Goal: Task Accomplishment & Management: Manage account settings

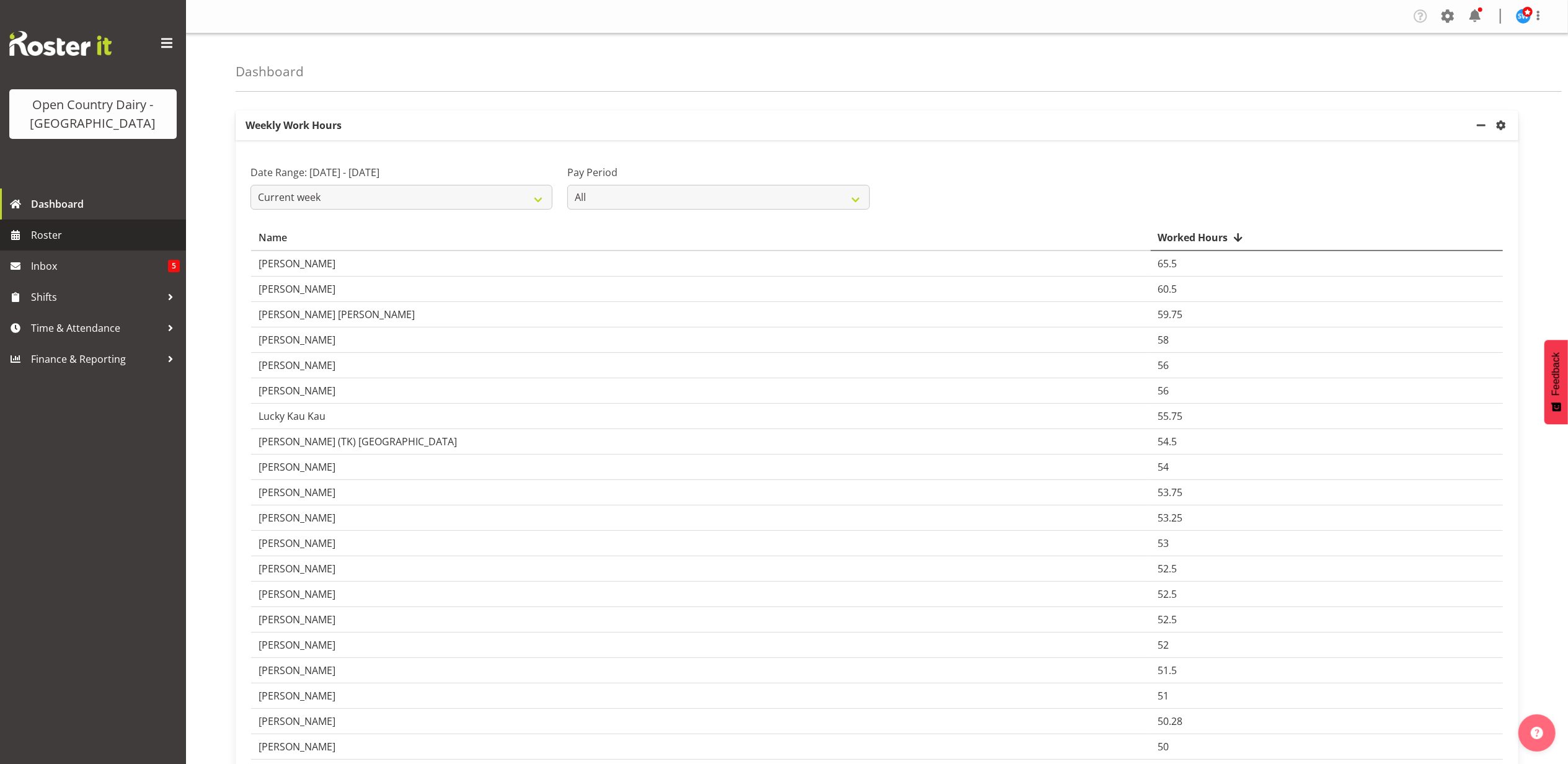
click at [50, 237] on span "Roster" at bounding box center [105, 235] width 149 height 19
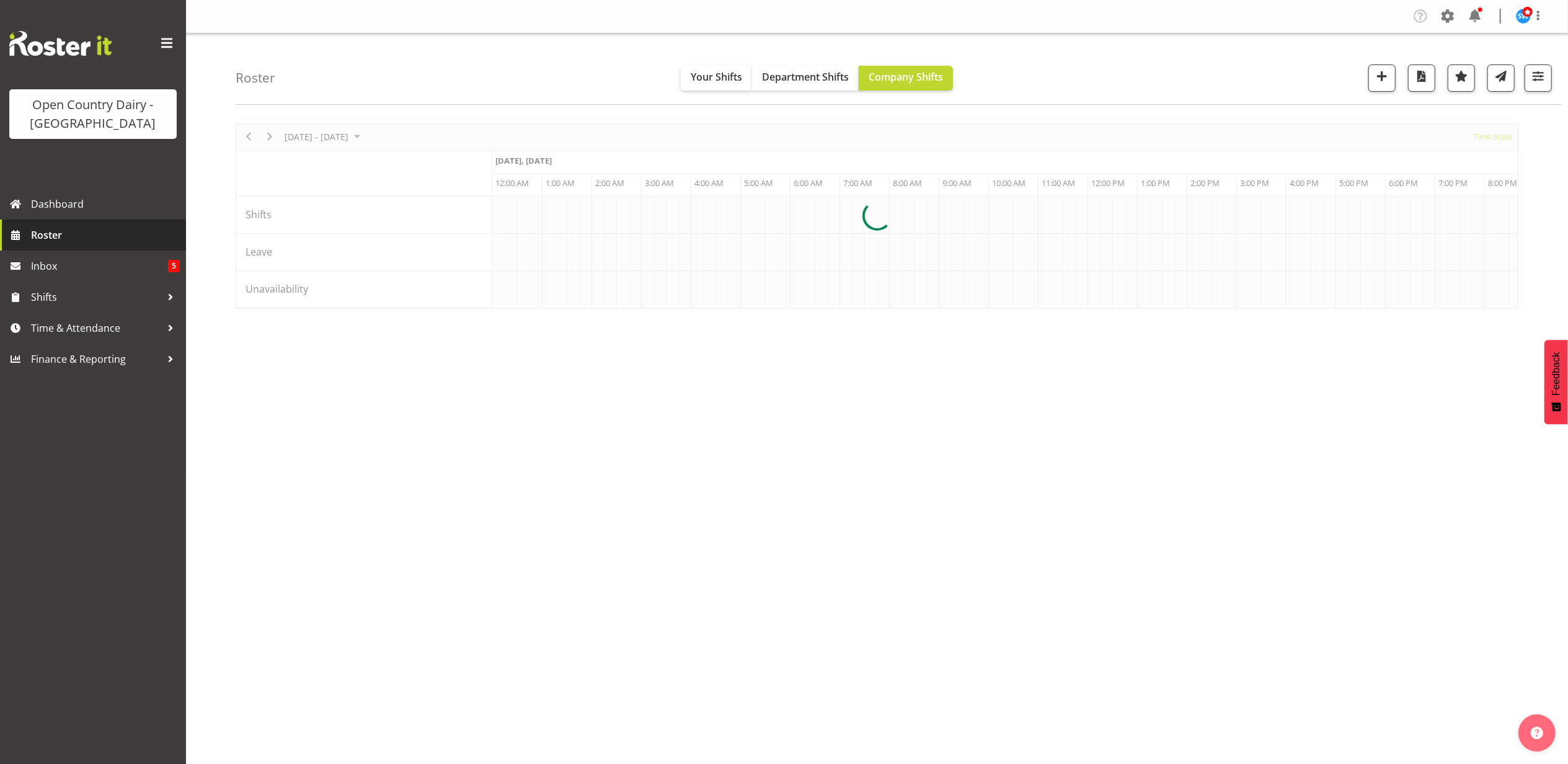
scroll to position [0, 5953]
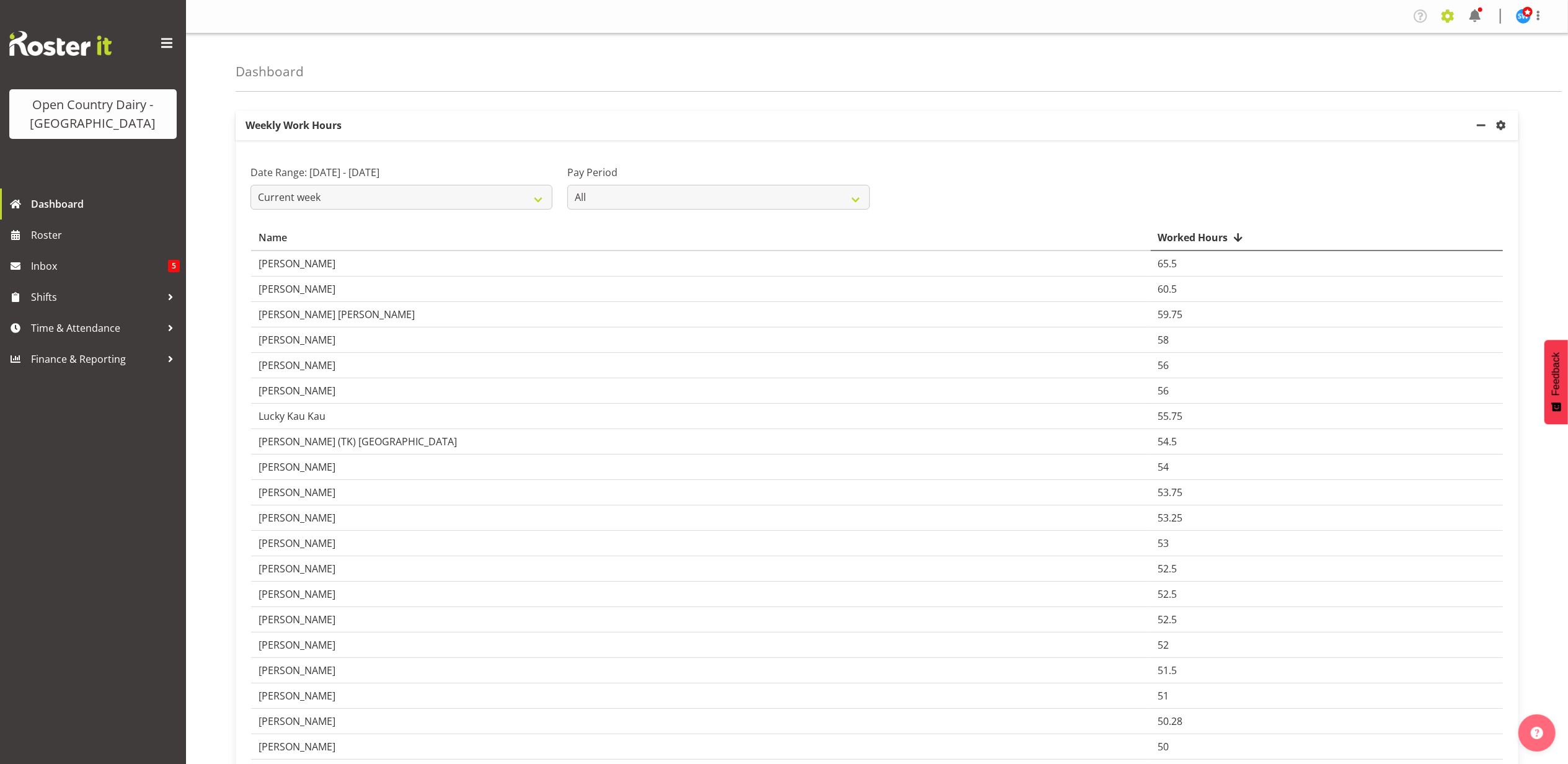
click at [1447, 17] on span at bounding box center [1448, 16] width 20 height 20
click at [1330, 139] on link "Employees" at bounding box center [1371, 134] width 171 height 22
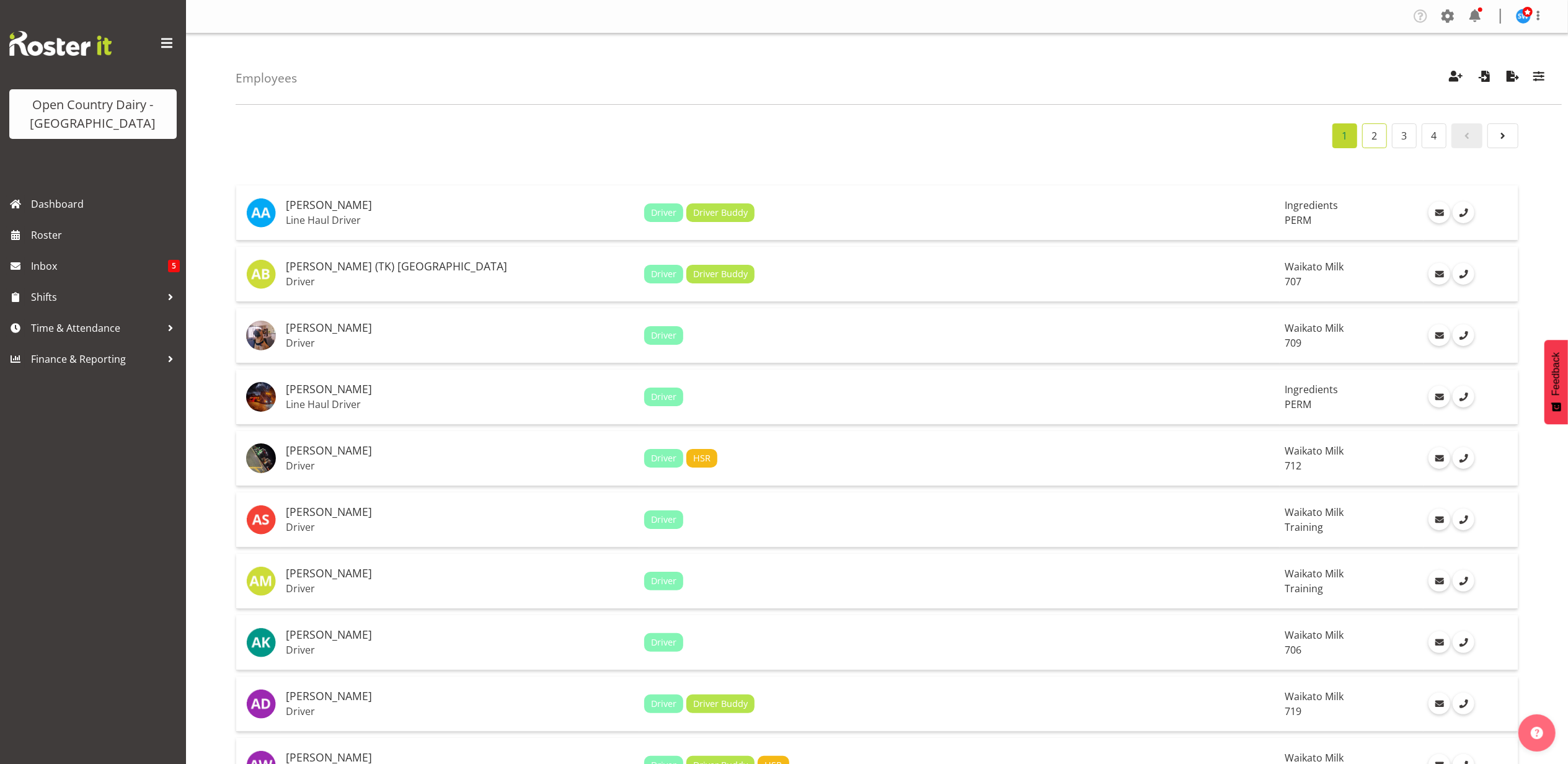
click at [1376, 137] on link "2" at bounding box center [1375, 136] width 25 height 25
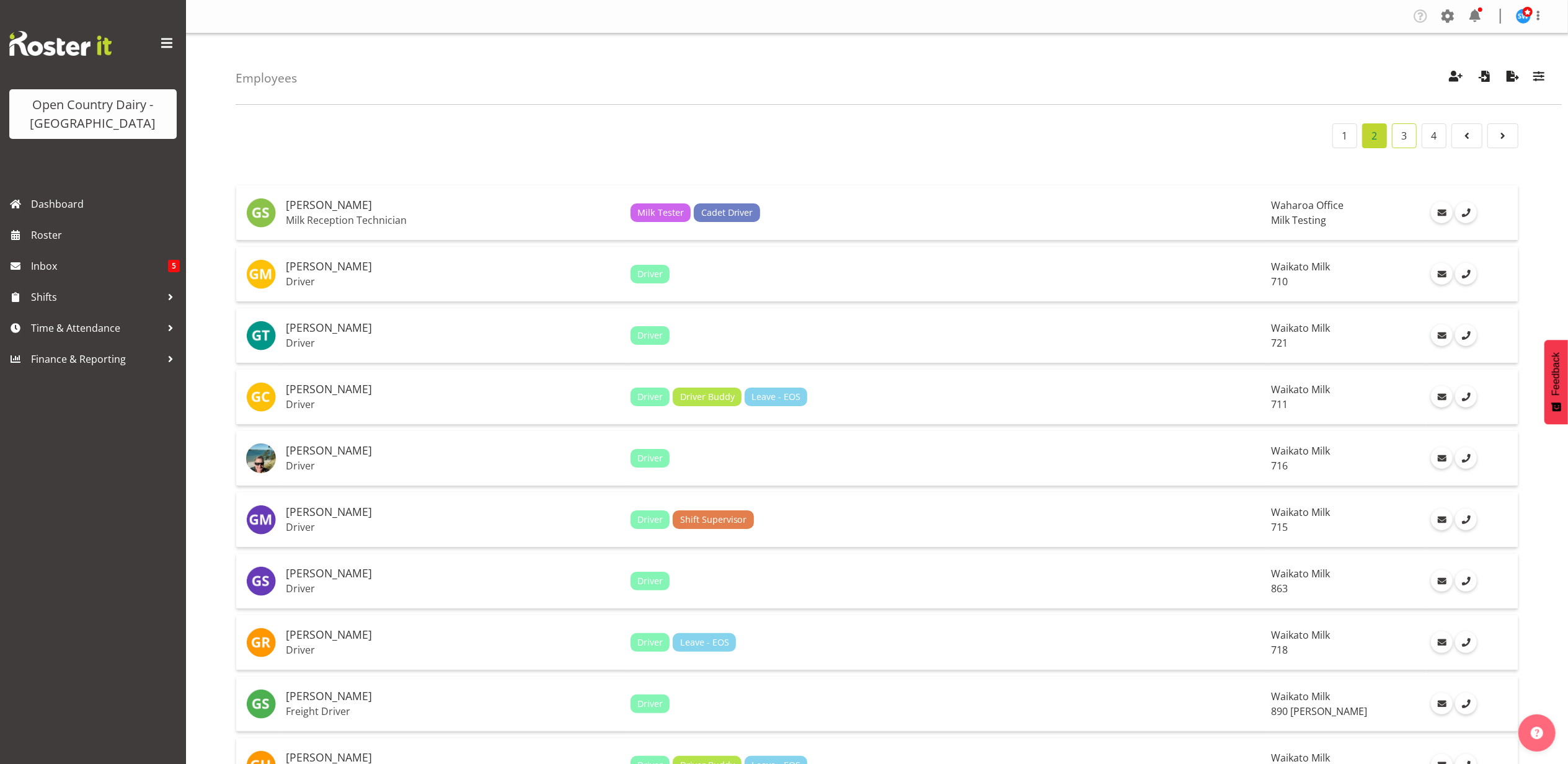
click at [1404, 139] on link "3" at bounding box center [1404, 136] width 25 height 25
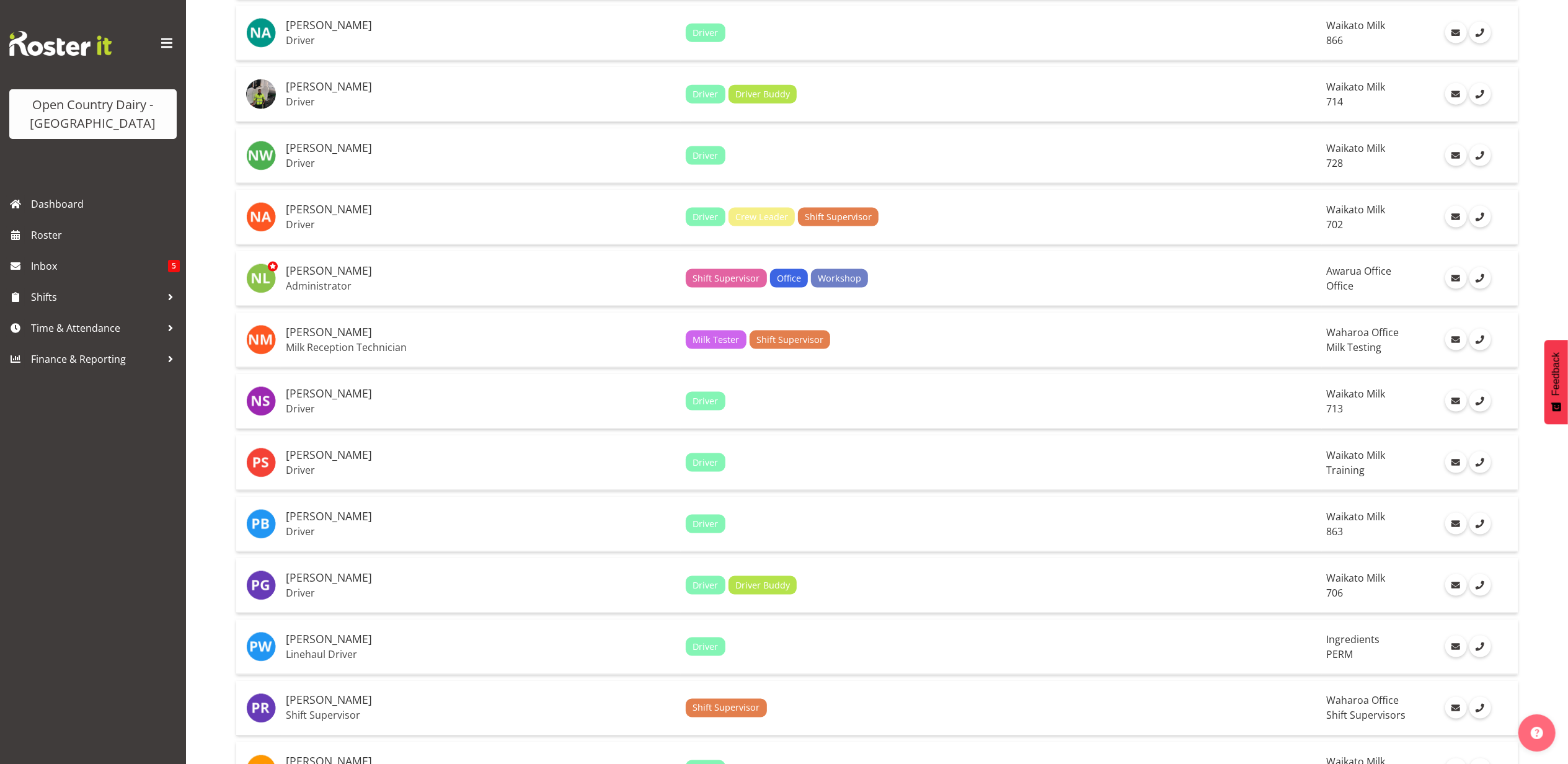
scroll to position [1985, 0]
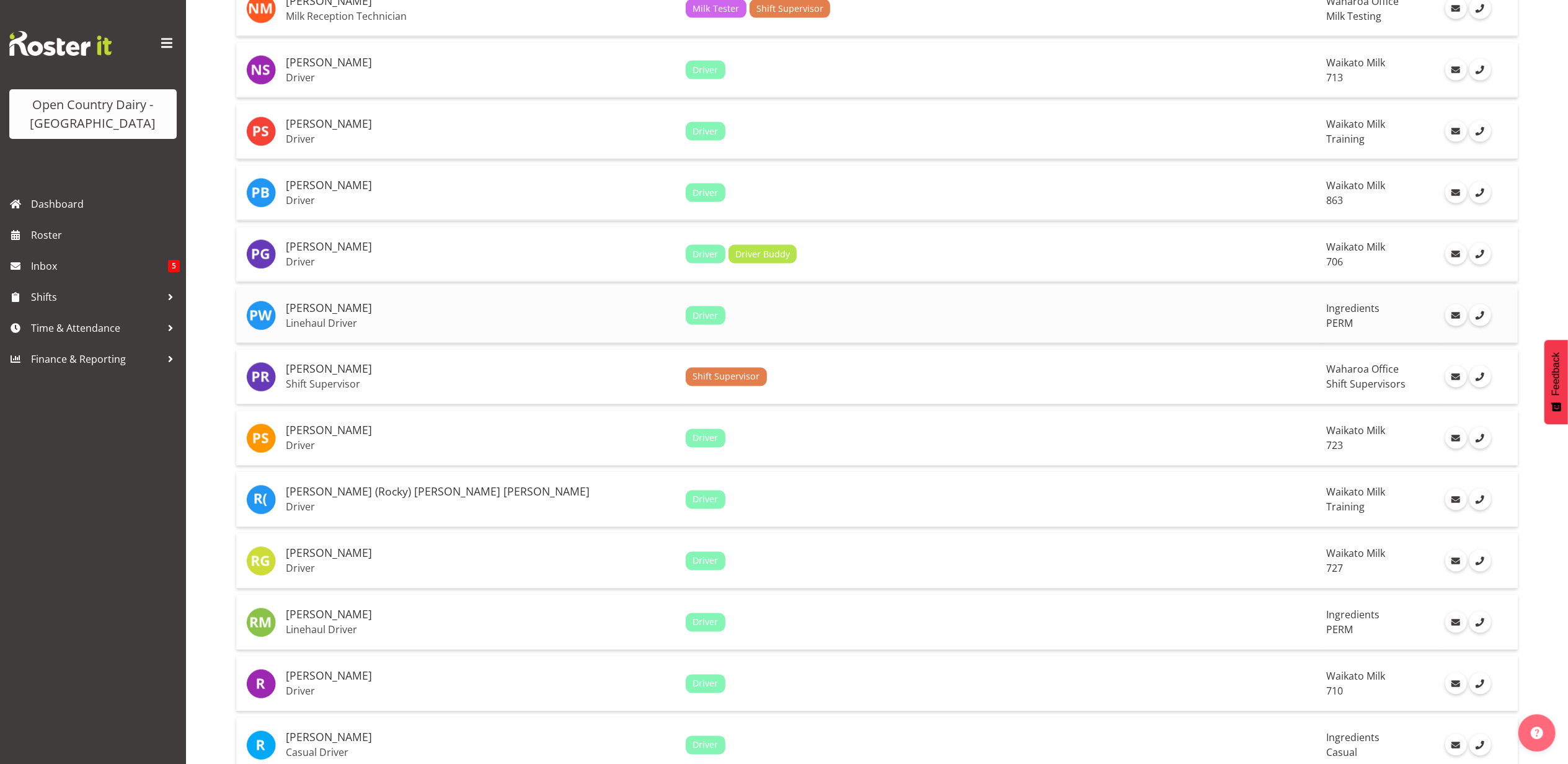
click at [320, 317] on p "Linehaul Driver" at bounding box center [481, 323] width 390 height 12
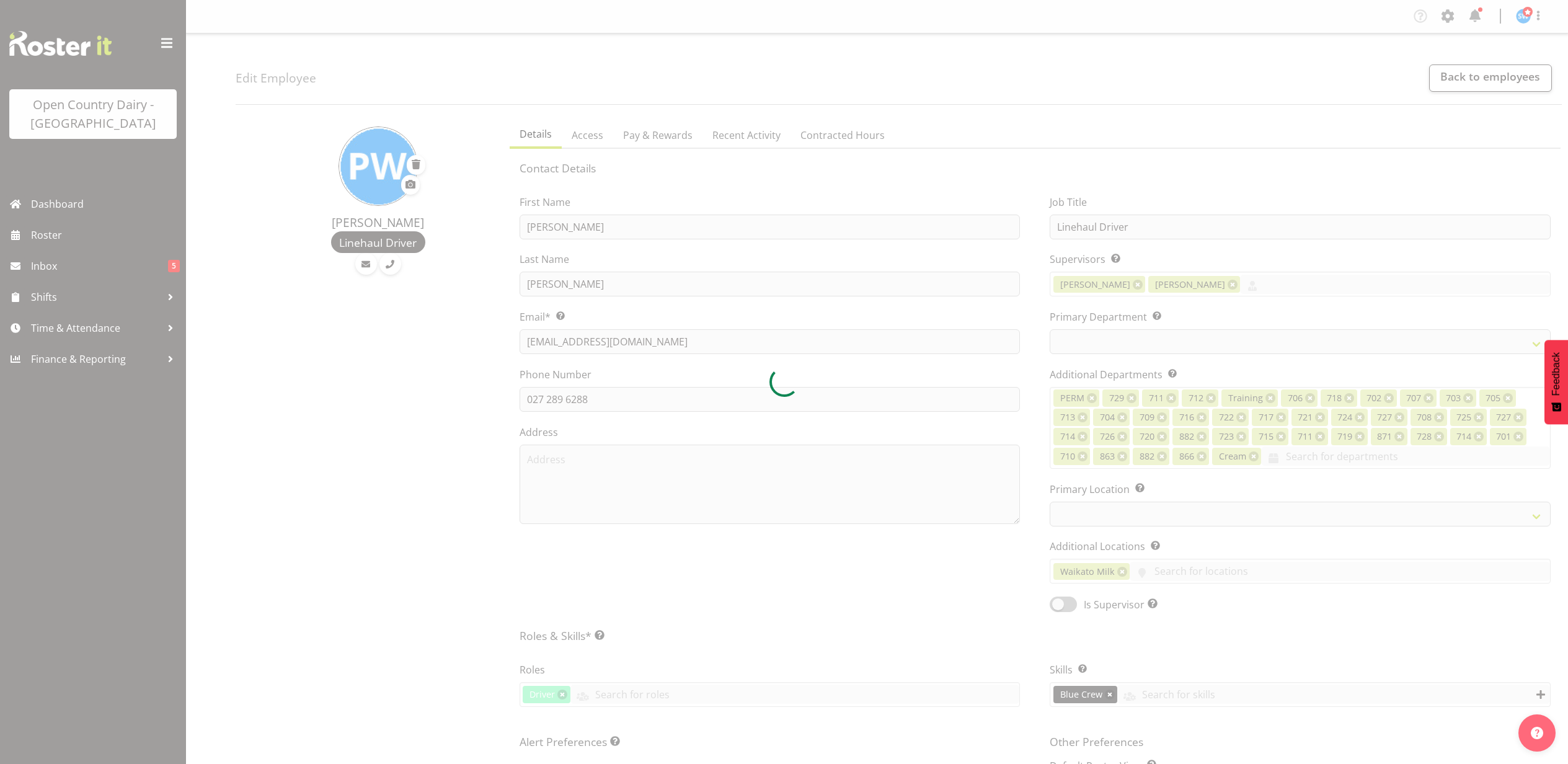
select select "TimelineWeek"
select select
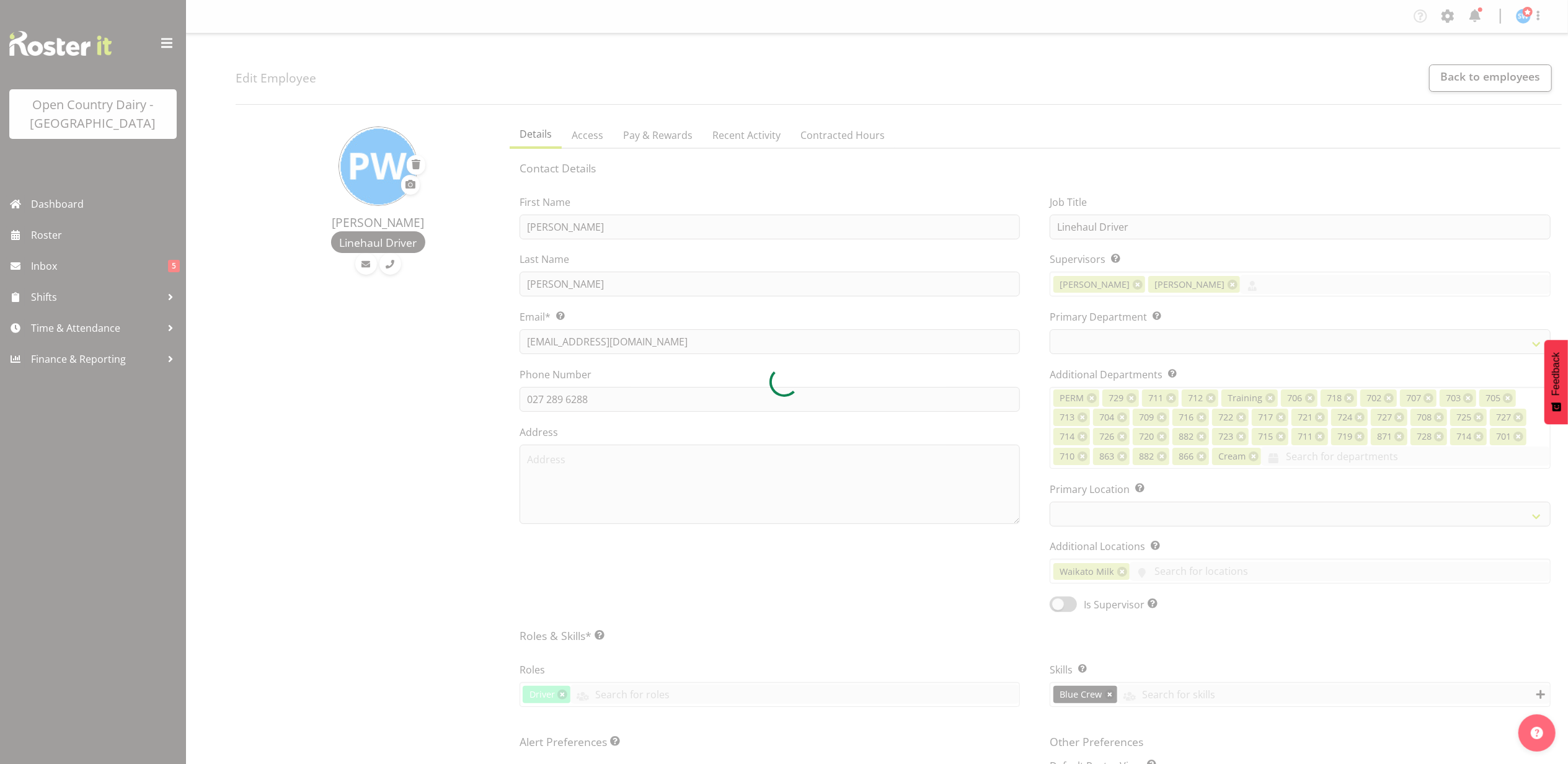
select select "802"
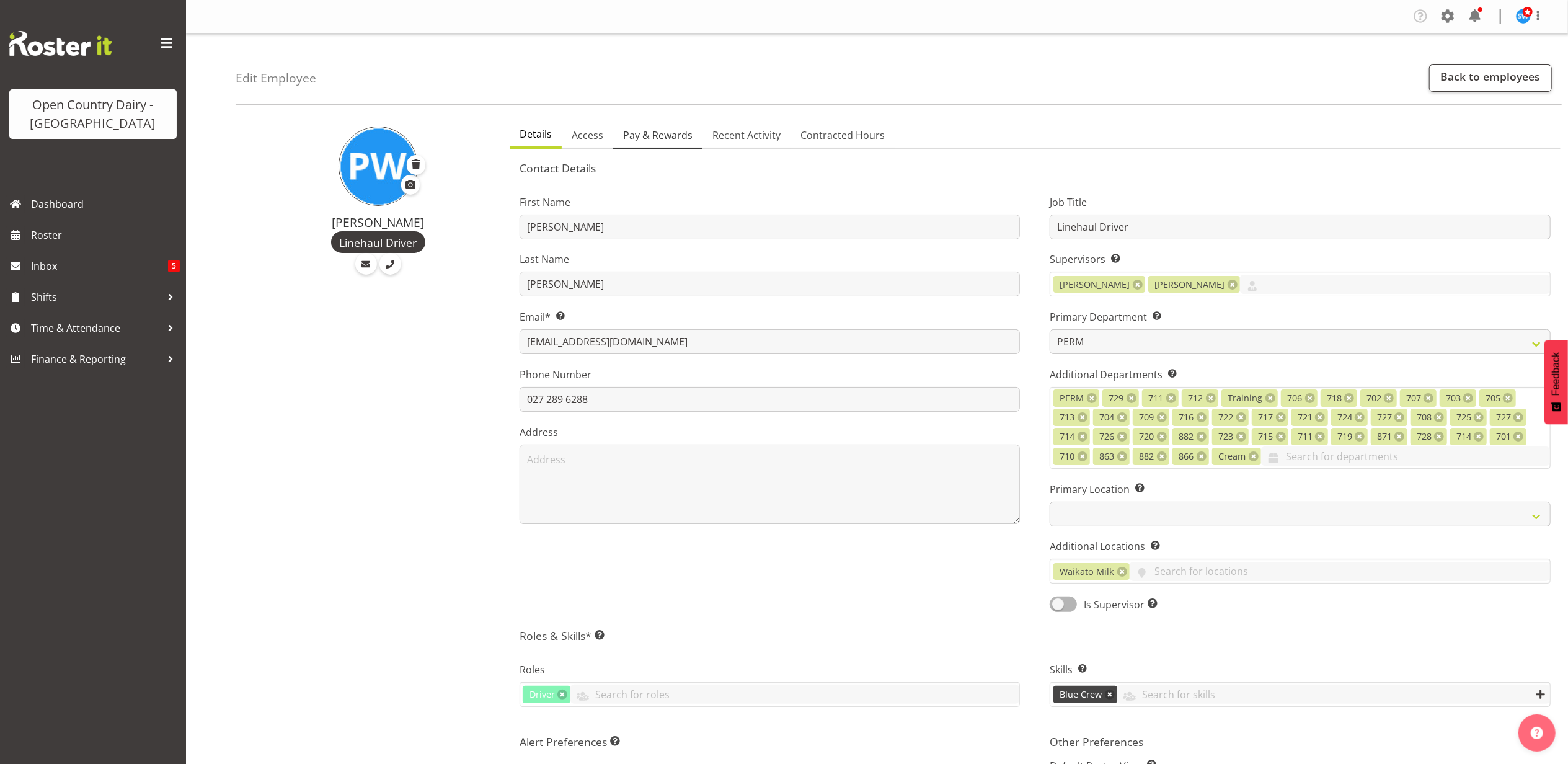
click at [665, 133] on span "Pay & Rewards" at bounding box center [658, 135] width 70 height 15
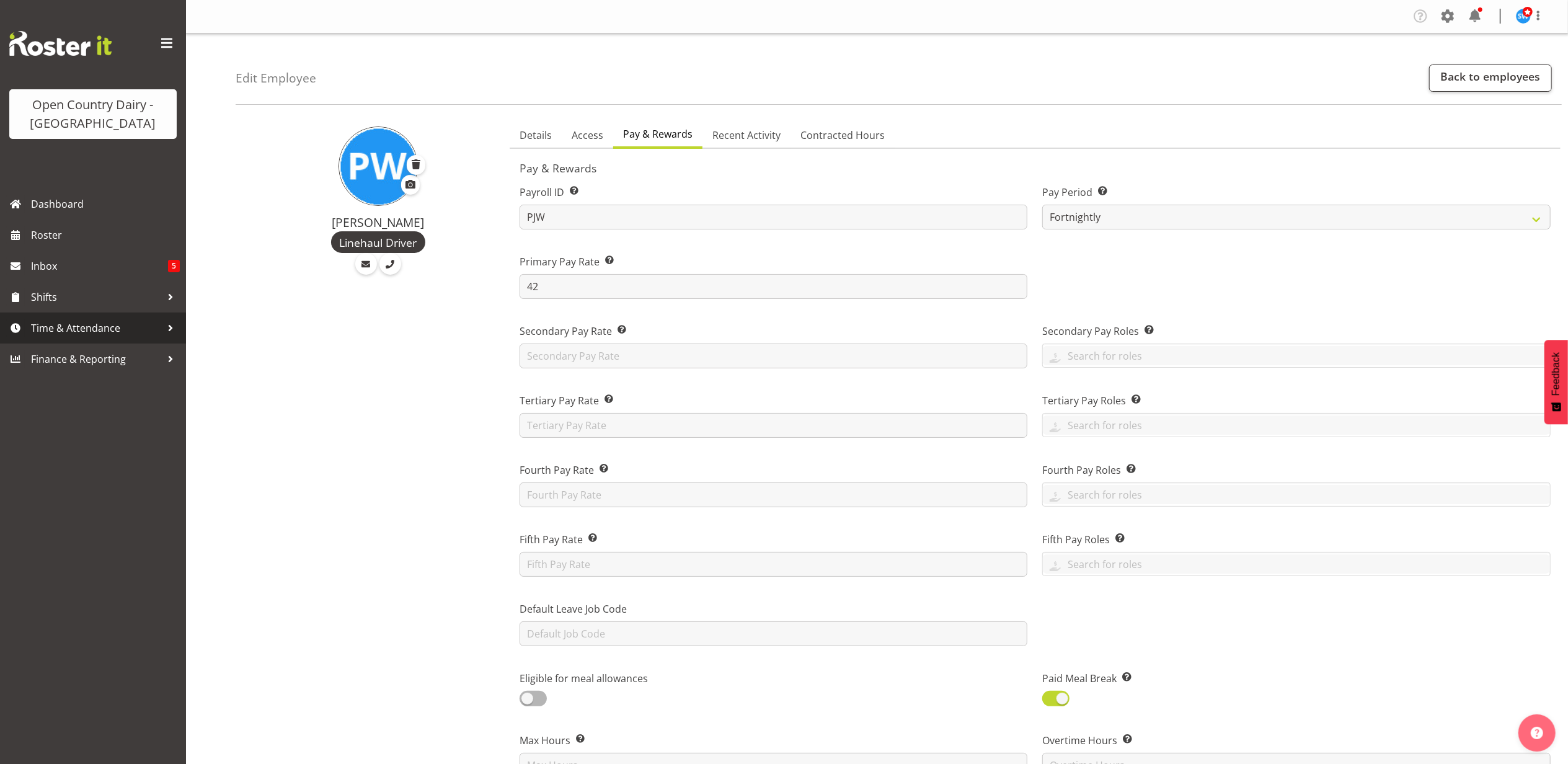
click at [82, 320] on span "Time & Attendance" at bounding box center [96, 328] width 130 height 19
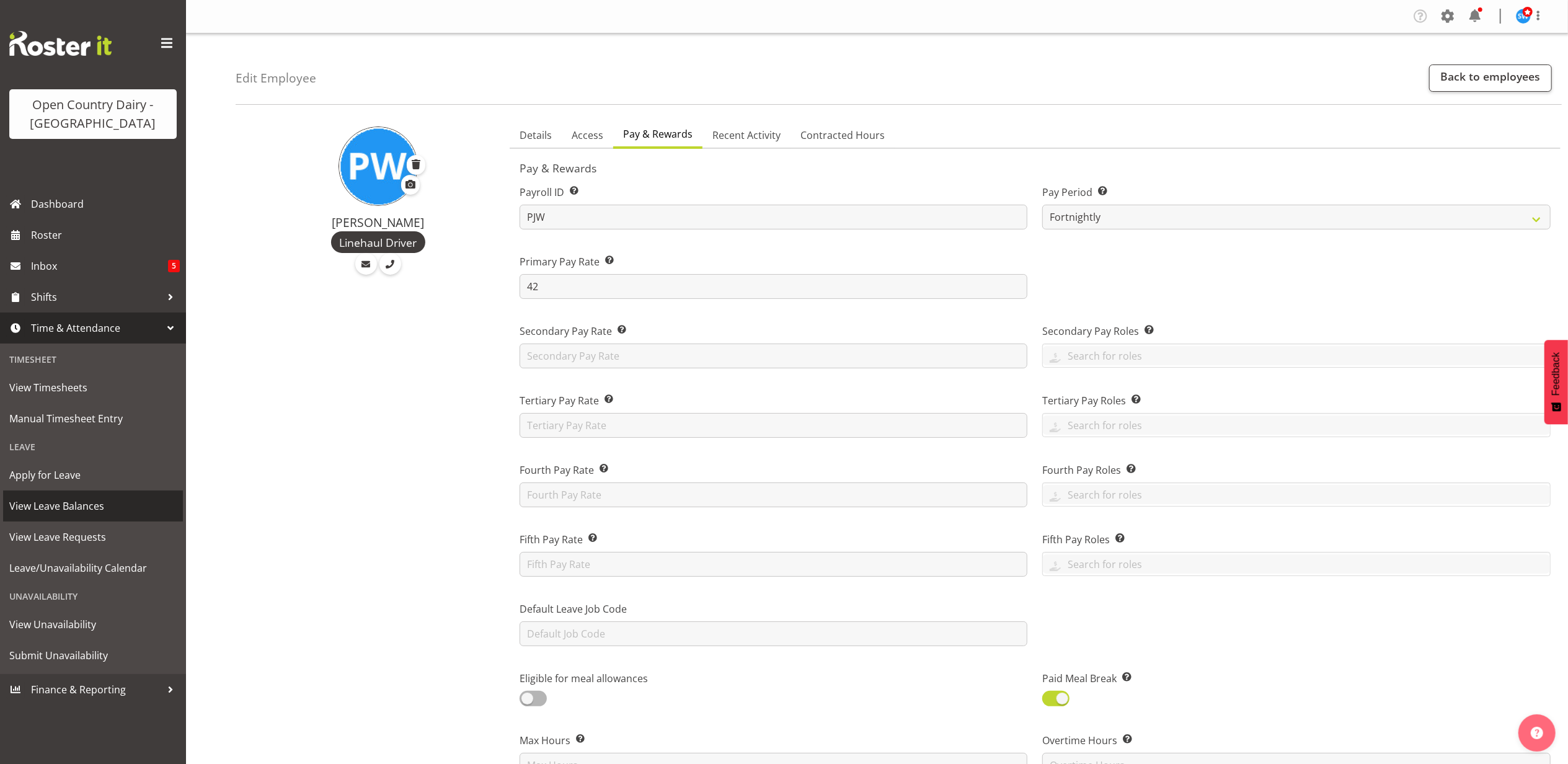
click at [82, 505] on span "View Leave Balances" at bounding box center [93, 506] width 168 height 19
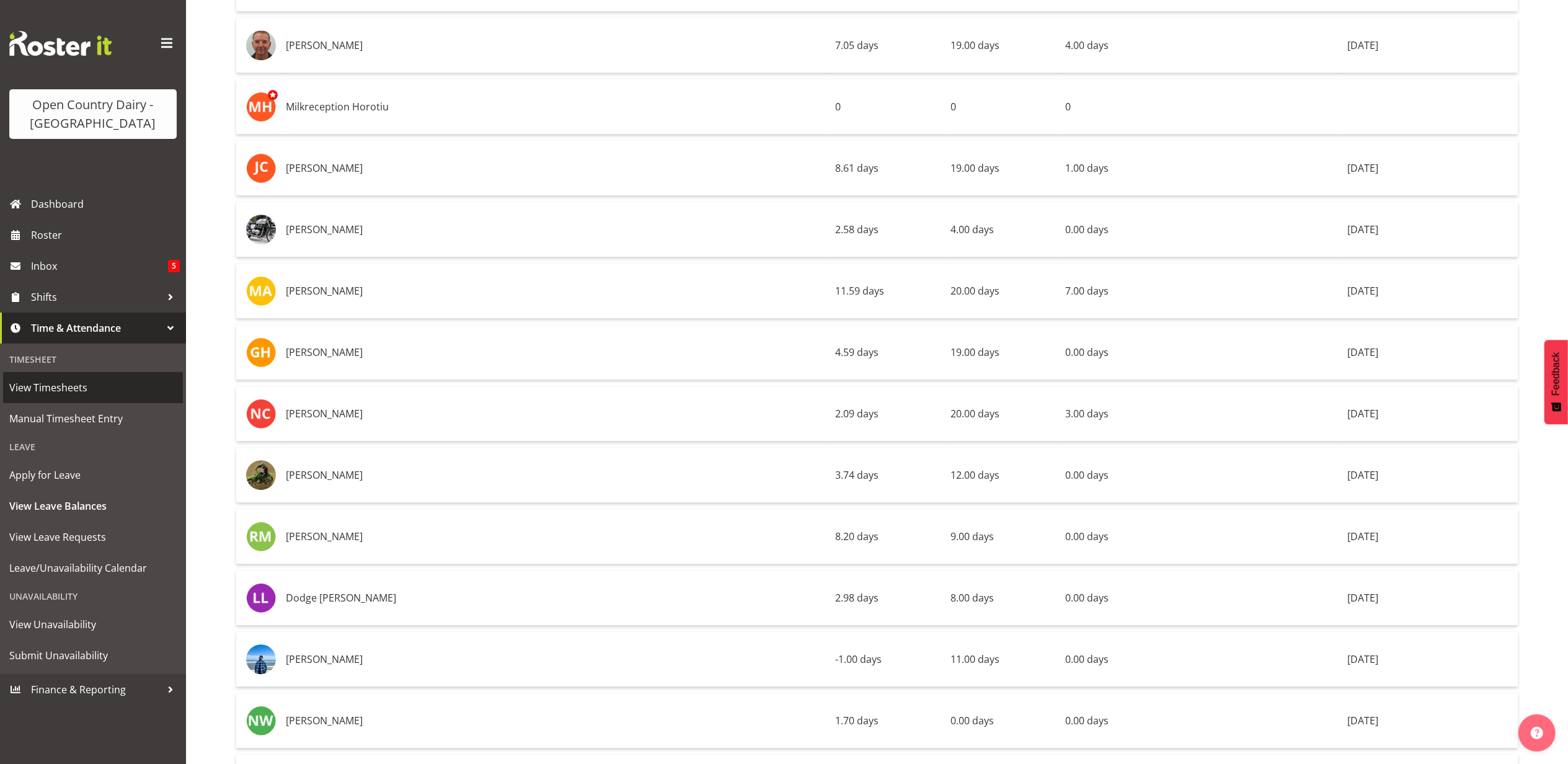
scroll to position [3393, 0]
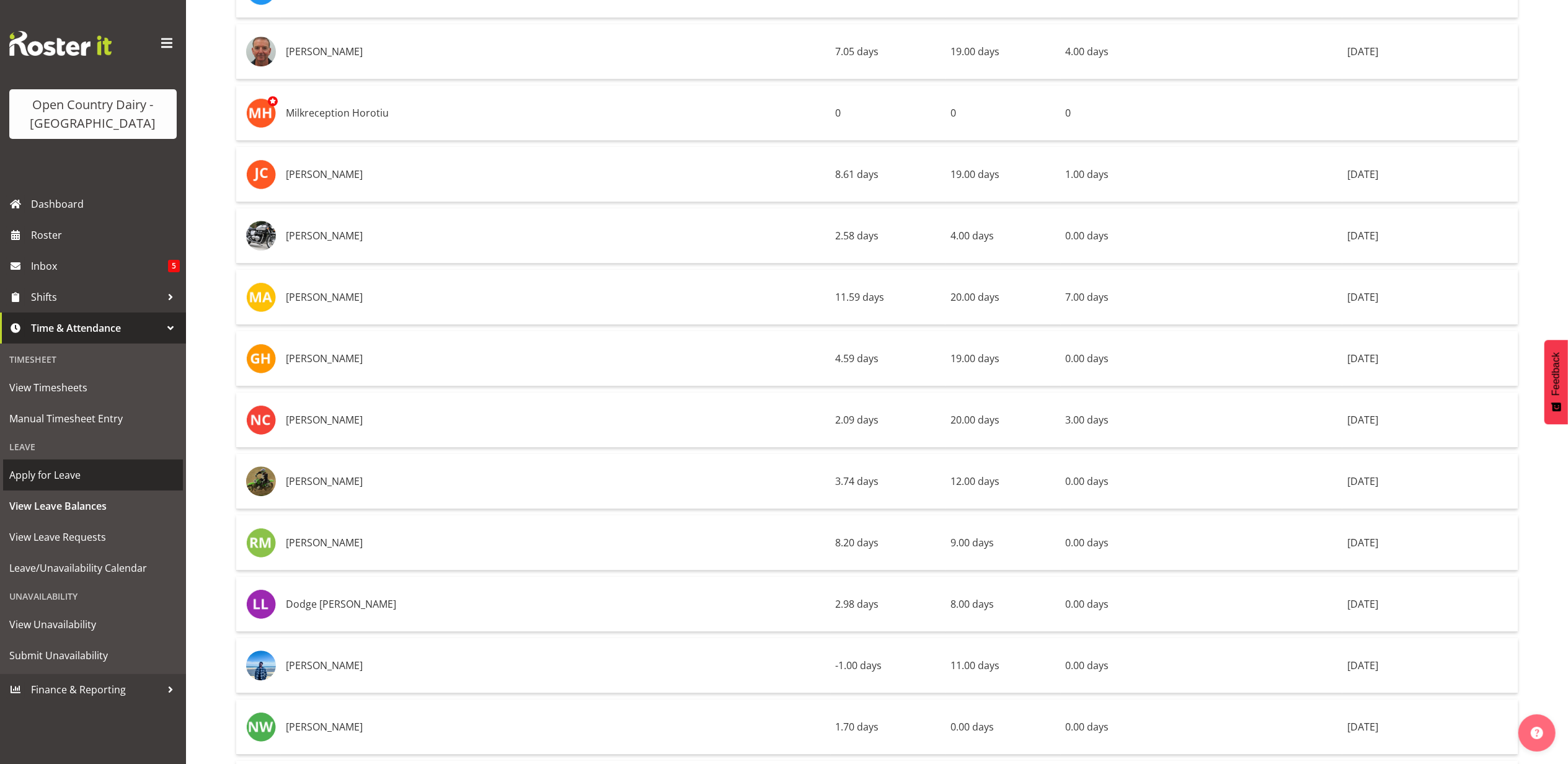
click at [67, 477] on span "Apply for Leave" at bounding box center [93, 475] width 168 height 19
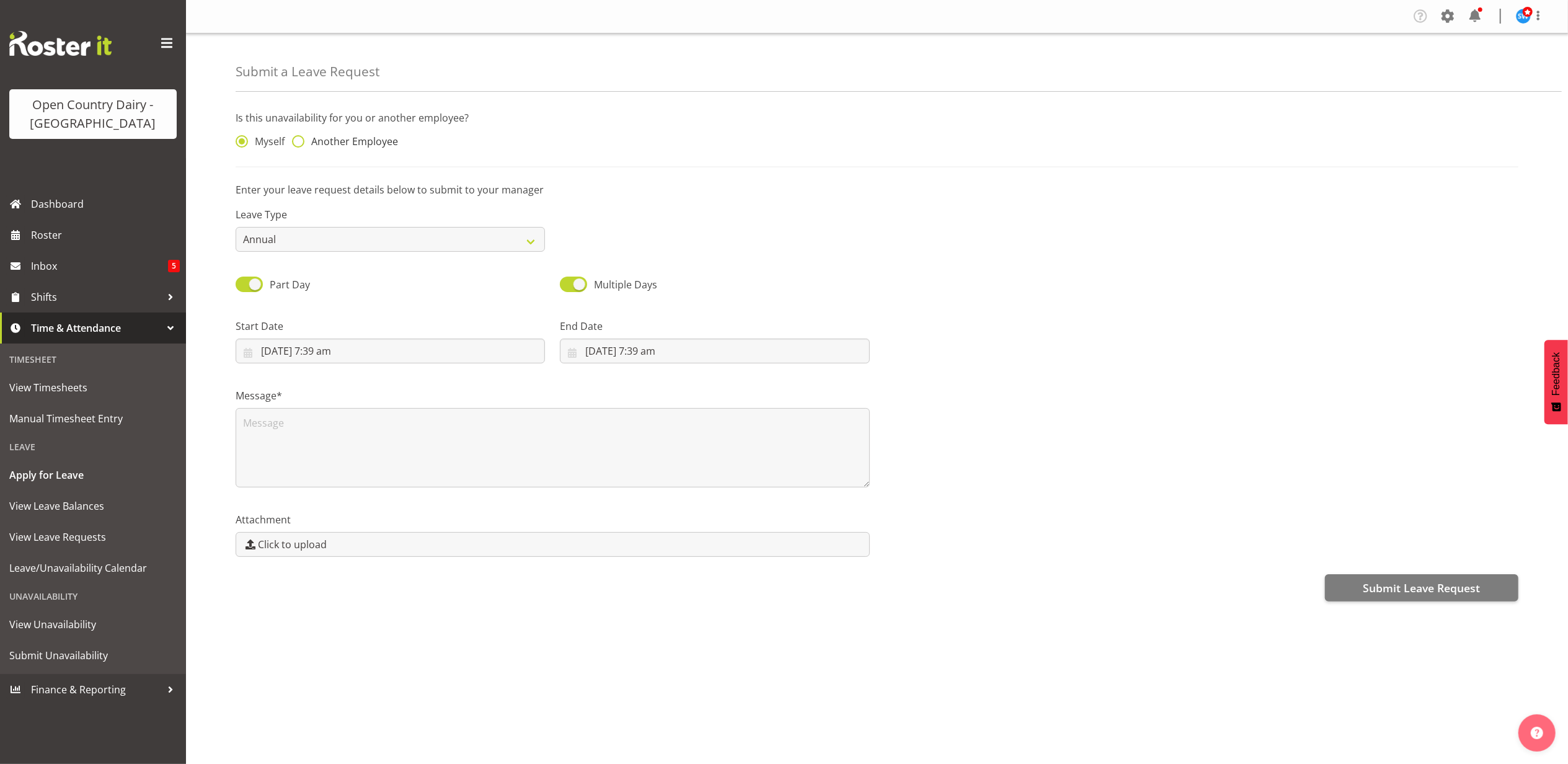
click at [301, 145] on span at bounding box center [299, 141] width 12 height 12
click at [300, 145] on input "Another Employee" at bounding box center [296, 142] width 8 height 8
radio input "true"
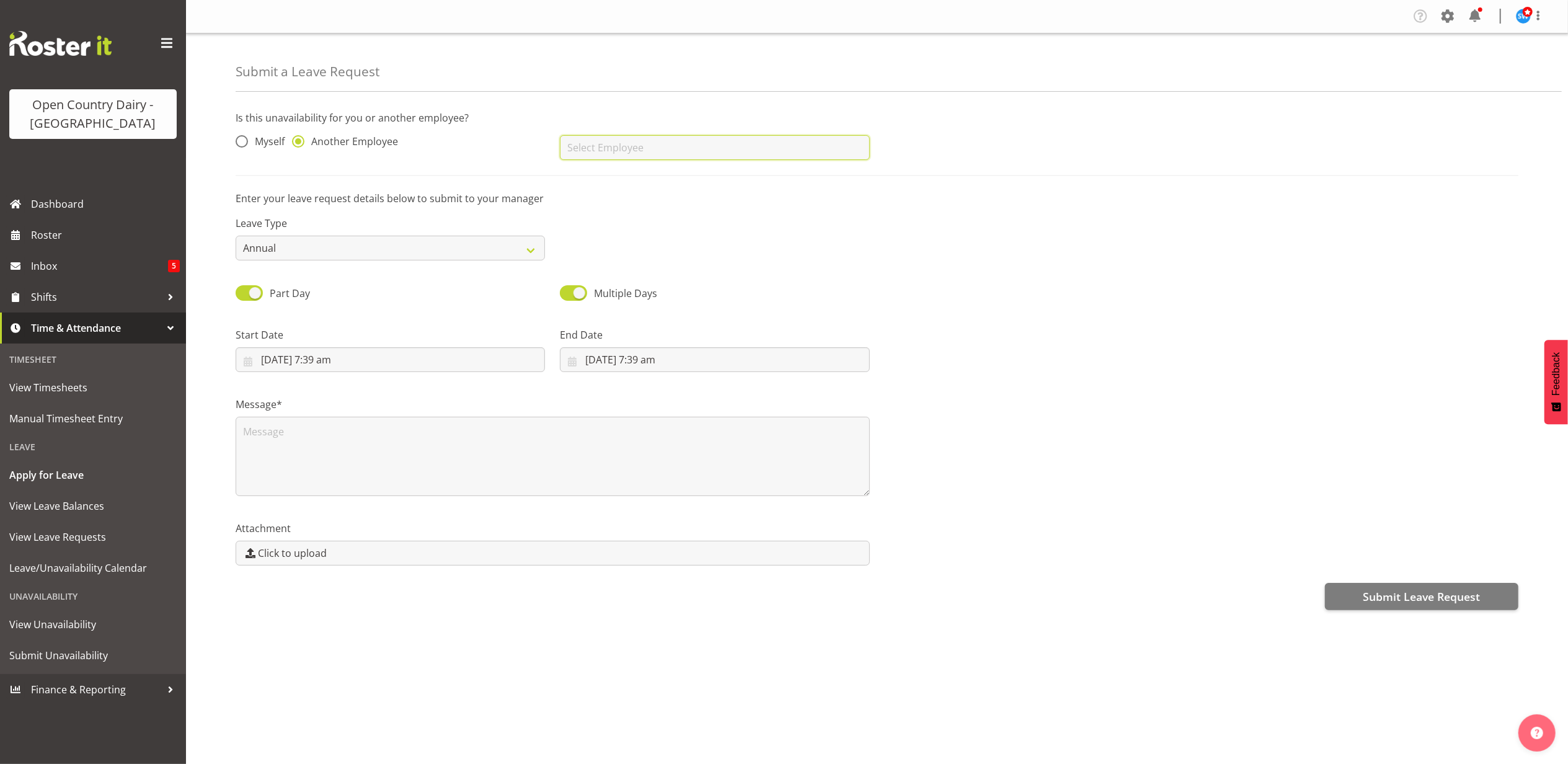
click at [737, 154] on input "text" at bounding box center [714, 147] width 309 height 25
type input "m"
click at [633, 176] on link "[PERSON_NAME]" at bounding box center [714, 178] width 309 height 22
type input "[PERSON_NAME]"
click at [309, 246] on select "Annual Sick Leave Without Pay Bereavement Domestic Violence Parental Jury Servi…" at bounding box center [390, 248] width 309 height 25
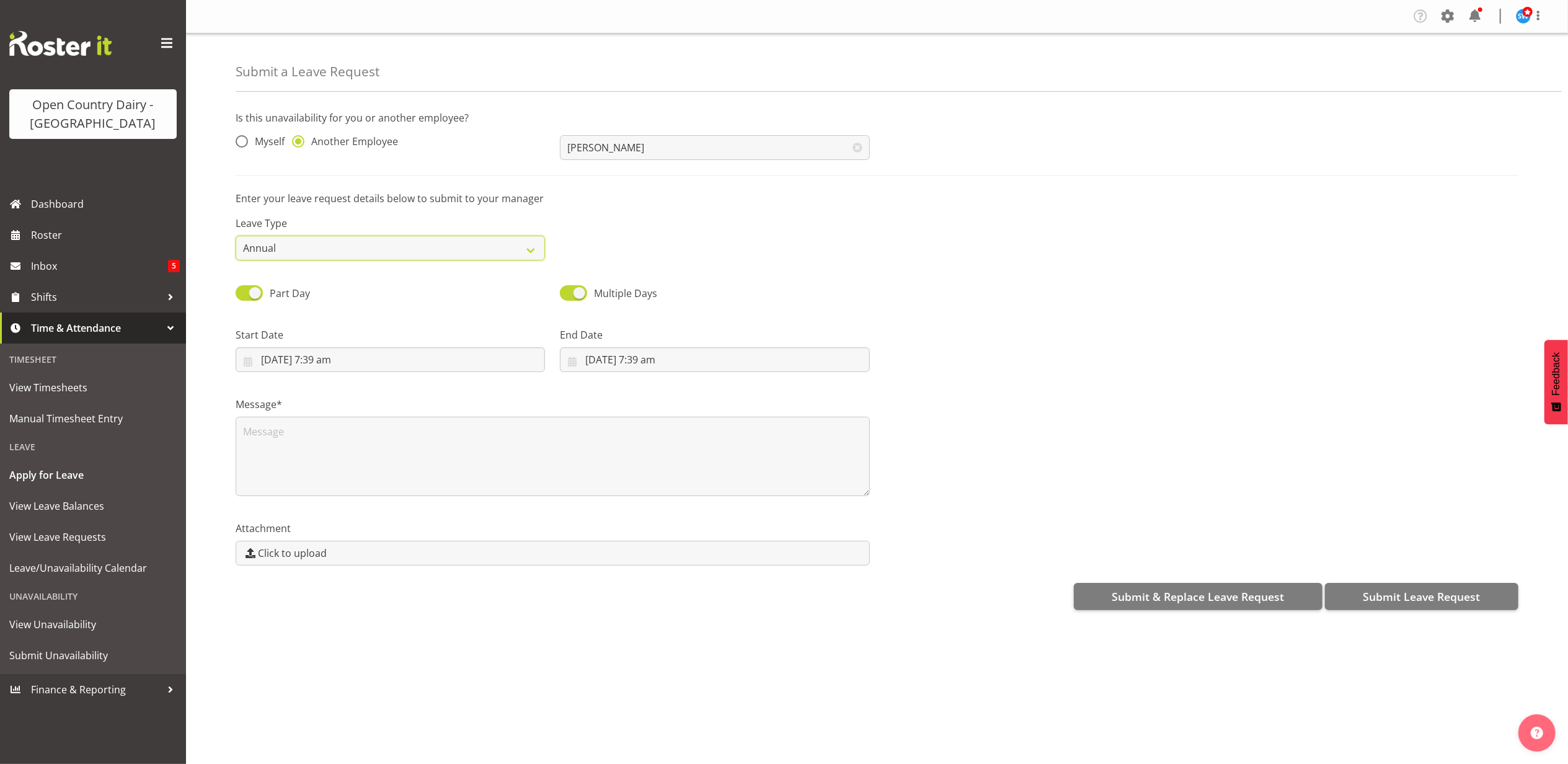
click at [236, 237] on select "Annual Sick Leave Without Pay Bereavement Domestic Violence Parental Jury Servi…" at bounding box center [390, 248] width 309 height 25
click at [281, 363] on input "4/10/2025, 7:39 am" at bounding box center [390, 360] width 309 height 25
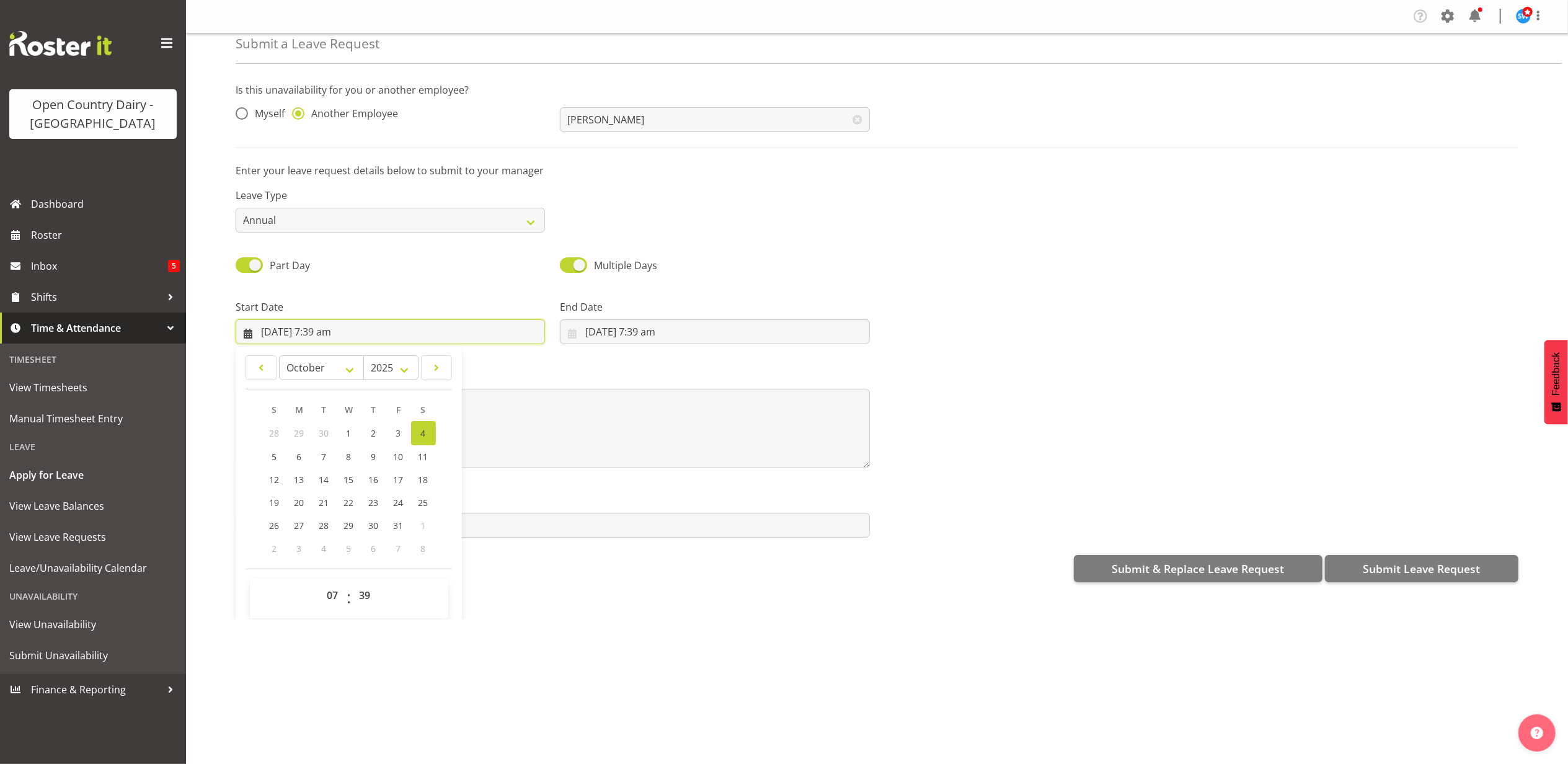
scroll to position [36, 0]
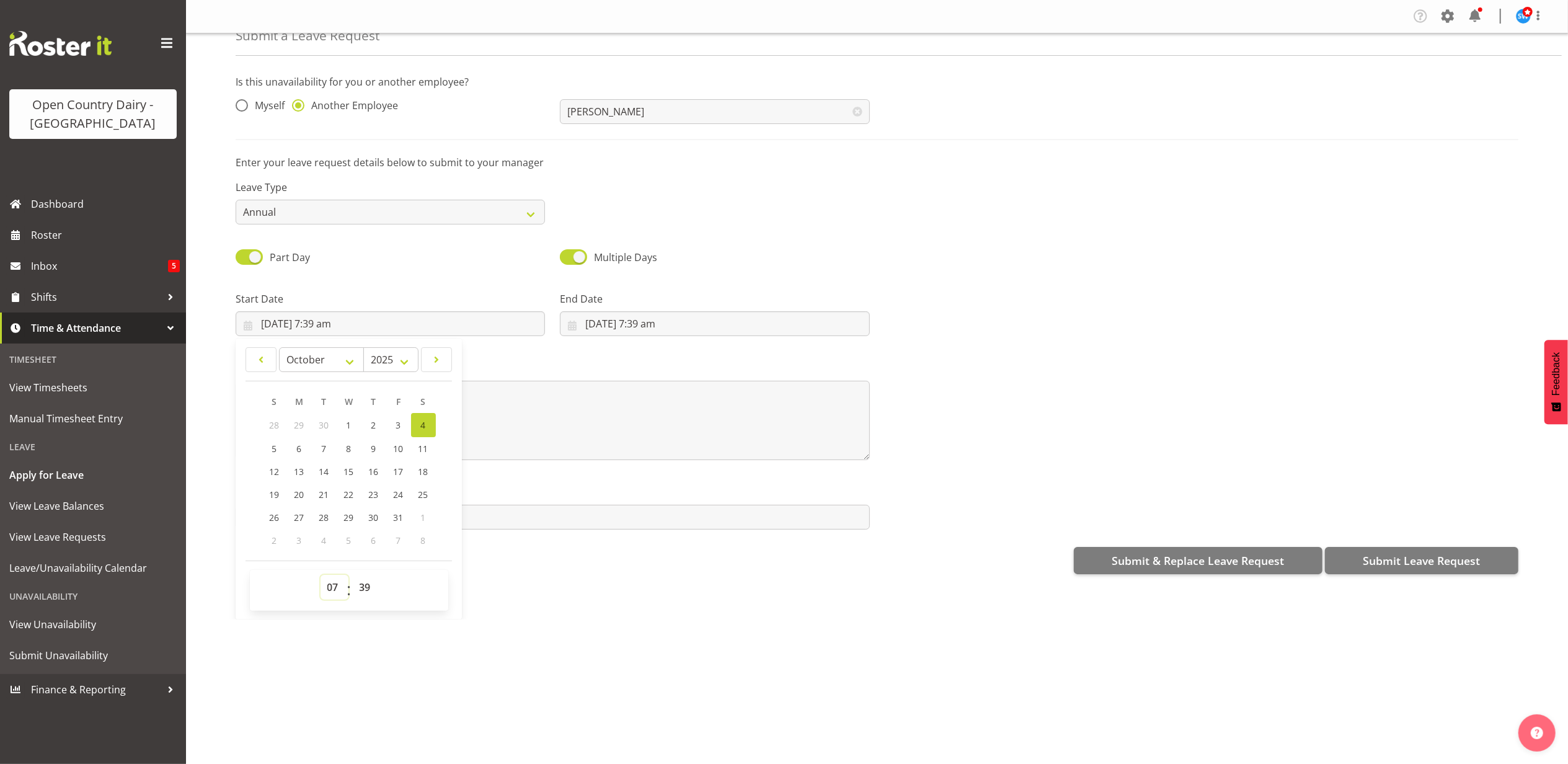
click at [331, 596] on select "00 01 02 03 04 05 06 07 08 09 10 11 12 13 14 15 16 17 18 19 20 21 22 23" at bounding box center [334, 587] width 28 height 25
select select "16"
click at [320, 576] on select "00 01 02 03 04 05 06 07 08 09 10 11 12 13 14 15 16 17 18 19 20 21 22 23" at bounding box center [334, 587] width 28 height 25
type input "4/10/2025, 4:39 pm"
drag, startPoint x: 370, startPoint y: 586, endPoint x: 370, endPoint y: 579, distance: 7.0
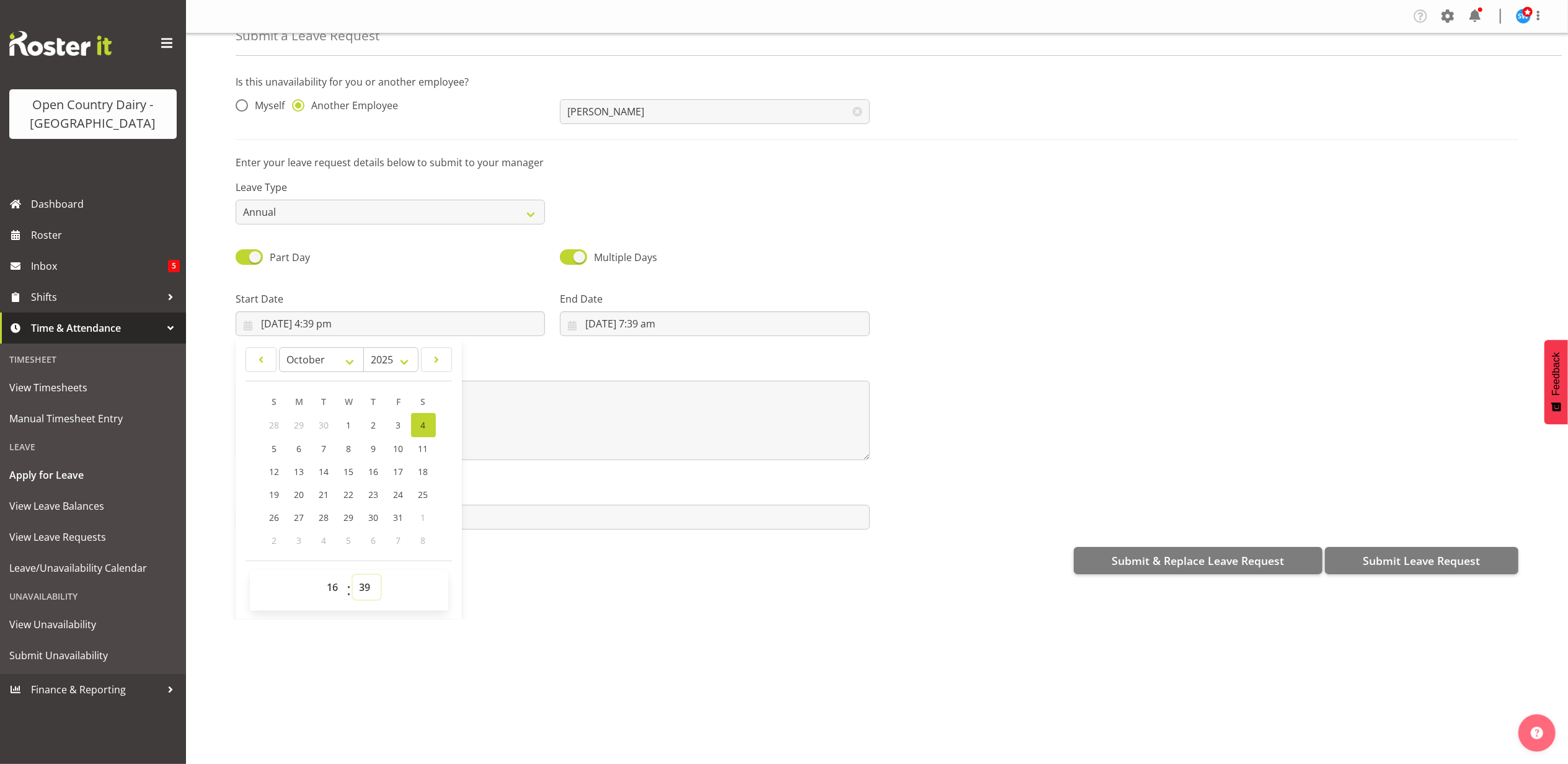
click at [370, 586] on select "00 01 02 03 04 05 06 07 08 09 10 11 12 13 14 15 16 17 18 19 20 21 22 23 24 25 2…" at bounding box center [367, 587] width 28 height 25
select select "45"
click at [353, 576] on select "00 01 02 03 04 05 06 07 08 09 10 11 12 13 14 15 16 17 18 19 20 21 22 23 24 25 2…" at bounding box center [367, 587] width 28 height 25
type input "4/10/2025, 4:45 pm"
click at [638, 316] on input "4/10/2025, 7:39 am" at bounding box center [714, 323] width 309 height 25
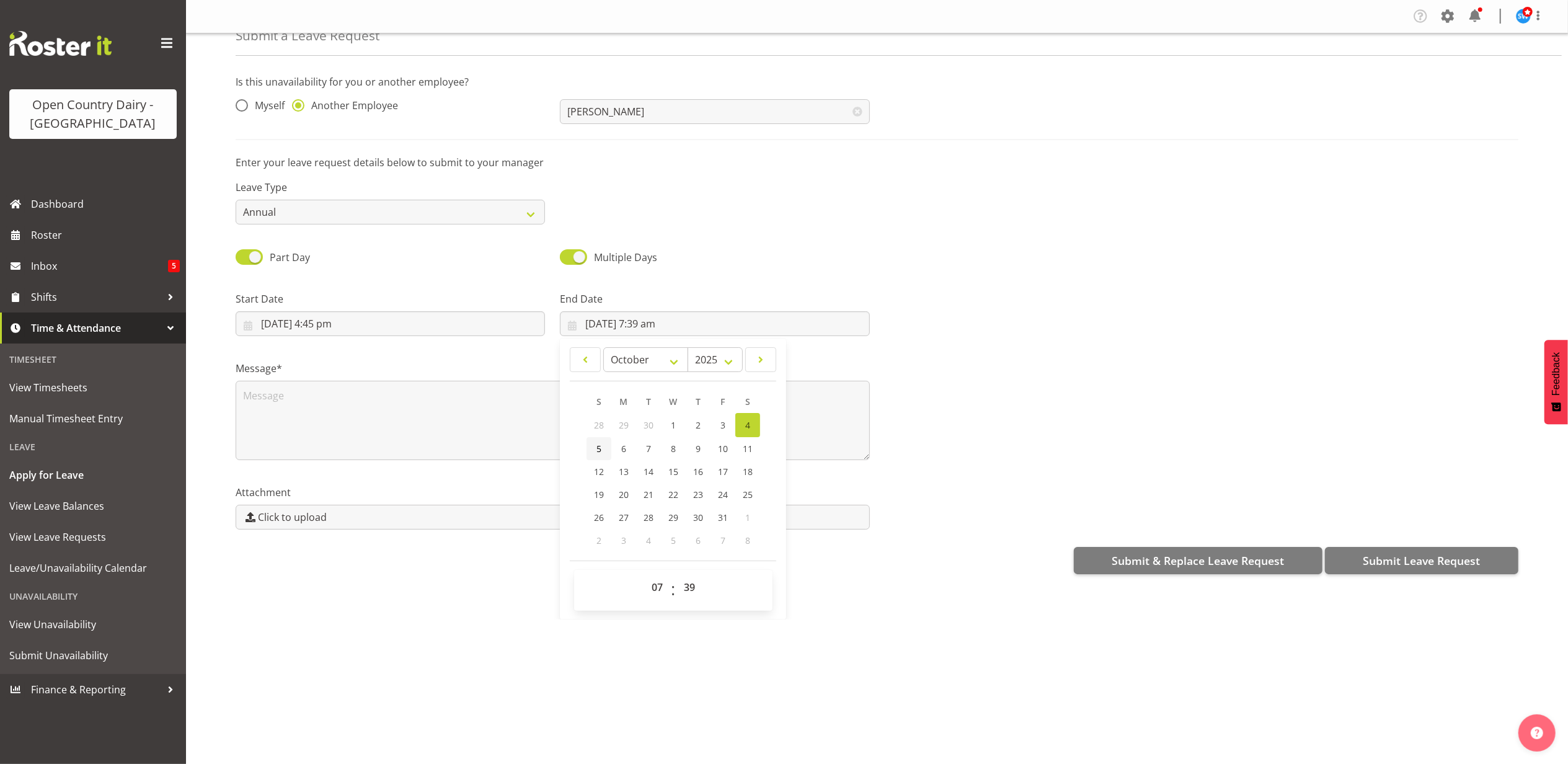
click at [600, 453] on link "5" at bounding box center [599, 449] width 25 height 23
type input "5/10/2025, 7:39 am"
click at [651, 588] on select "00 01 02 03 04 05 06 07 08 09 10 11 12 13 14 15 16 17 18 19 20 21 22 23" at bounding box center [659, 587] width 28 height 25
select select "4"
click at [645, 576] on select "00 01 02 03 04 05 06 07 08 09 10 11 12 13 14 15 16 17 18 19 20 21 22 23" at bounding box center [659, 587] width 28 height 25
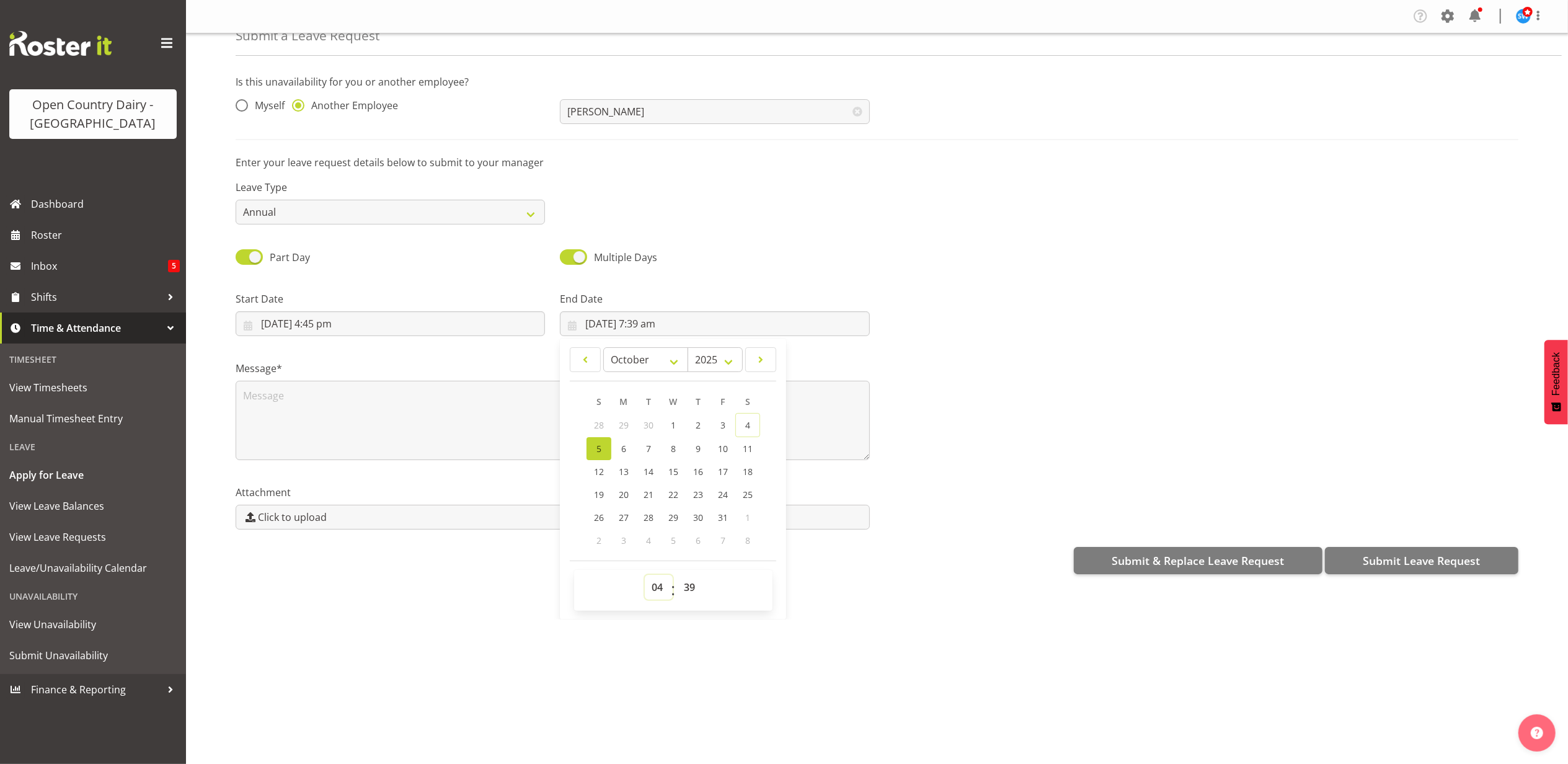
type input "5/10/2025, 4:39 am"
click at [696, 586] on select "00 01 02 03 04 05 06 07 08 09 10 11 12 13 14 15 16 17 18 19 20 21 22 23 24 25 2…" at bounding box center [691, 587] width 28 height 25
select select "0"
click at [677, 576] on select "00 01 02 03 04 05 06 07 08 09 10 11 12 13 14 15 16 17 18 19 20 21 22 23 24 25 2…" at bounding box center [691, 587] width 28 height 25
type input "[DATE] 4:00 am"
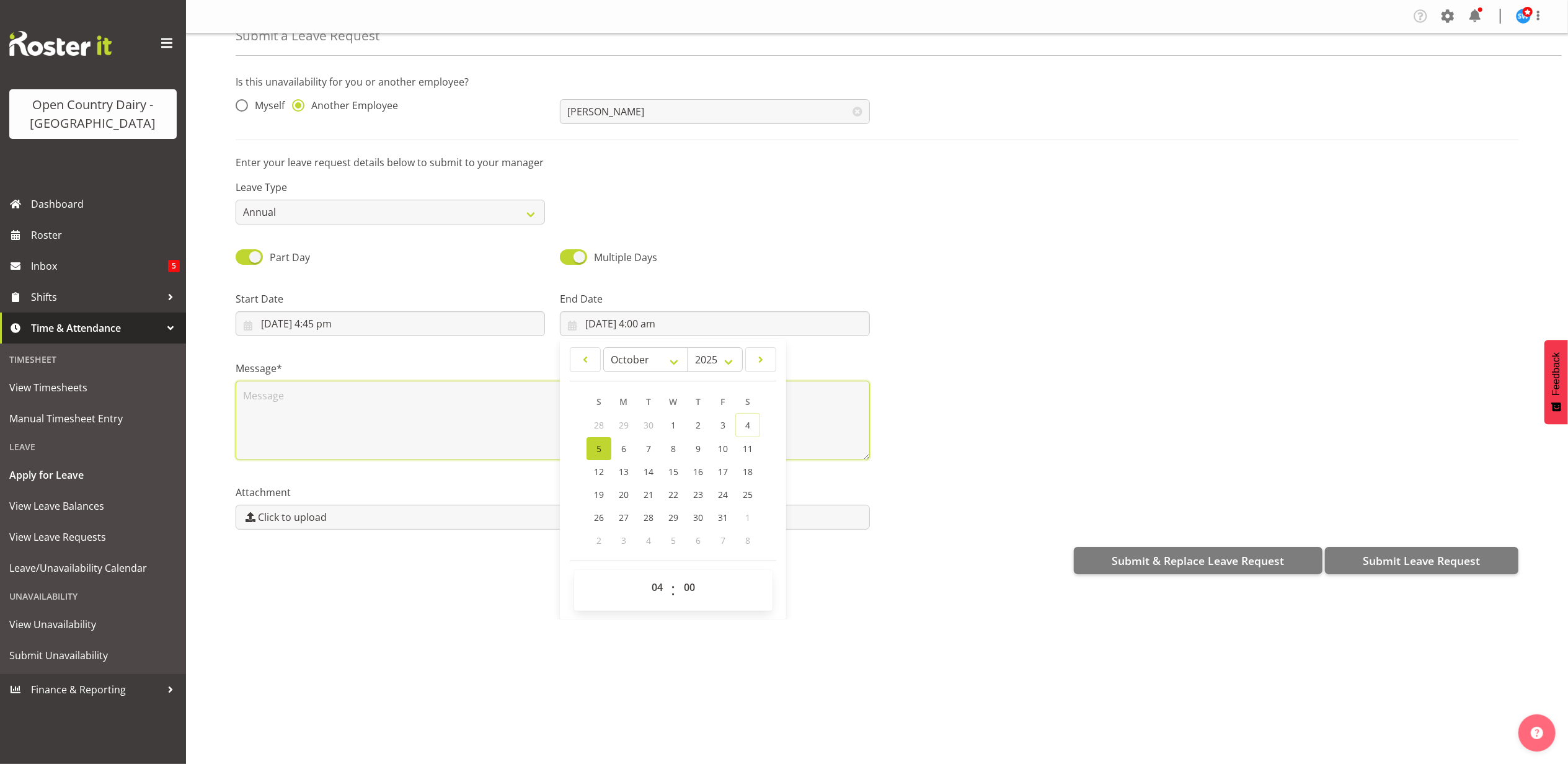
click at [339, 391] on textarea at bounding box center [553, 420] width 634 height 79
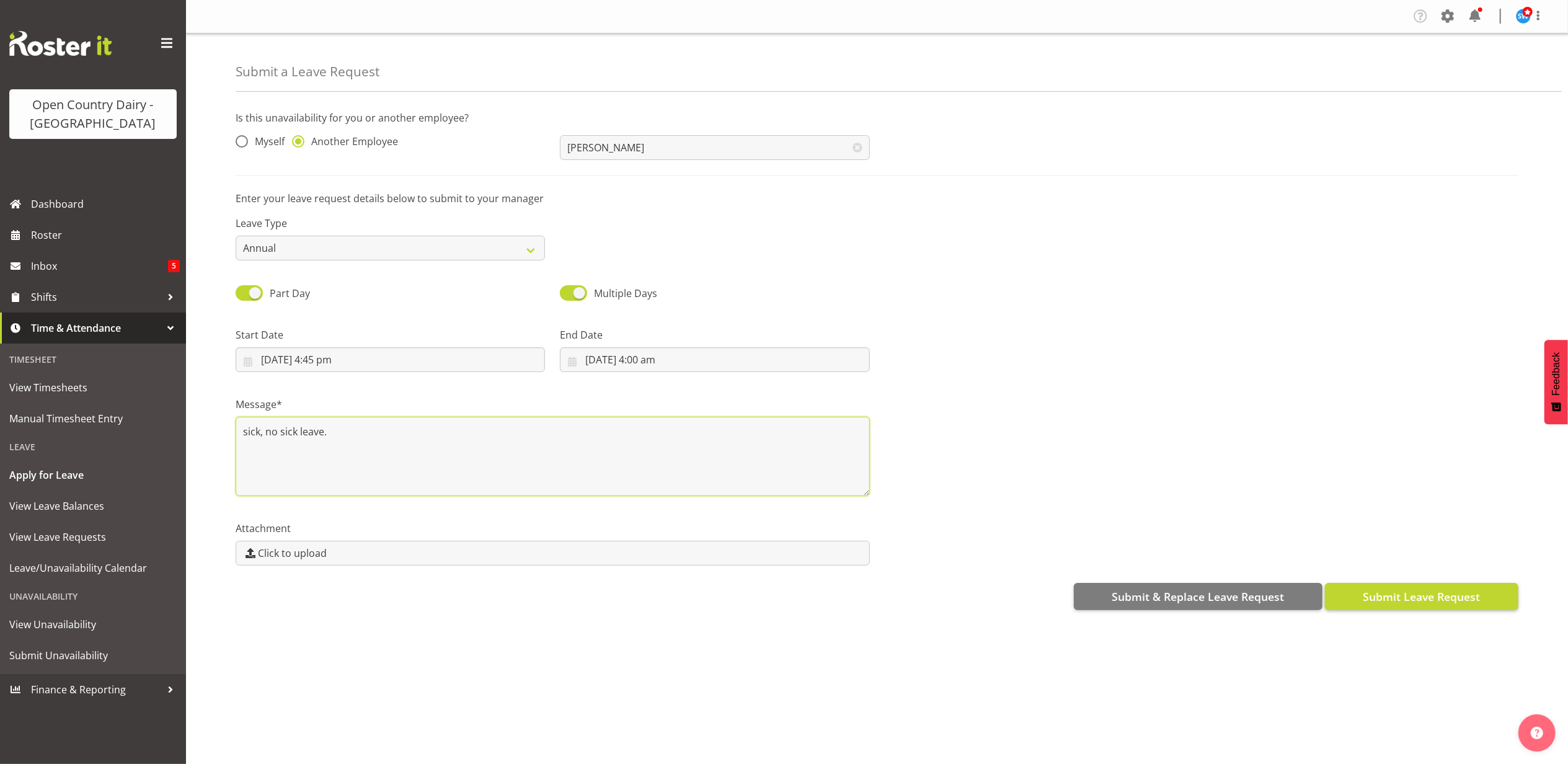
type textarea "sick, no sick leave."
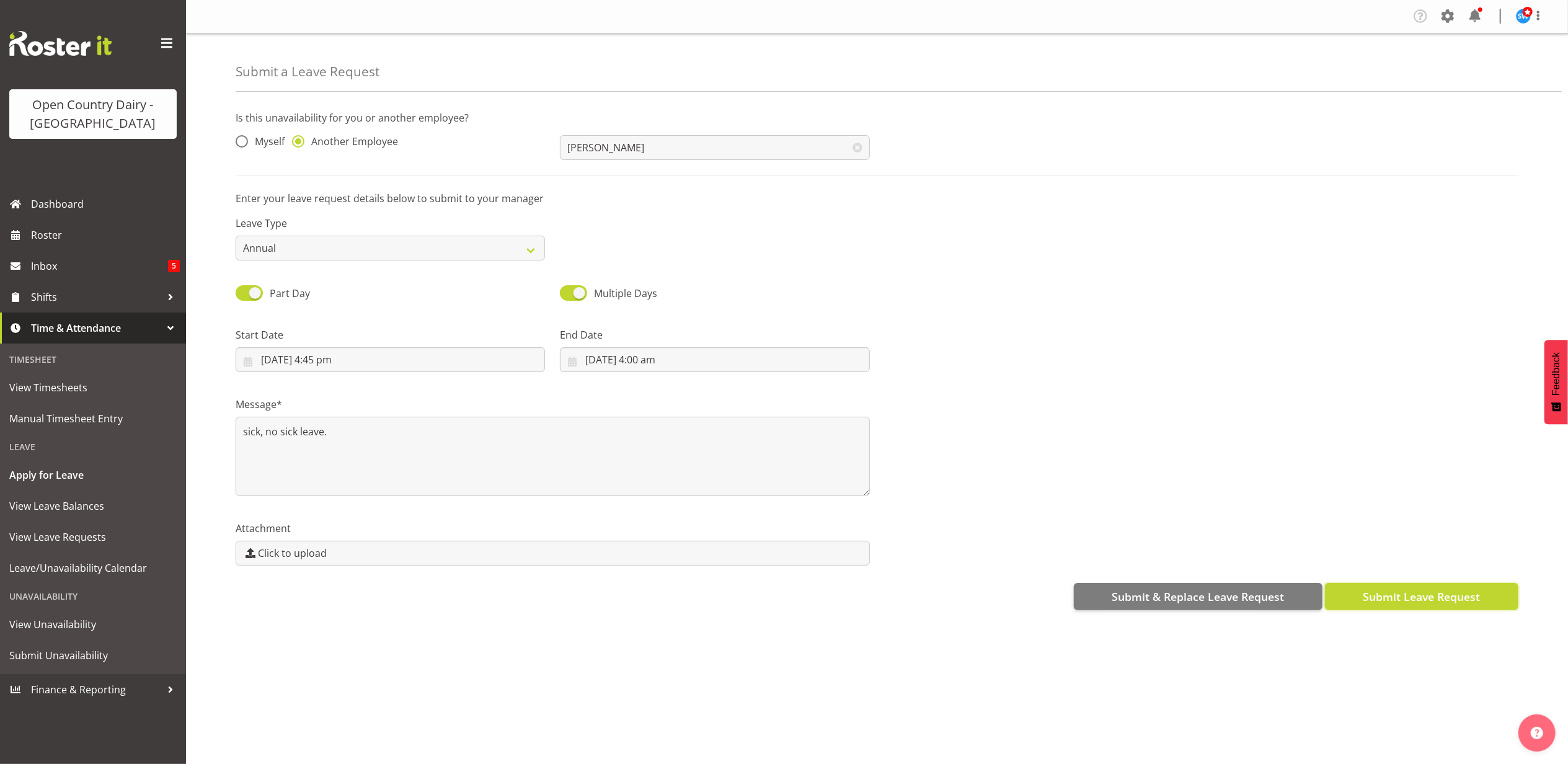
click at [1447, 599] on span "Submit Leave Request" at bounding box center [1421, 596] width 117 height 16
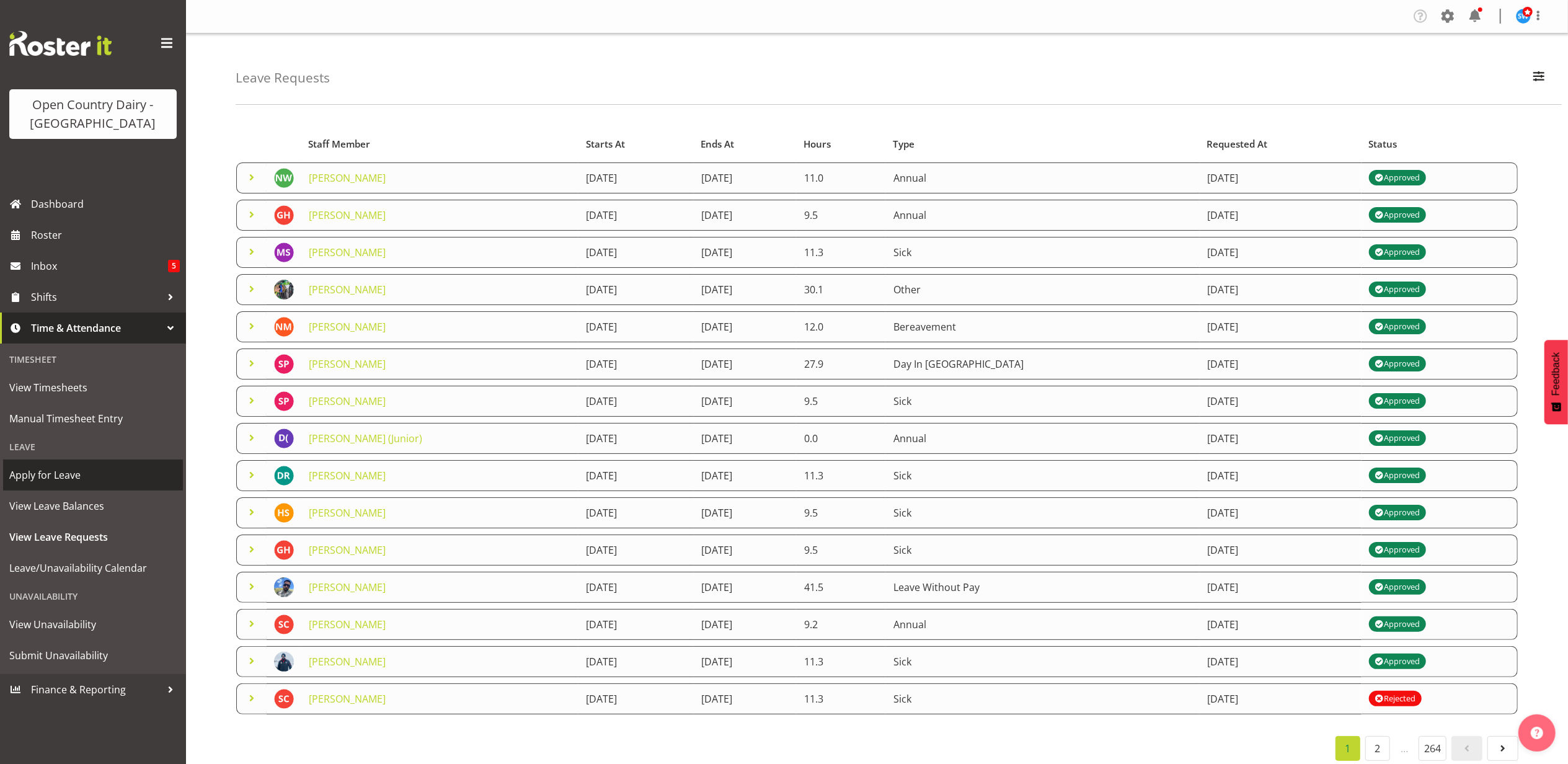
click at [67, 478] on span "Apply for Leave" at bounding box center [93, 475] width 168 height 19
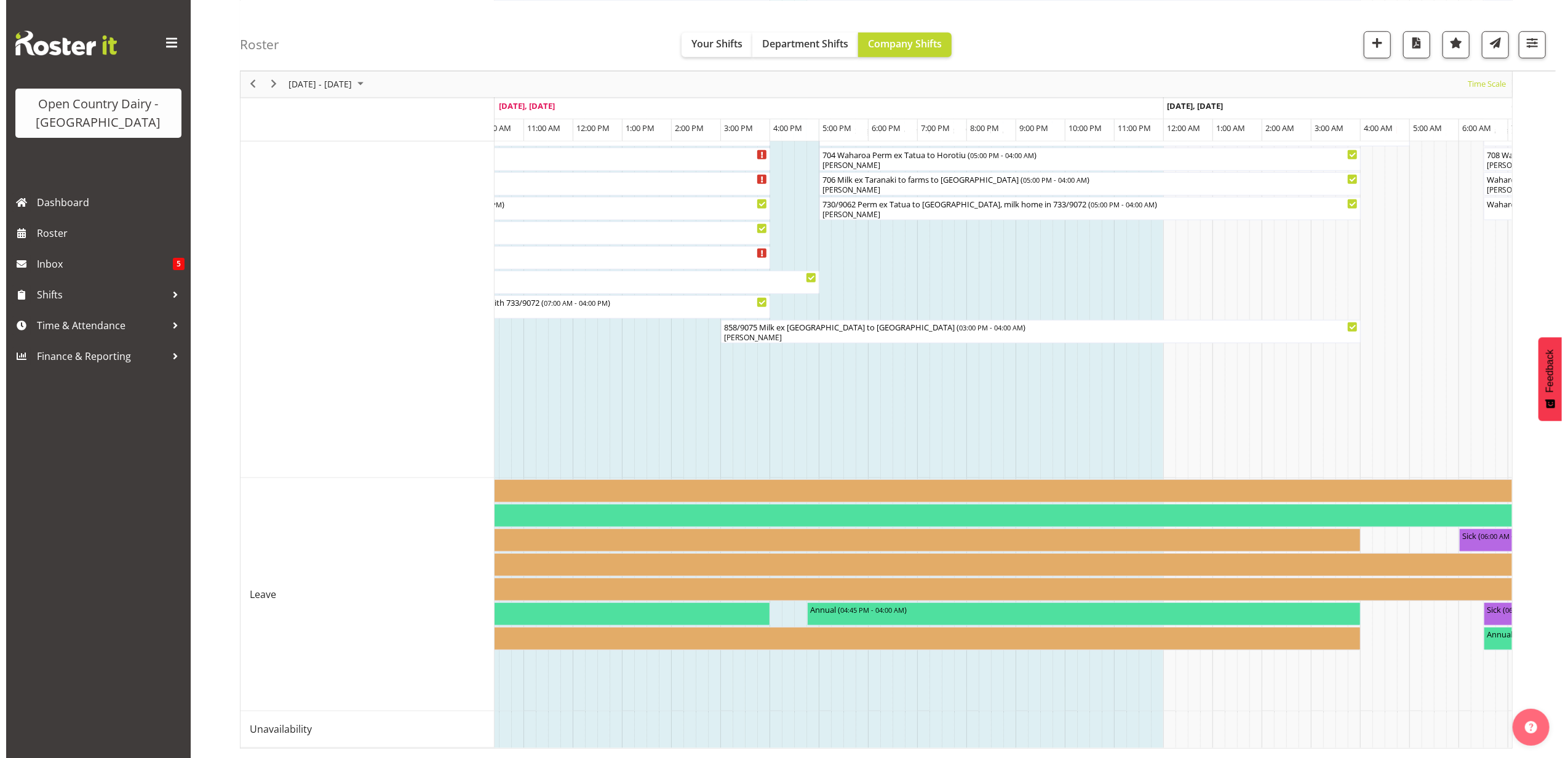
scroll to position [308, 0]
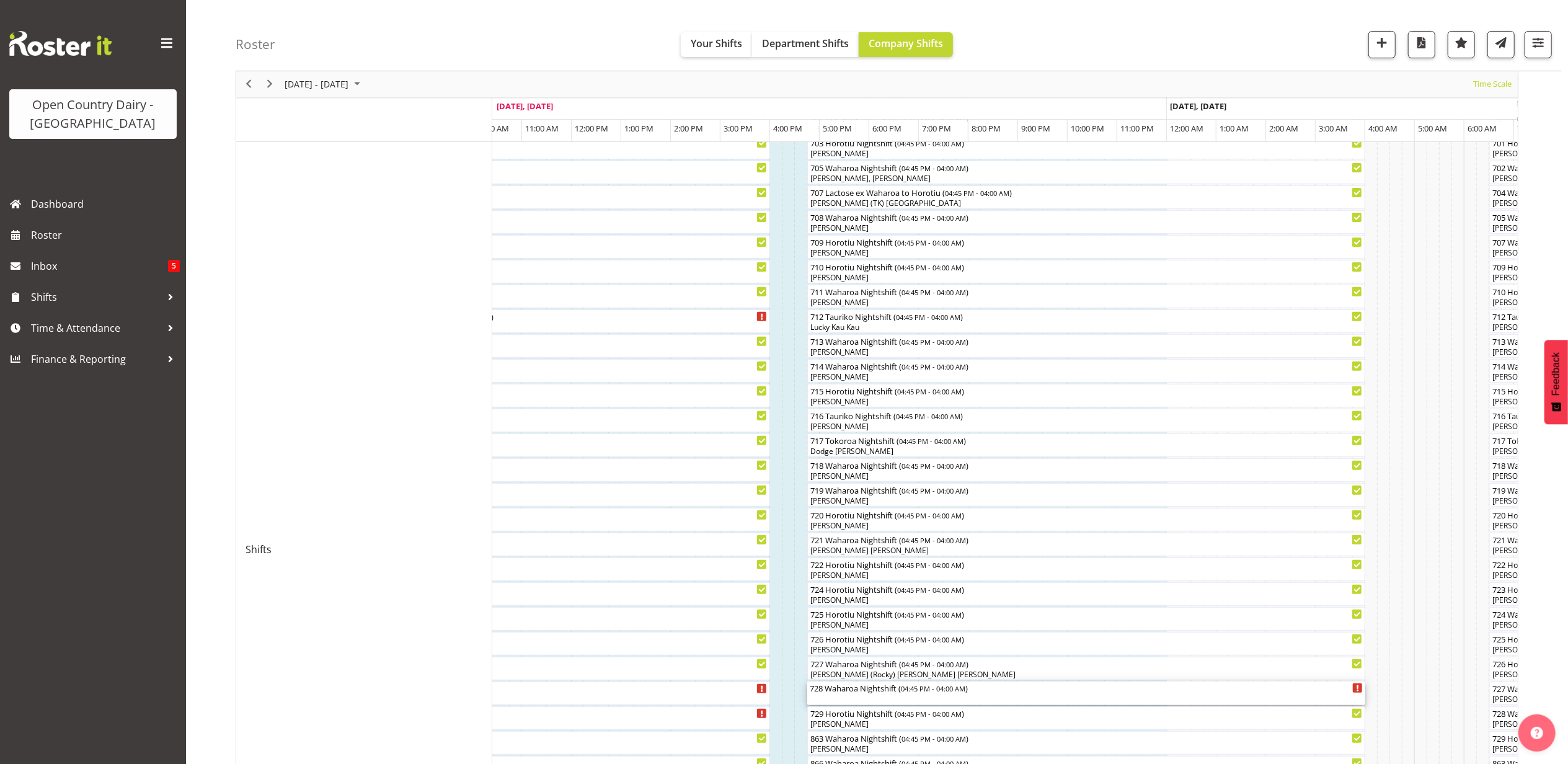
click at [837, 690] on div "728 Waharoa Nightshift ( 04:45 PM - 04:00 AM )" at bounding box center [1086, 688] width 553 height 12
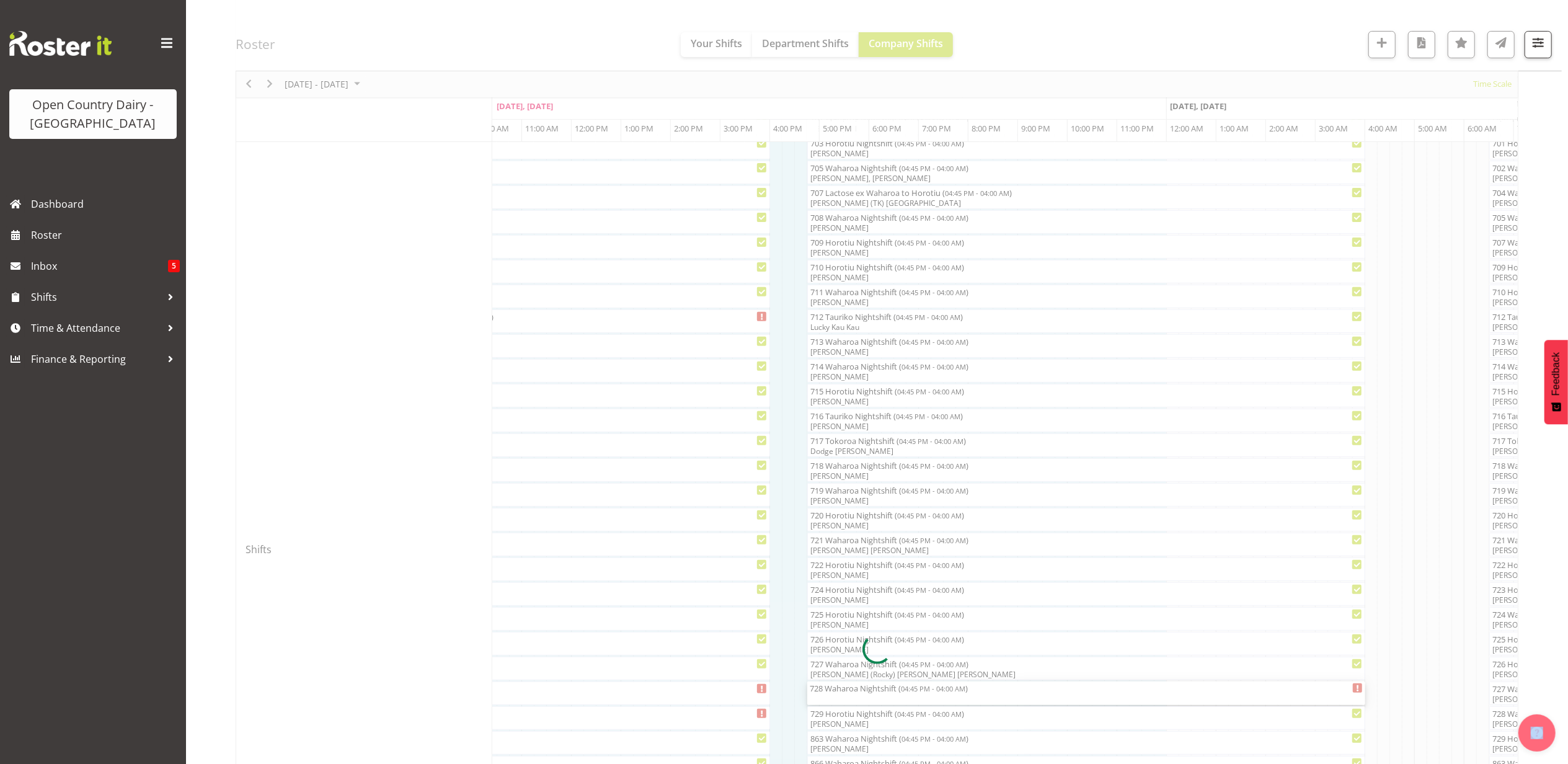
click at [837, 690] on div at bounding box center [877, 649] width 1283 height 1673
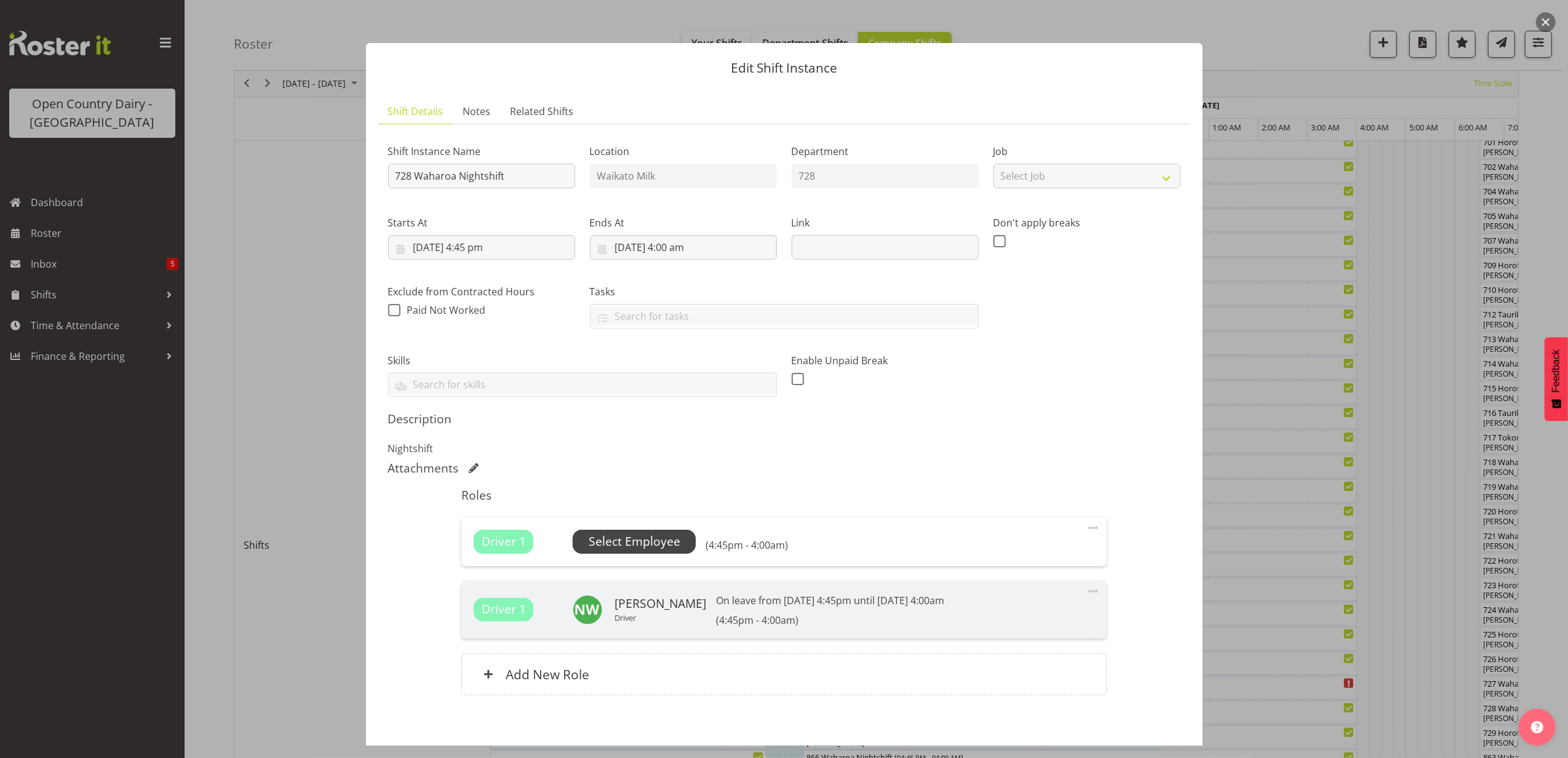
click at [659, 533] on span "Select Employee" at bounding box center [634, 541] width 123 height 23
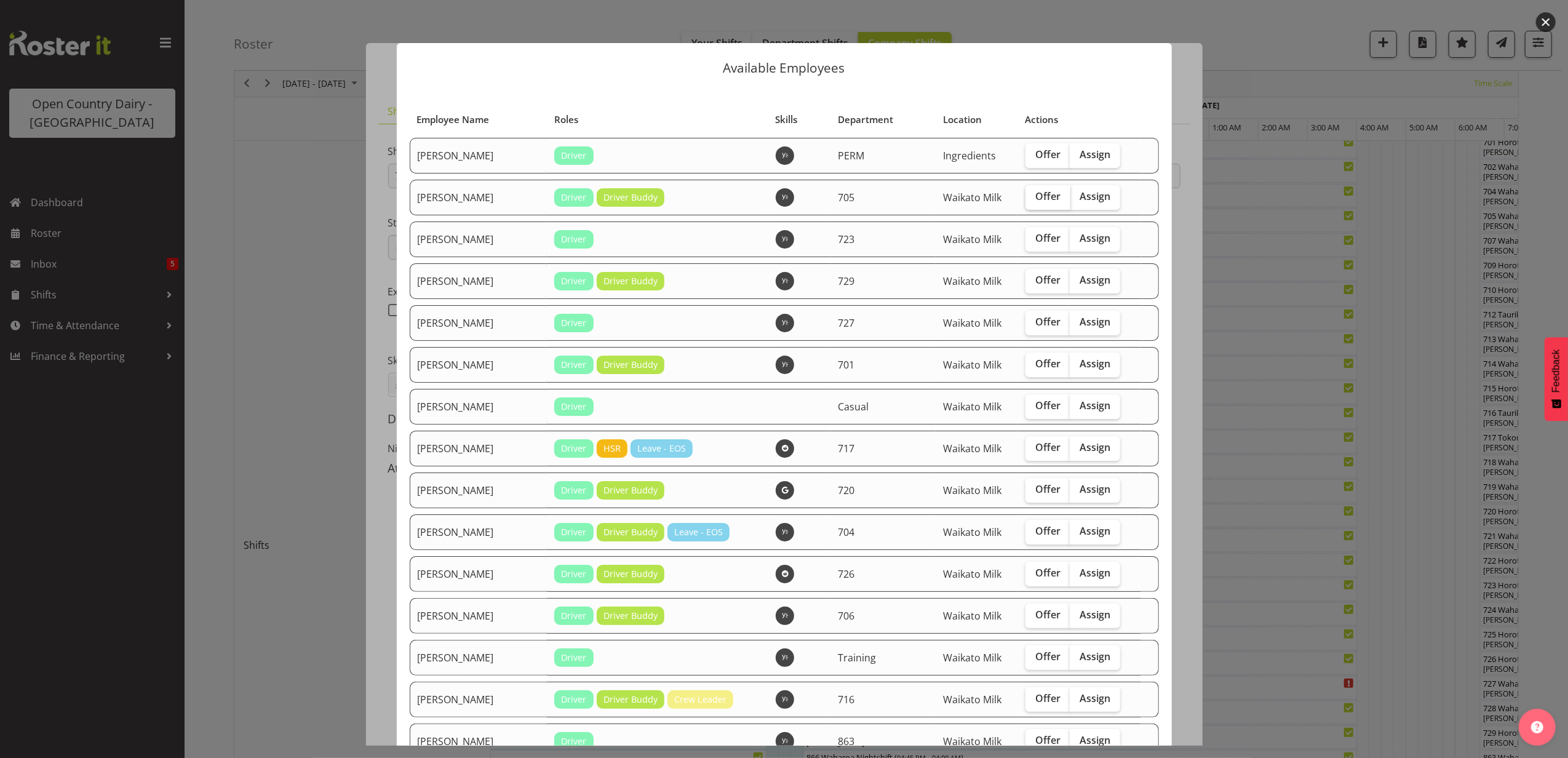
click at [1047, 197] on span "Offer" at bounding box center [1048, 196] width 25 height 12
click at [1033, 197] on input "Offer" at bounding box center [1029, 196] width 8 height 8
checkbox input "true"
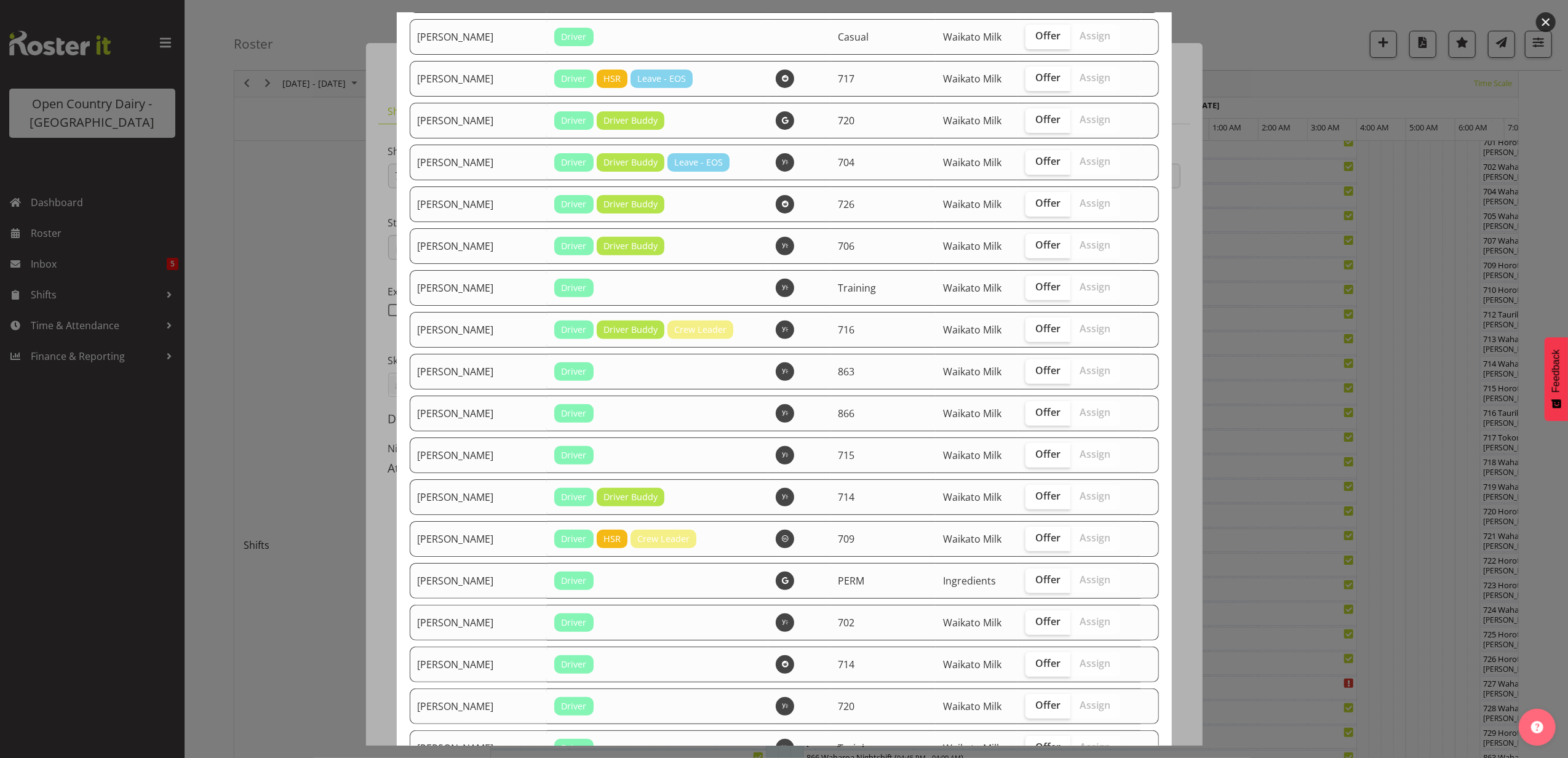
scroll to position [410, 0]
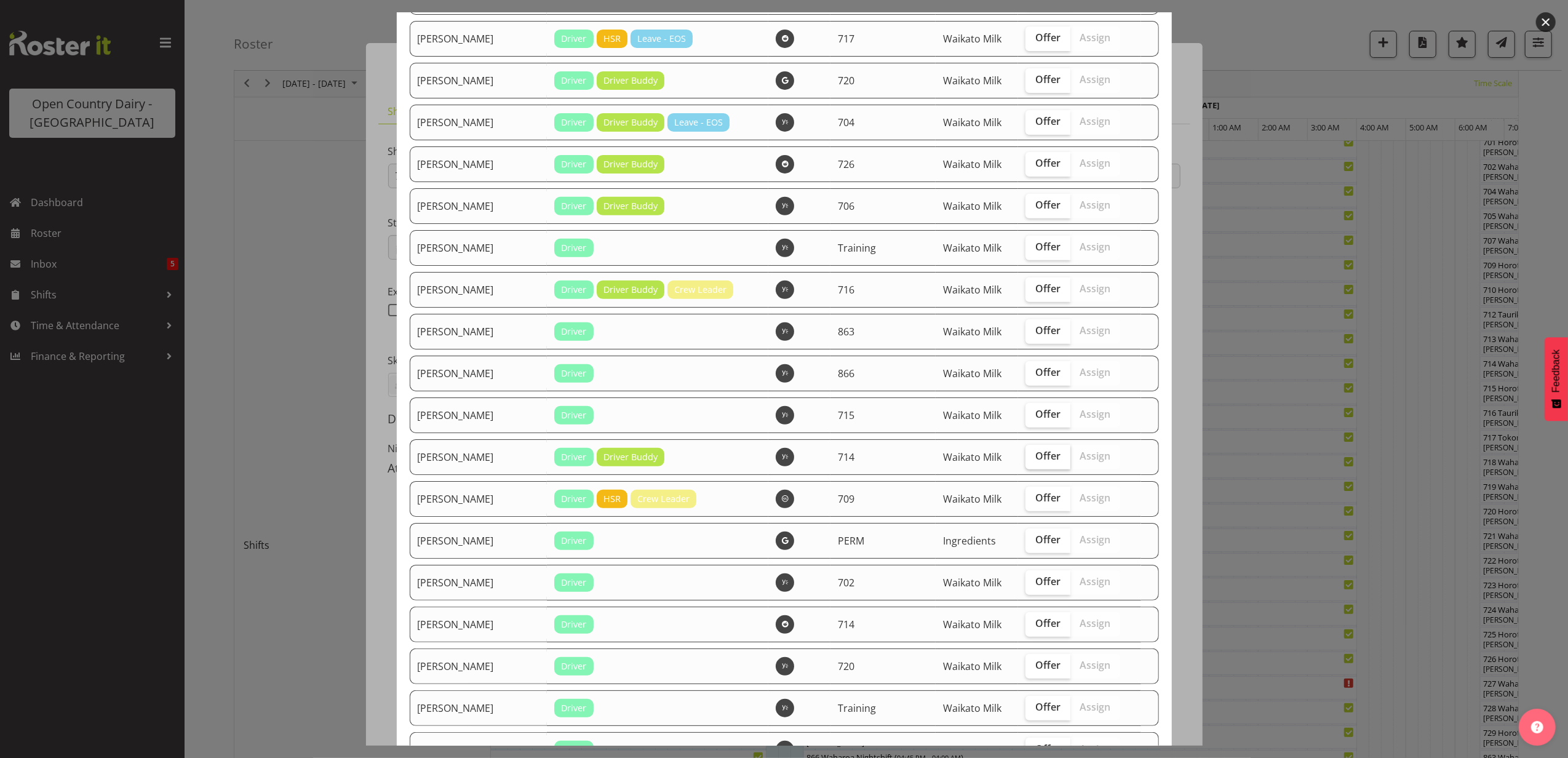
click at [1036, 458] on span "Offer" at bounding box center [1048, 456] width 25 height 12
click at [1032, 458] on input "Offer" at bounding box center [1029, 456] width 8 height 8
checkbox input "true"
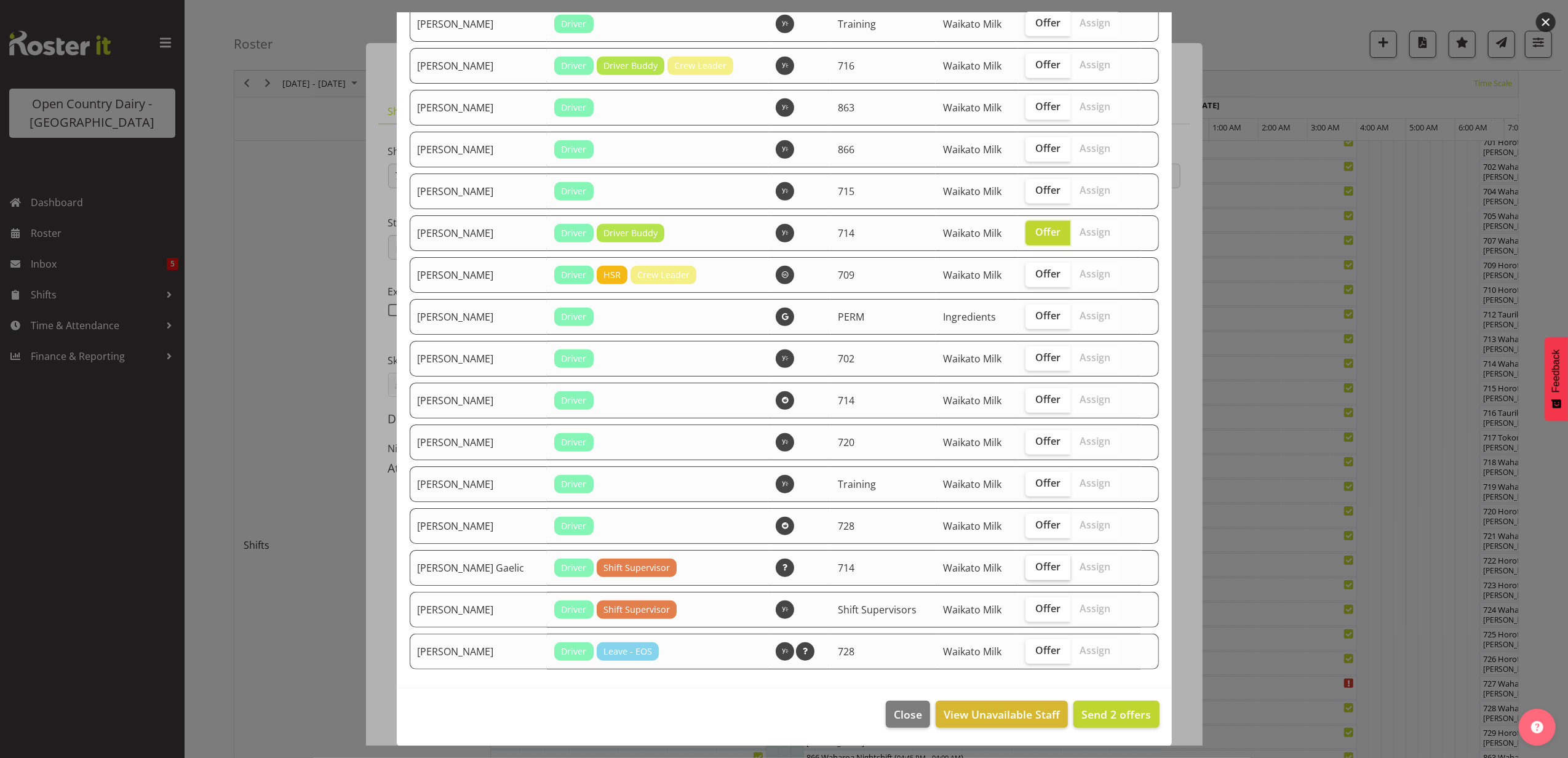
click at [1037, 567] on span "Offer" at bounding box center [1048, 566] width 25 height 12
click at [1033, 567] on input "Offer" at bounding box center [1029, 567] width 8 height 8
checkbox input "true"
click at [1036, 523] on span "Offer" at bounding box center [1048, 525] width 25 height 12
click at [1033, 523] on input "Offer" at bounding box center [1029, 525] width 8 height 8
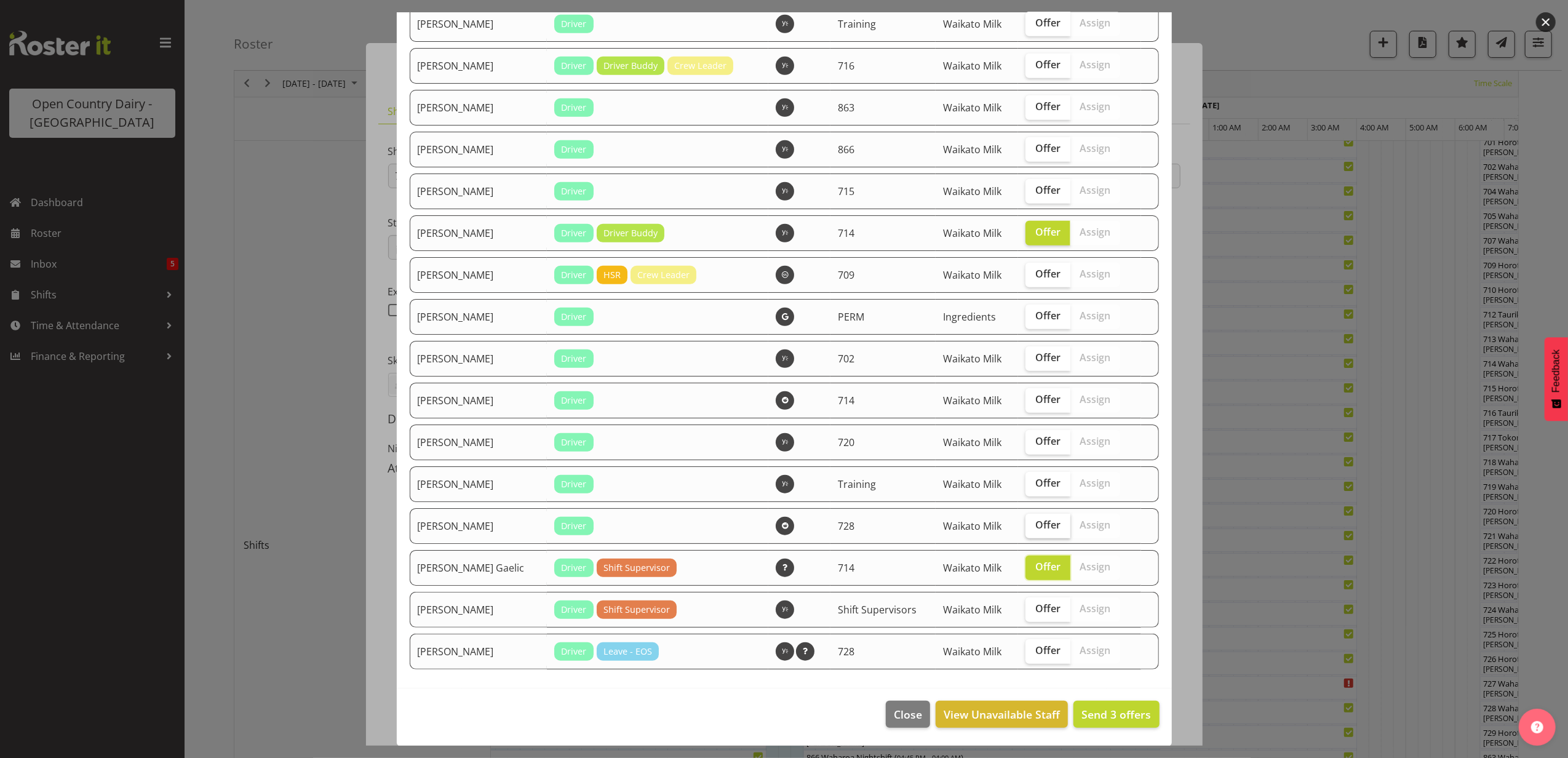
checkbox input "true"
click at [1037, 352] on span "Offer" at bounding box center [1048, 358] width 25 height 12
click at [1033, 354] on input "Offer" at bounding box center [1029, 358] width 8 height 8
checkbox input "true"
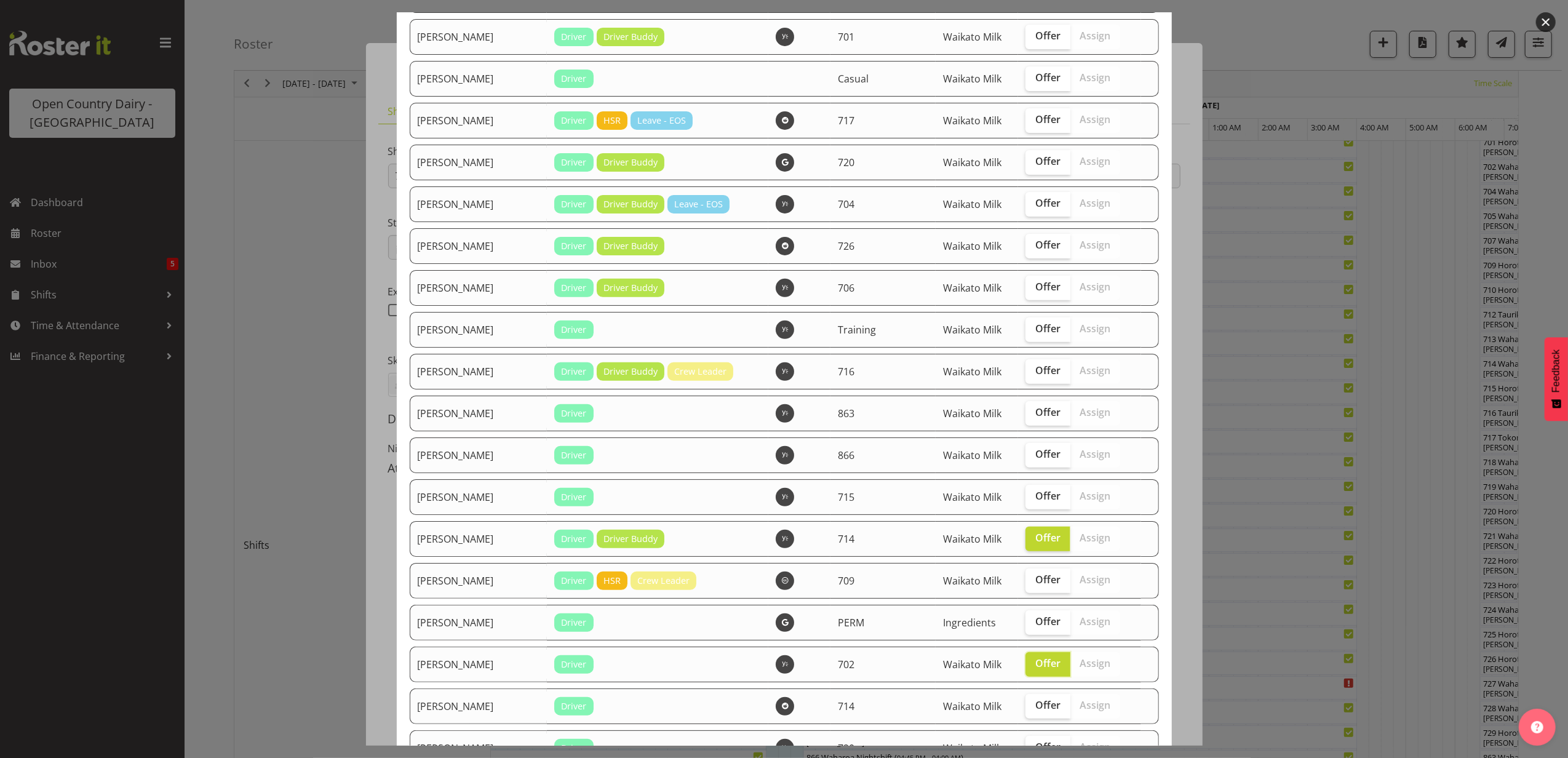
scroll to position [306, 0]
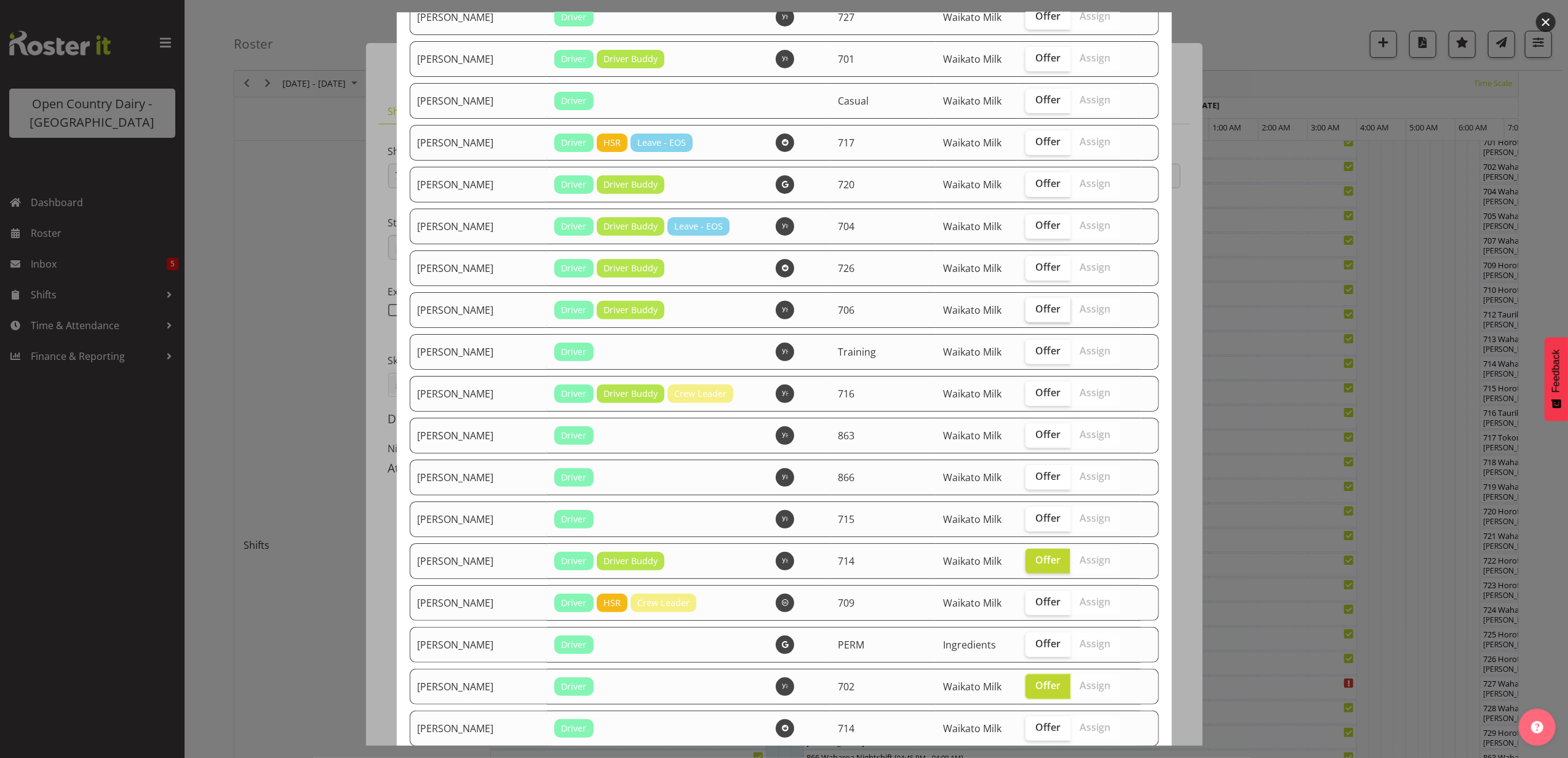
click at [1046, 308] on span "Offer" at bounding box center [1048, 309] width 25 height 12
click at [1033, 308] on input "Offer" at bounding box center [1029, 309] width 8 height 8
checkbox input "true"
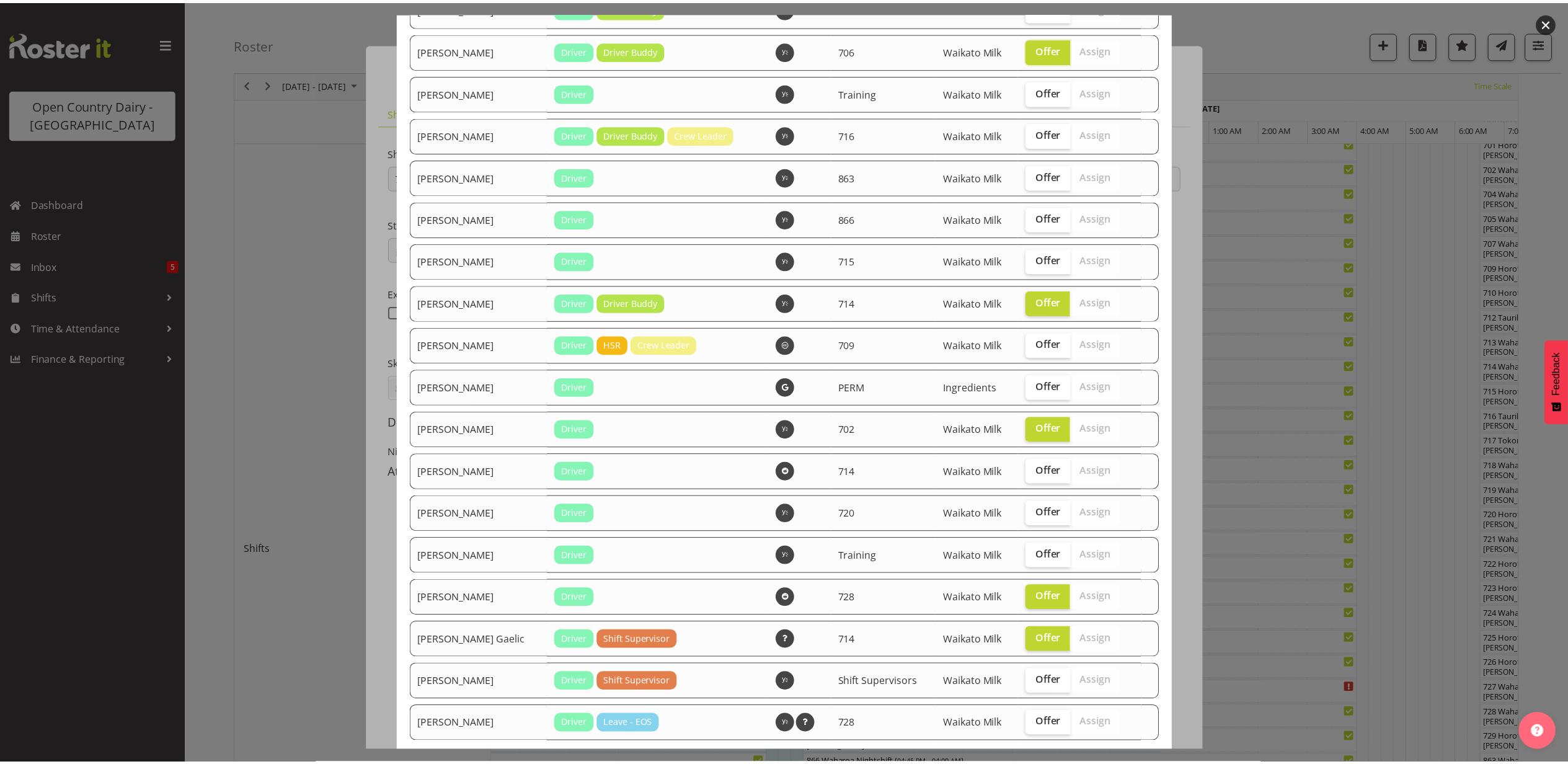
scroll to position [639, 0]
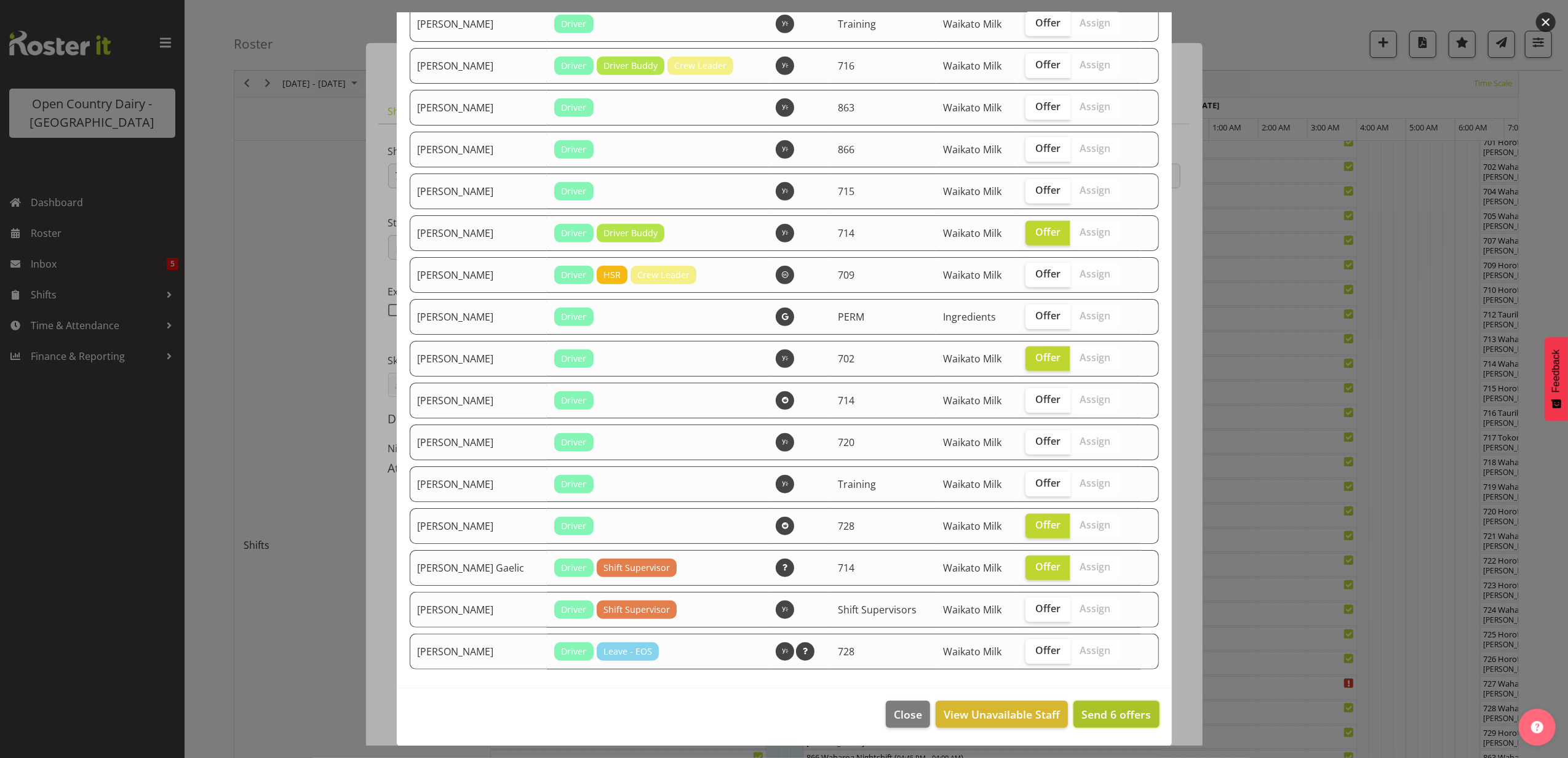
click at [1089, 712] on span "Send 6 offers" at bounding box center [1116, 714] width 69 height 15
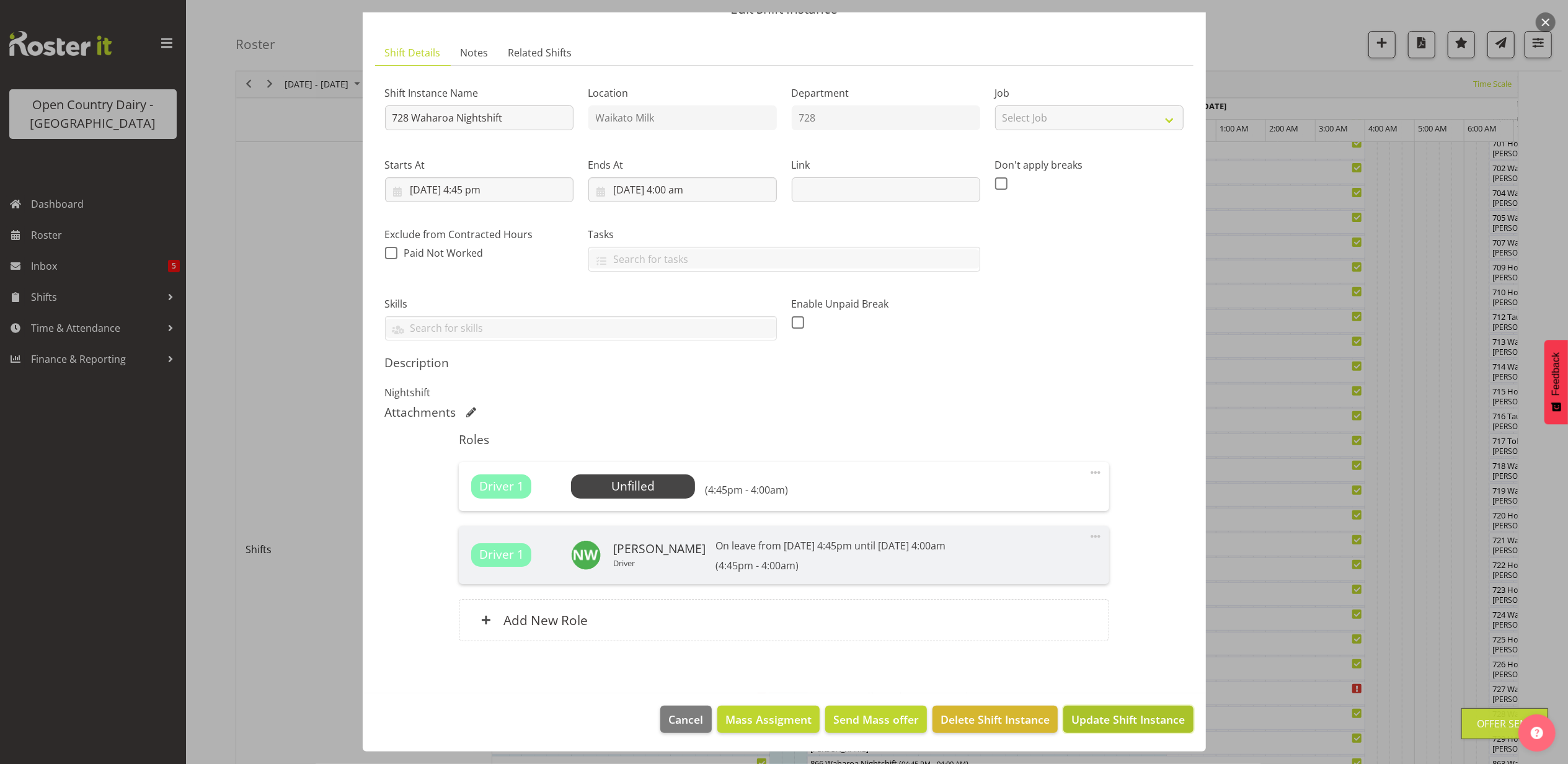
click at [1134, 724] on span "Update Shift Instance" at bounding box center [1128, 719] width 113 height 16
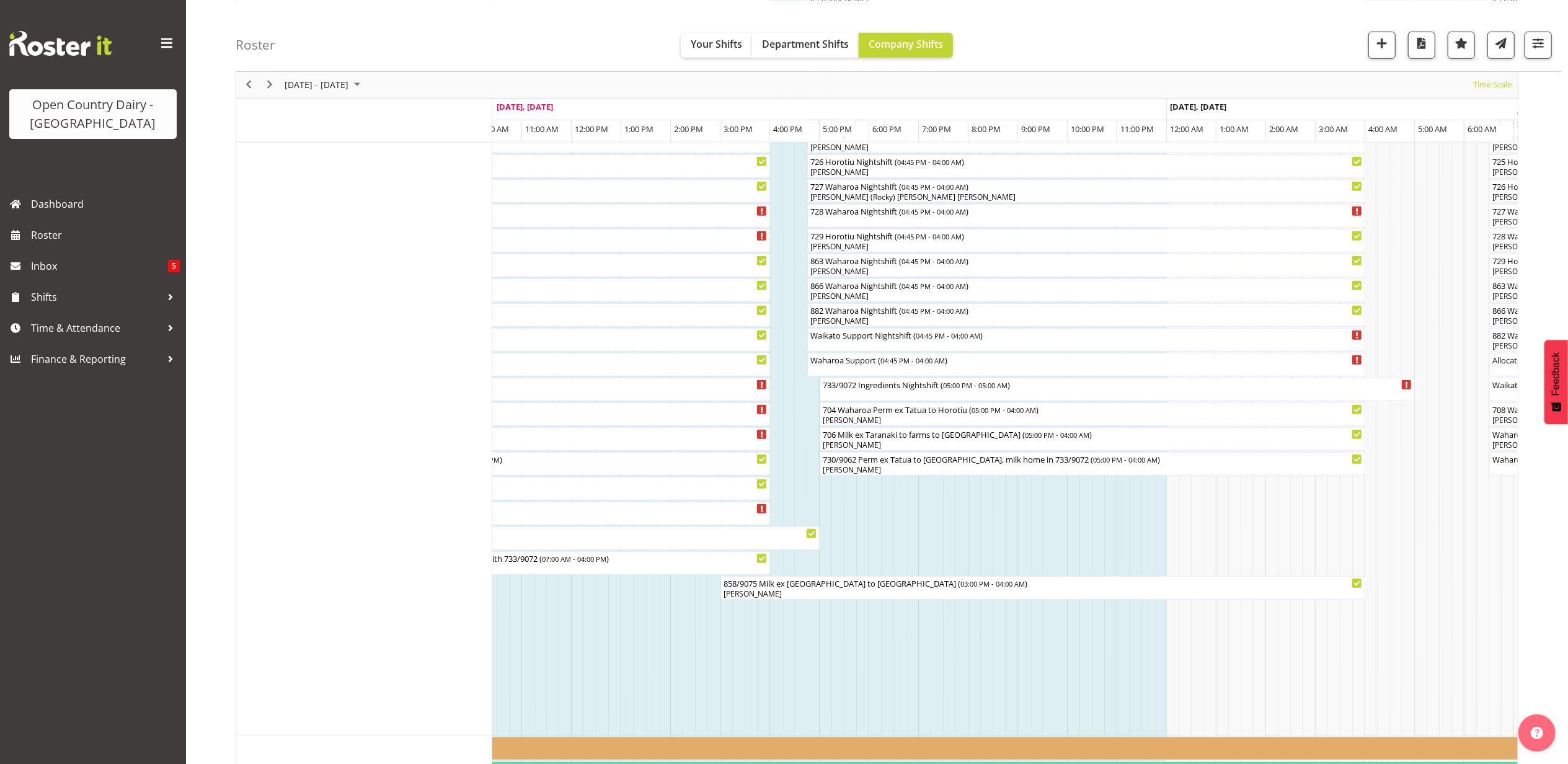
scroll to position [745, 0]
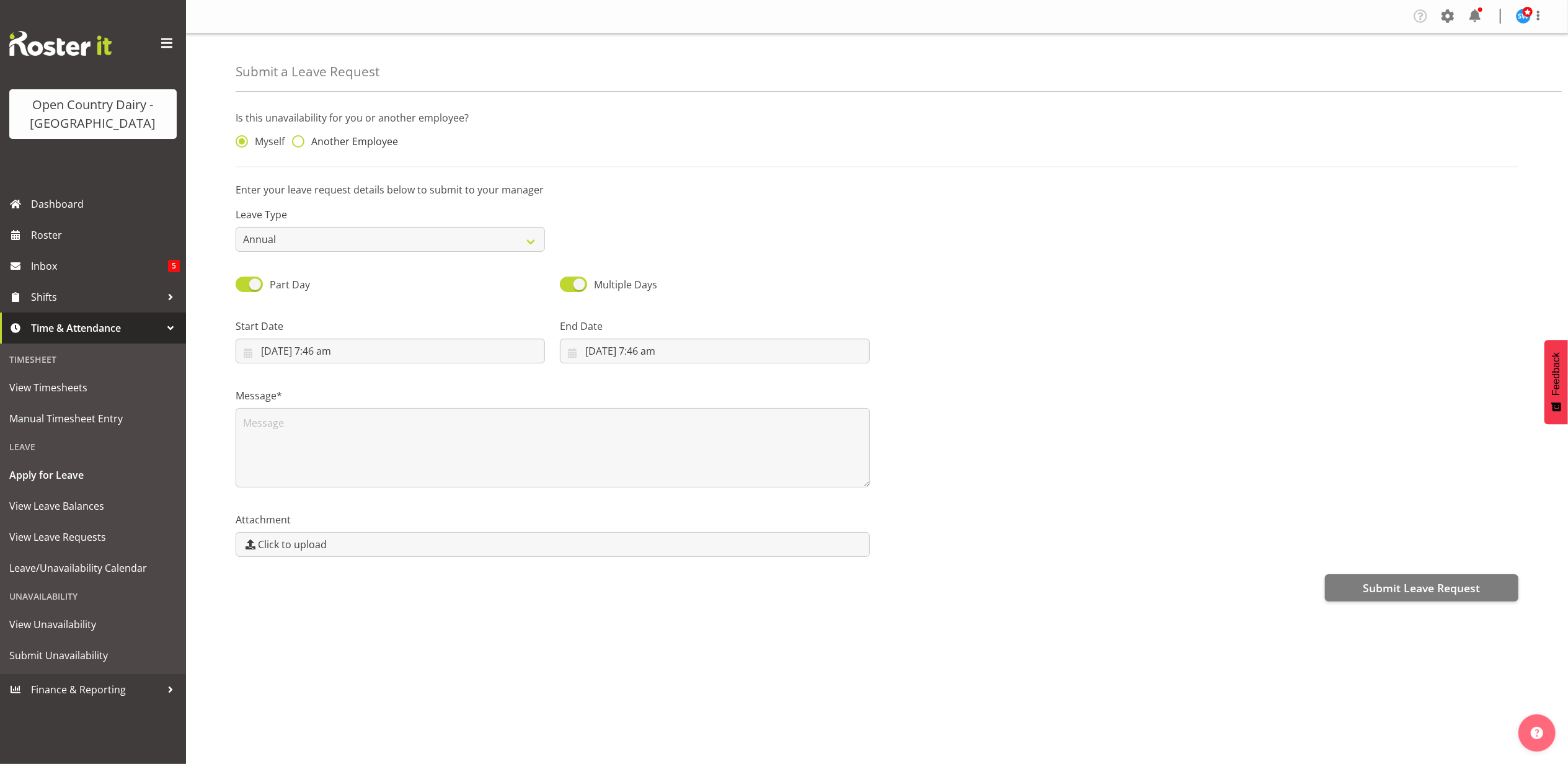
click at [296, 141] on span at bounding box center [299, 141] width 12 height 12
click at [296, 141] on input "Another Employee" at bounding box center [296, 142] width 8 height 8
radio input "true"
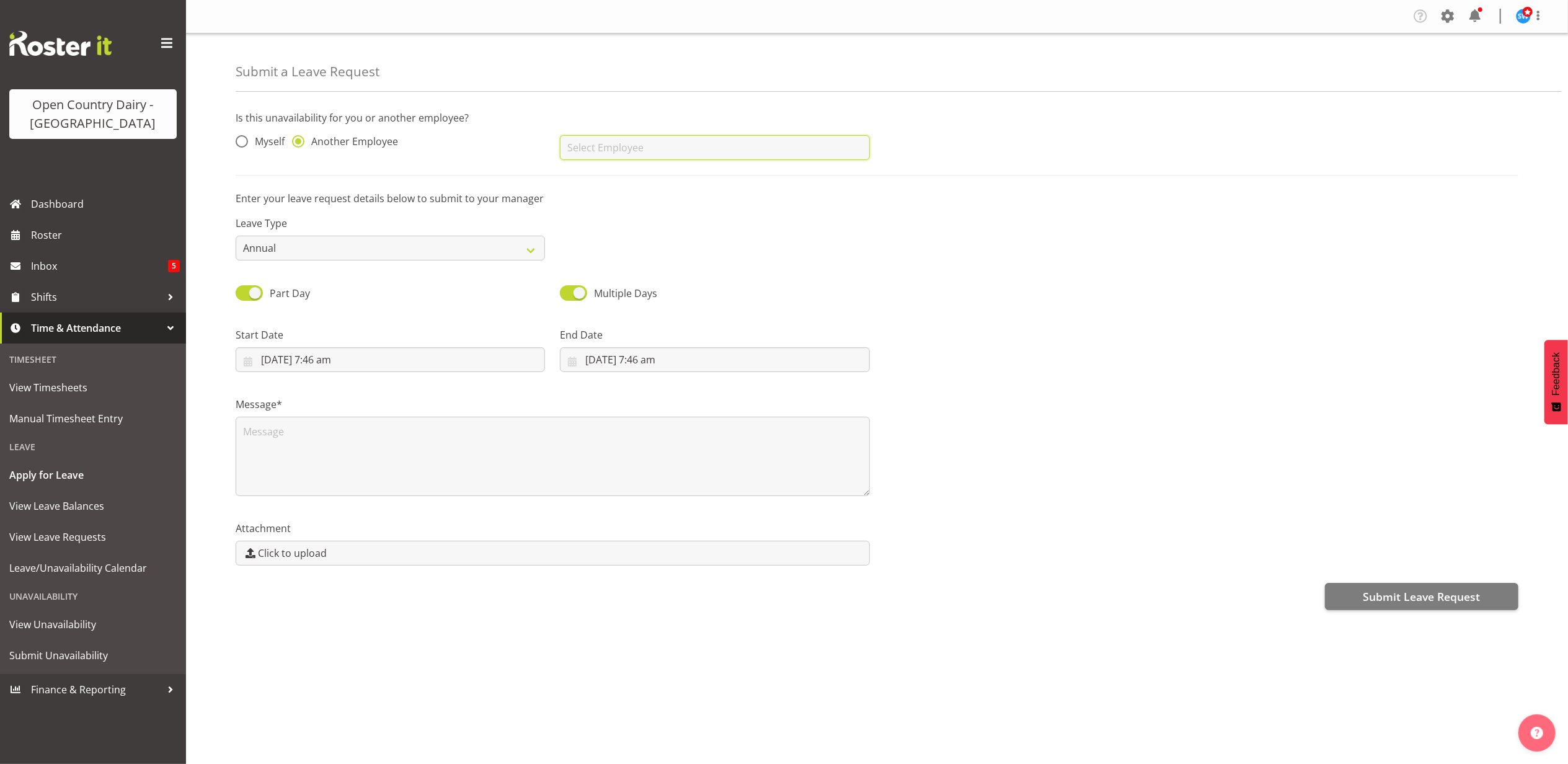
click at [619, 147] on input "text" at bounding box center [714, 147] width 309 height 25
click at [492, 248] on select "Annual Sick Leave Without Pay Bereavement Domestic Violence Parental Jury Servi…" at bounding box center [390, 248] width 309 height 25
select select "Sick"
click at [236, 237] on select "Annual Sick Leave Without Pay Bereavement Domestic Violence Parental Jury Servi…" at bounding box center [390, 248] width 309 height 25
click at [648, 151] on input "text" at bounding box center [714, 147] width 309 height 25
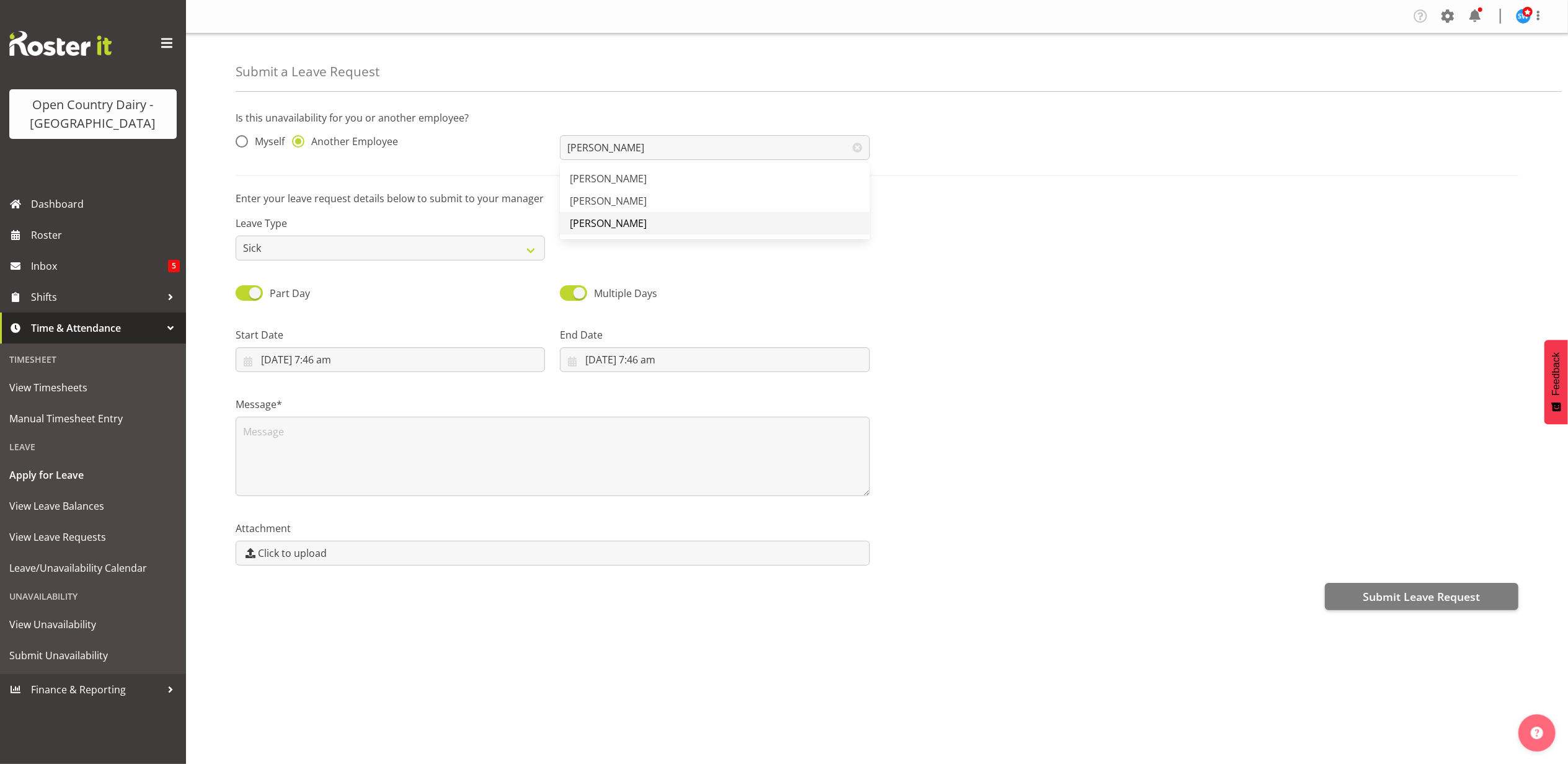
click at [635, 224] on link "[PERSON_NAME]" at bounding box center [714, 223] width 309 height 22
type input "[PERSON_NAME]"
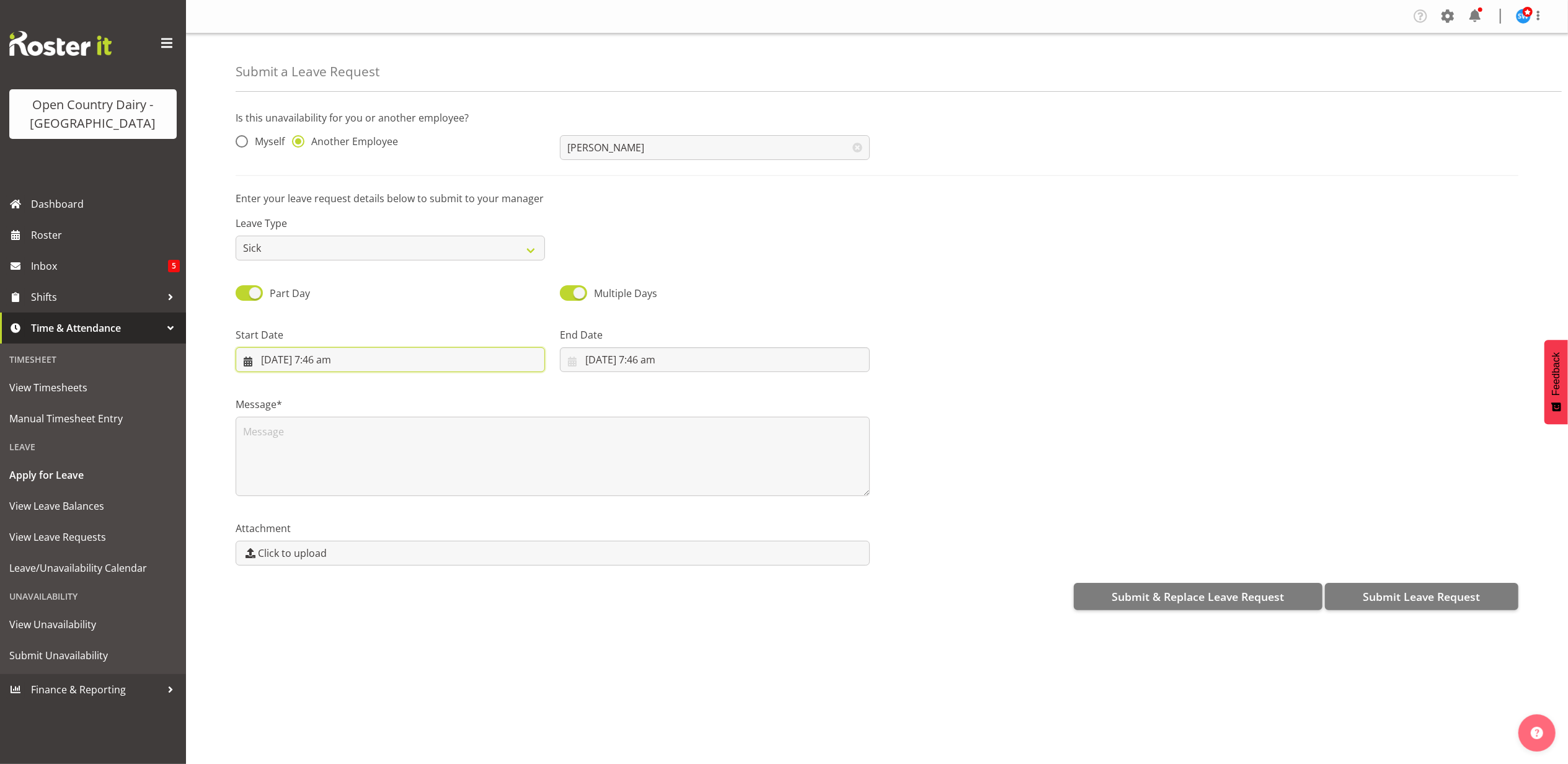
click at [354, 367] on input "4/10/2025, 7:46 am" at bounding box center [390, 360] width 309 height 25
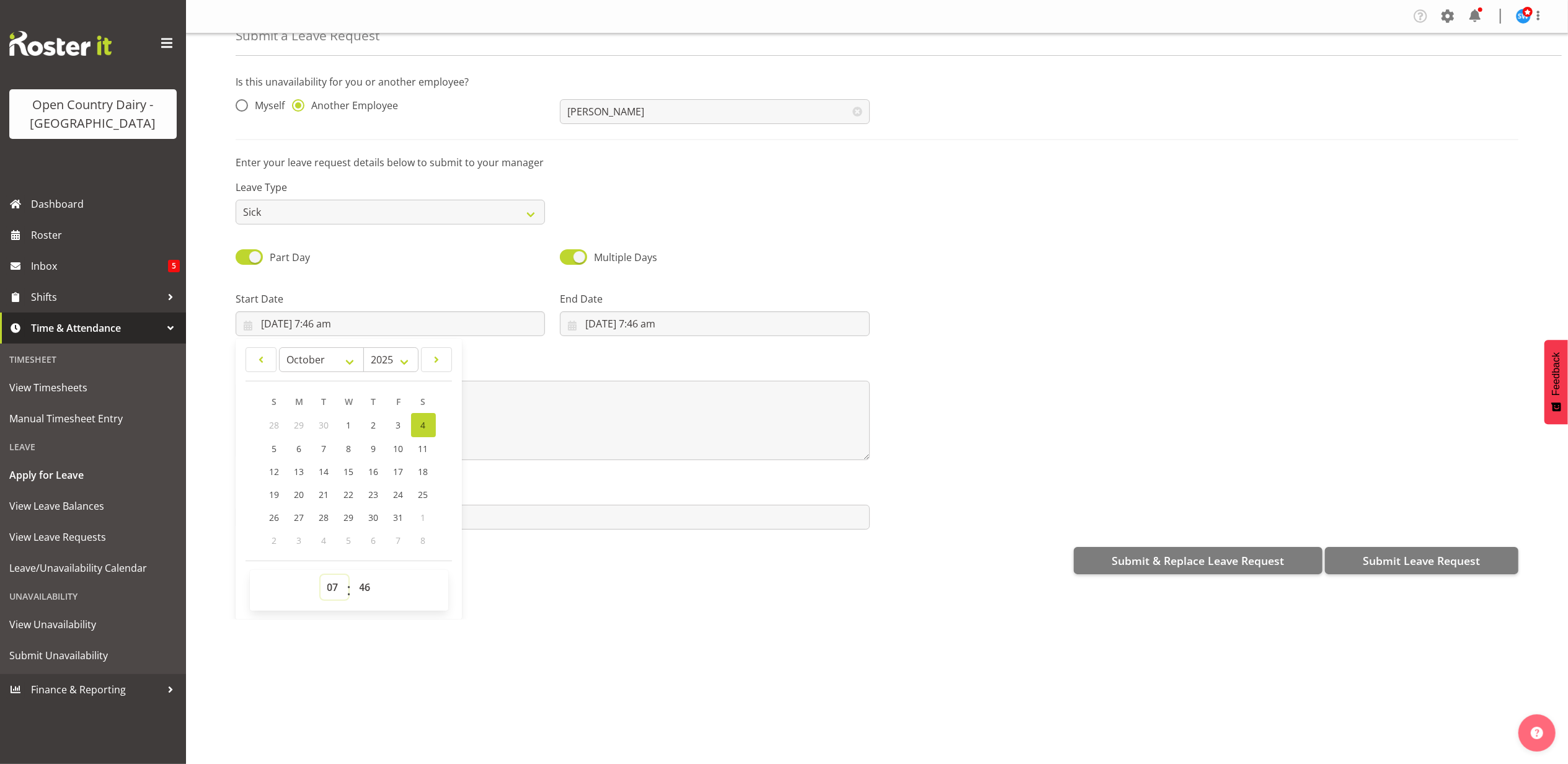
click at [333, 591] on select "00 01 02 03 04 05 06 07 08 09 10 11 12 13 14 15 16 17 18 19 20 21 22 23" at bounding box center [334, 587] width 28 height 25
select select "17"
click at [320, 576] on select "00 01 02 03 04 05 06 07 08 09 10 11 12 13 14 15 16 17 18 19 20 21 22 23" at bounding box center [334, 587] width 28 height 25
type input "4/10/2025, 5:46 pm"
drag, startPoint x: 371, startPoint y: 588, endPoint x: 391, endPoint y: 502, distance: 88.3
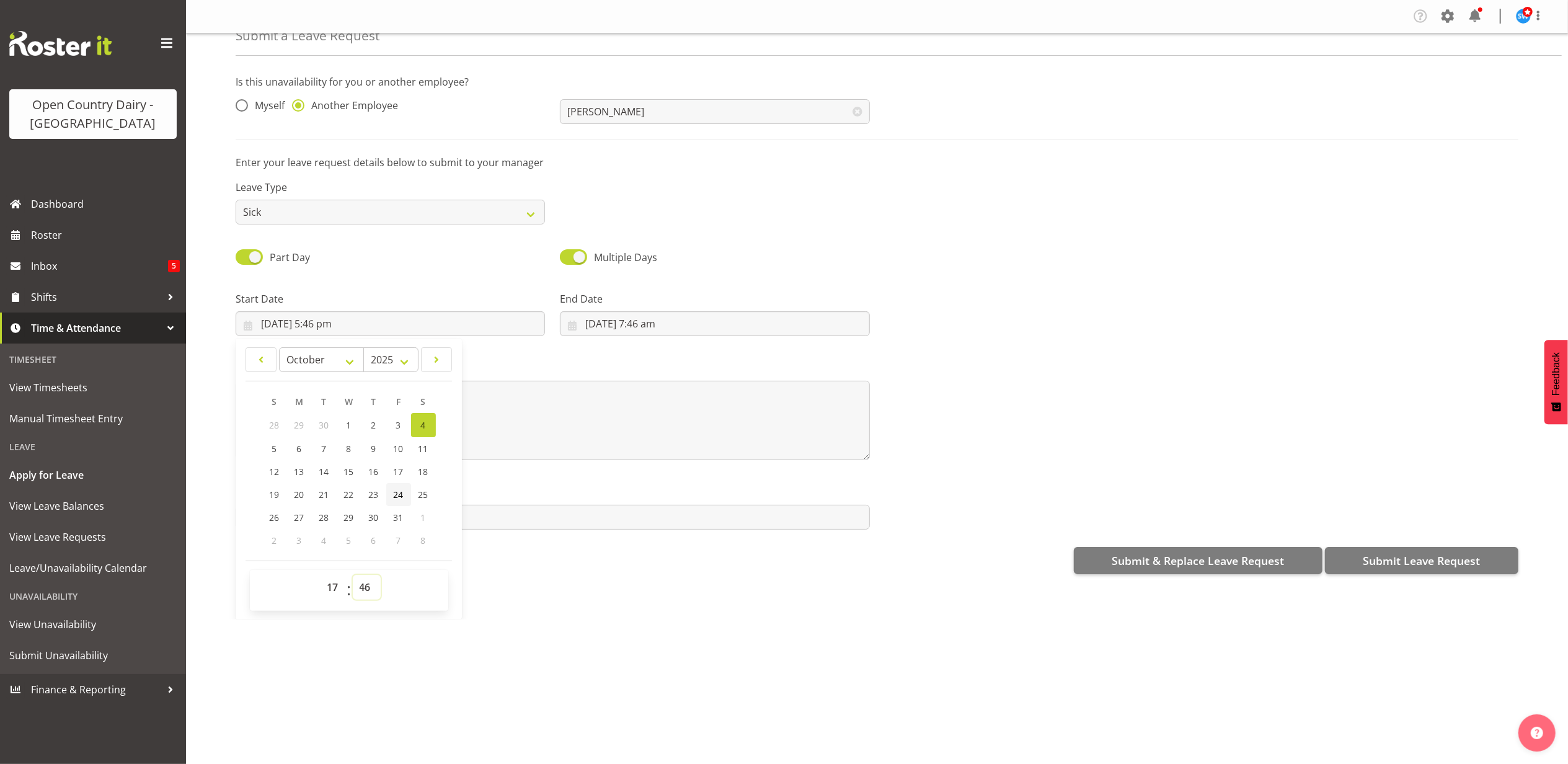
click at [371, 588] on select "00 01 02 03 04 05 06 07 08 09 10 11 12 13 14 15 16 17 18 19 20 21 22 23 24 25 2…" at bounding box center [367, 587] width 28 height 25
select select "0"
click at [353, 576] on select "00 01 02 03 04 05 06 07 08 09 10 11 12 13 14 15 16 17 18 19 20 21 22 23 24 25 2…" at bounding box center [367, 587] width 28 height 25
type input "[DATE] 5:00 pm"
click at [667, 323] on input "4/10/2025, 7:46 am" at bounding box center [714, 323] width 309 height 25
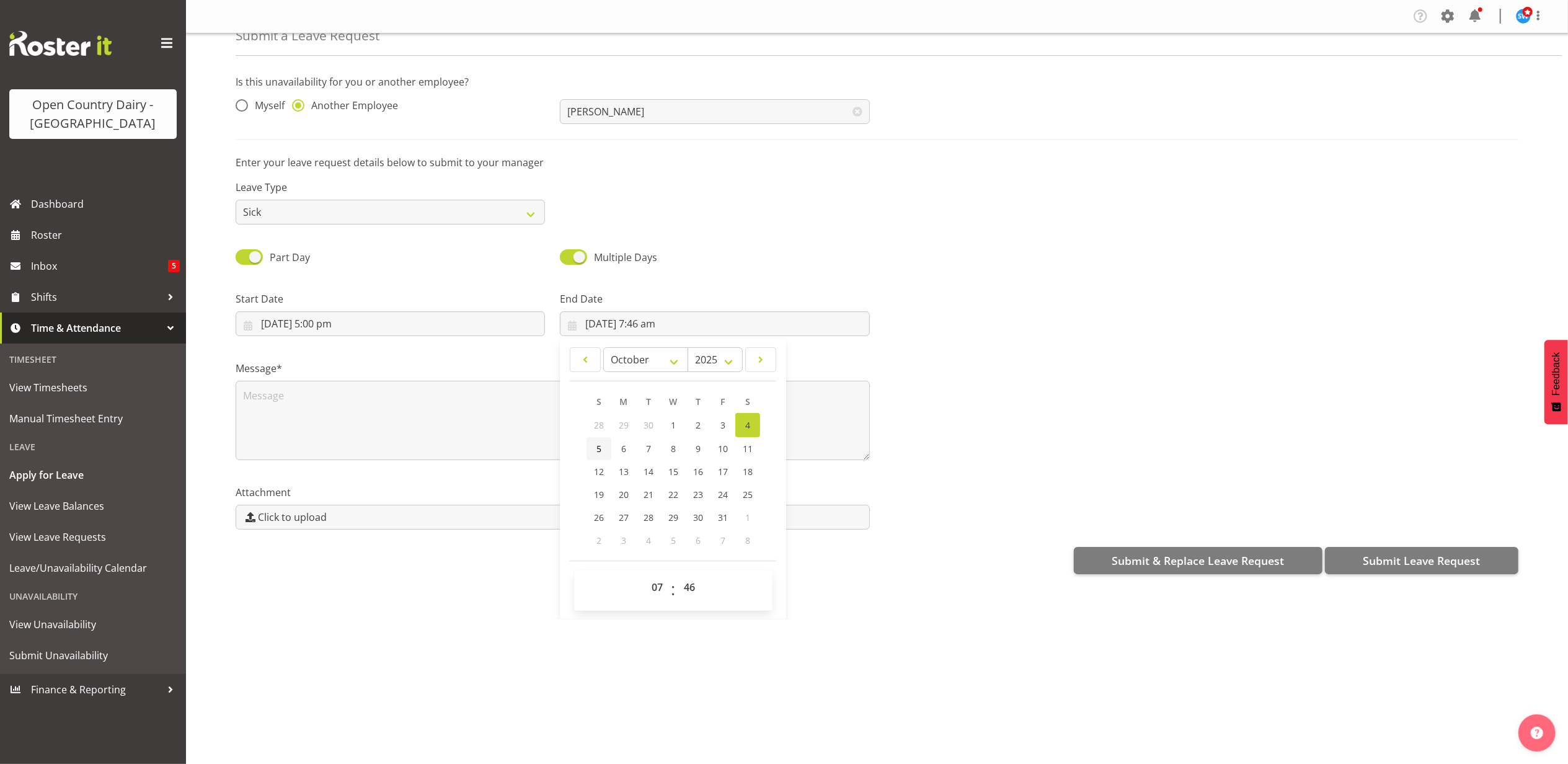
click at [588, 452] on link "5" at bounding box center [599, 449] width 25 height 23
type input "5/10/2025, 7:46 am"
drag, startPoint x: 654, startPoint y: 589, endPoint x: 655, endPoint y: 573, distance: 16.0
click at [655, 589] on select "00 01 02 03 04 05 06 07 08 09 10 11 12 13 14 15 16 17 18 19 20 21 22 23" at bounding box center [659, 587] width 28 height 25
select select "4"
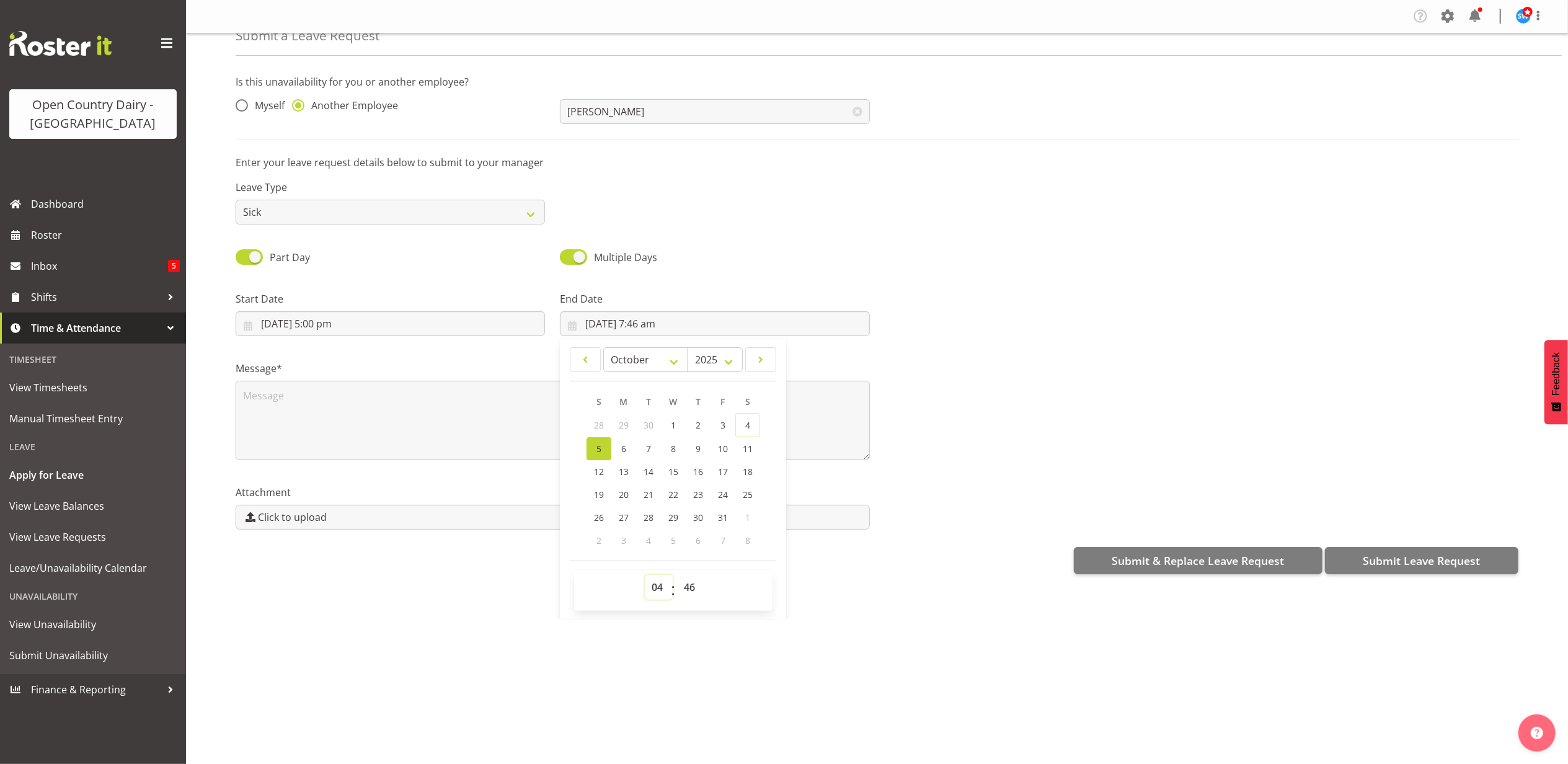
click at [645, 576] on select "00 01 02 03 04 05 06 07 08 09 10 11 12 13 14 15 16 17 18 19 20 21 22 23" at bounding box center [659, 587] width 28 height 25
type input "5/10/2025, 4:46 am"
click at [695, 590] on select "00 01 02 03 04 05 06 07 08 09 10 11 12 13 14 15 16 17 18 19 20 21 22 23 24 25 2…" at bounding box center [691, 587] width 28 height 25
select select "0"
click at [677, 576] on select "00 01 02 03 04 05 06 07 08 09 10 11 12 13 14 15 16 17 18 19 20 21 22 23 24 25 2…" at bounding box center [691, 587] width 28 height 25
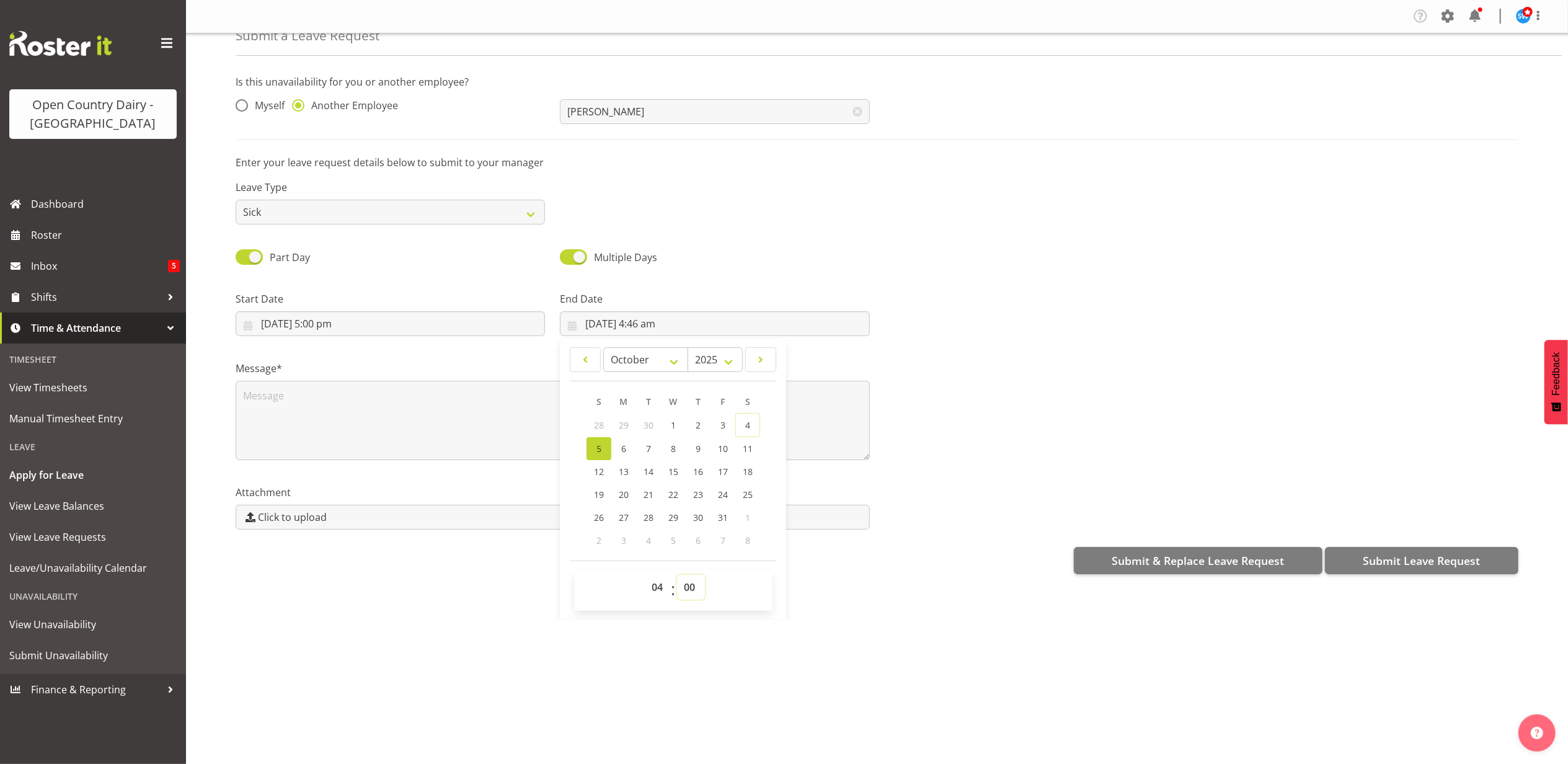
type input "[DATE] 4:00 am"
click at [285, 393] on textarea at bounding box center [553, 420] width 634 height 79
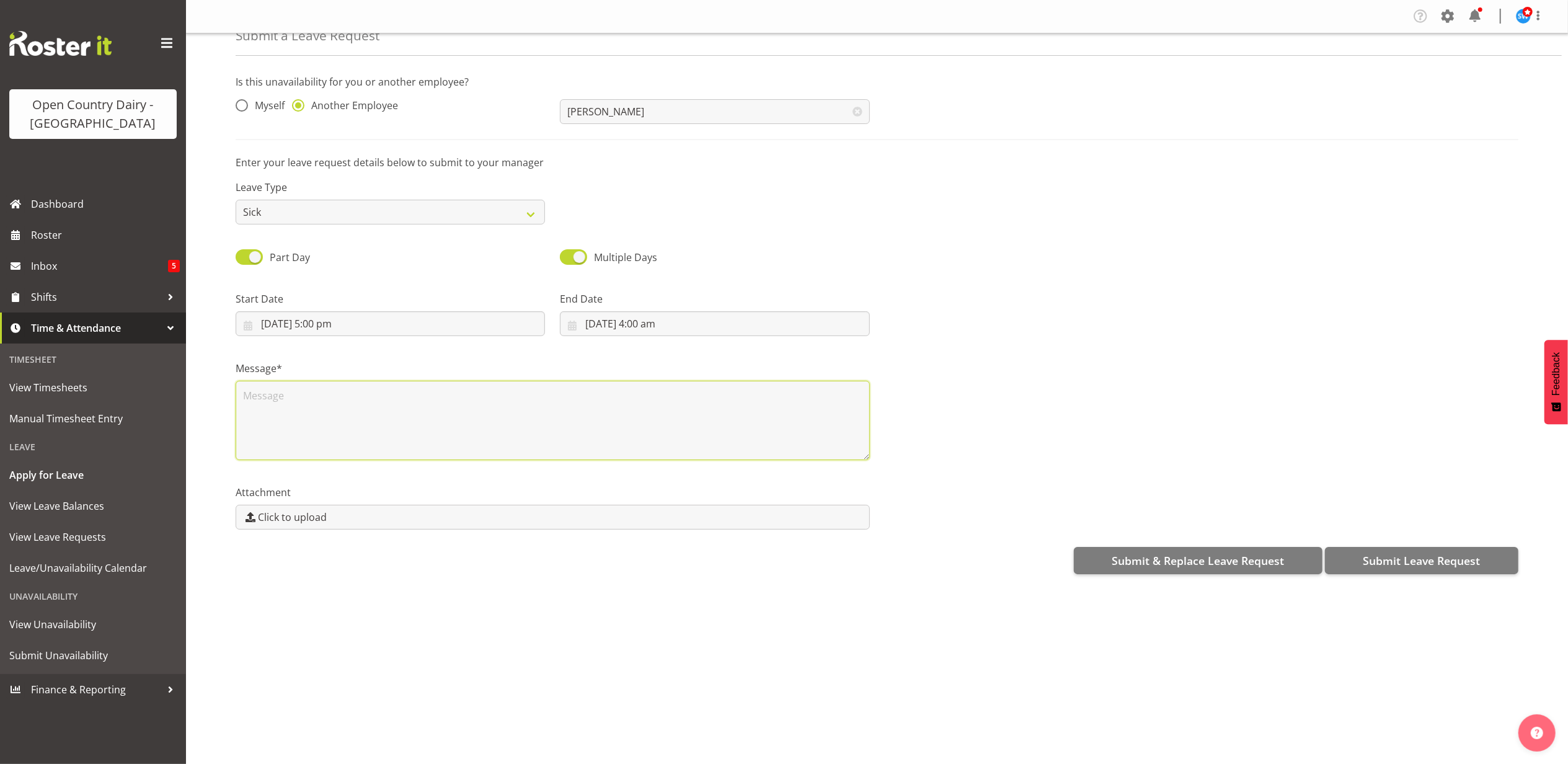
scroll to position [0, 0]
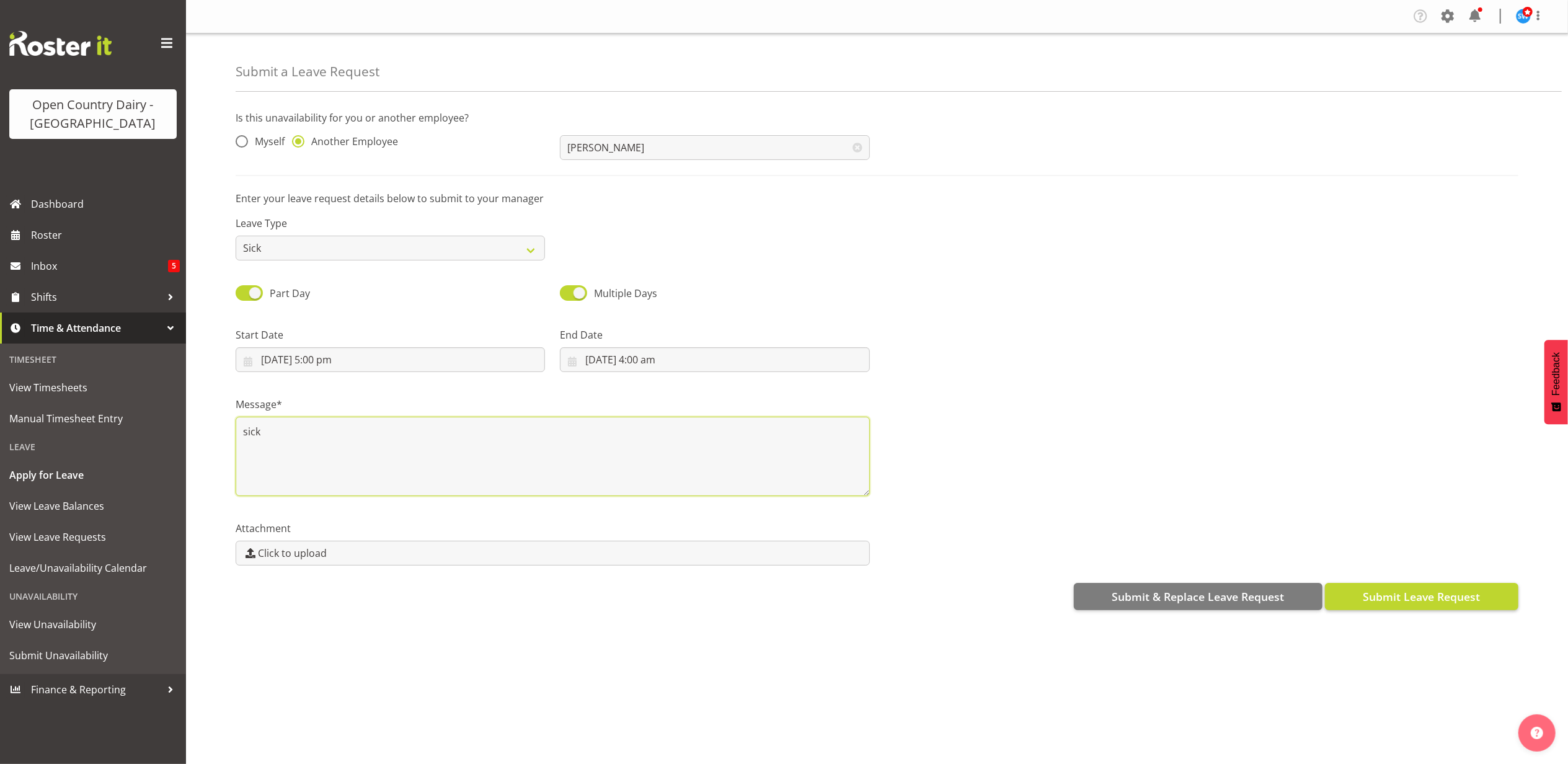
type textarea "sick"
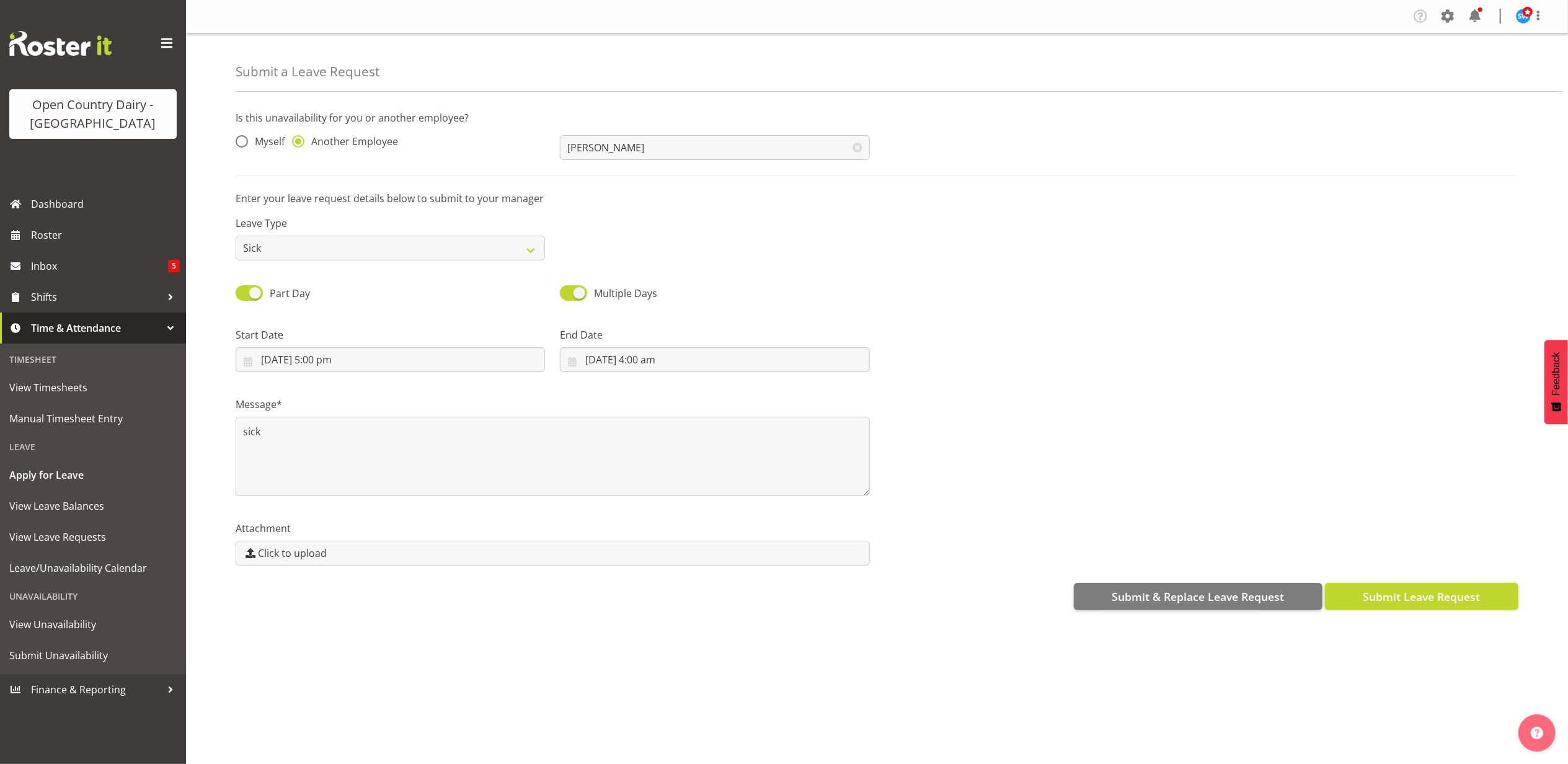
click at [1422, 603] on span "Submit Leave Request" at bounding box center [1421, 596] width 117 height 16
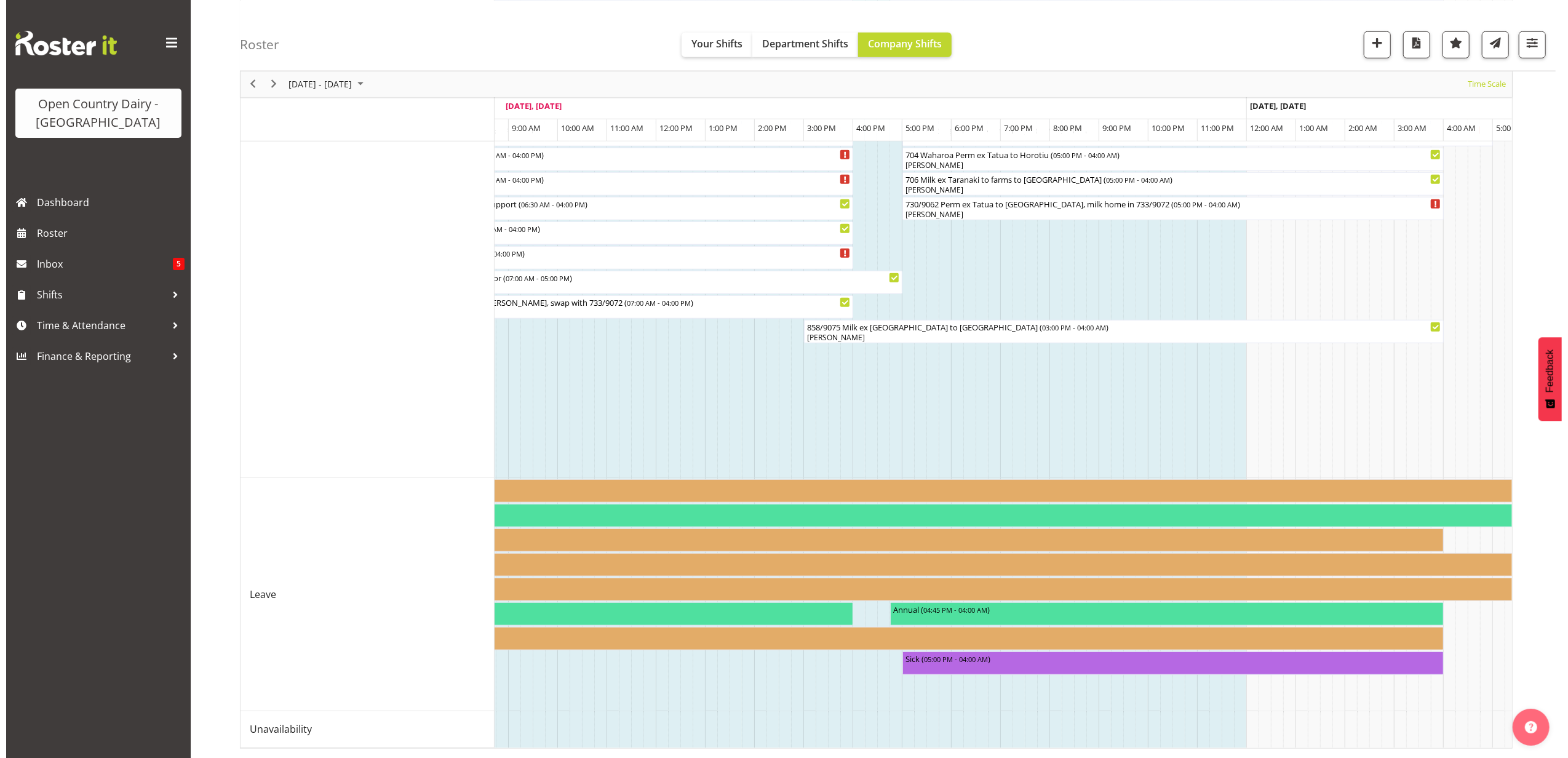
scroll to position [0, 6398]
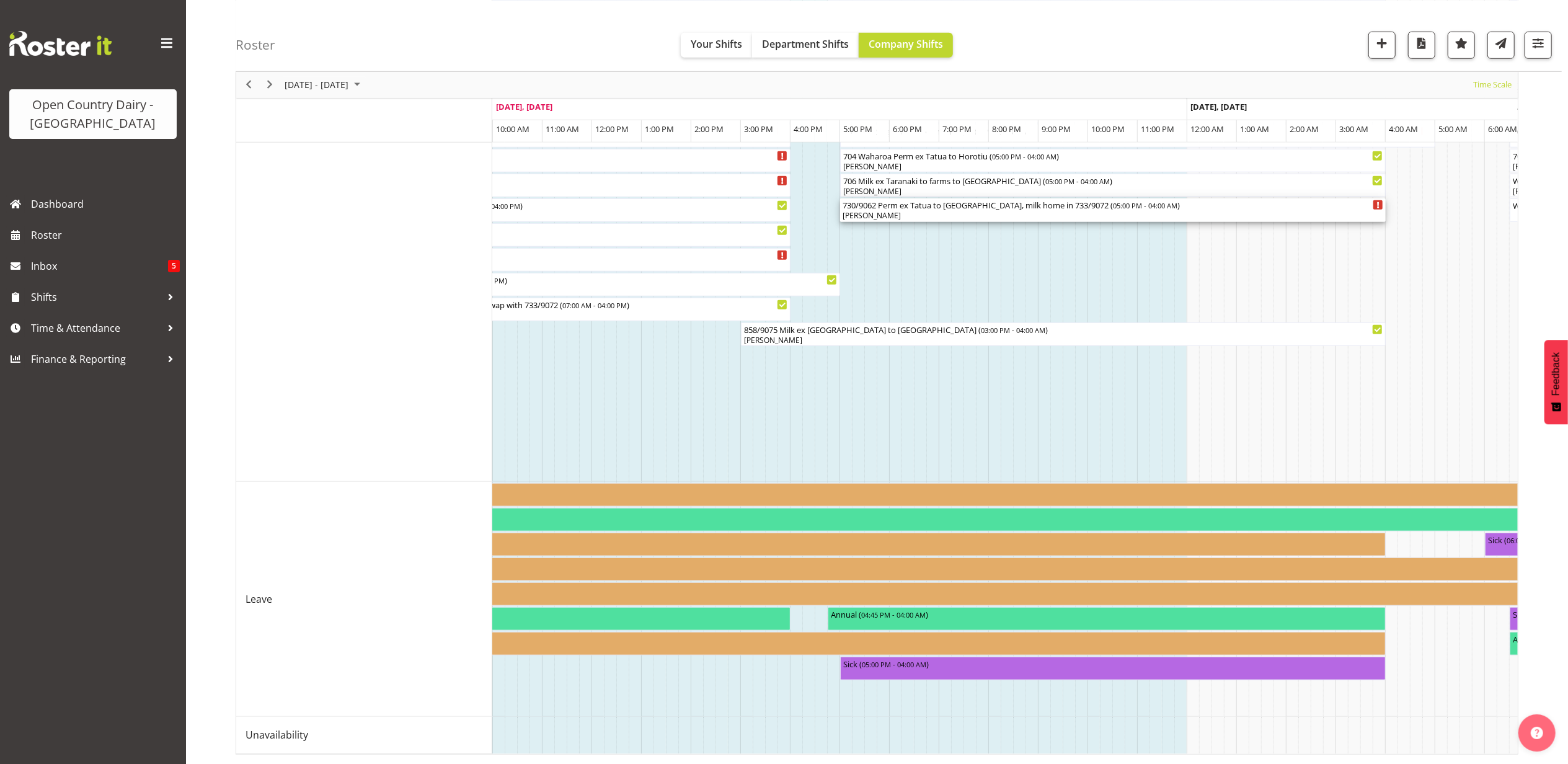
click at [910, 199] on div "730/9062 Perm ex Tatua to [GEOGRAPHIC_DATA], milk home in 733/9072 ( 05:00 PM -…" at bounding box center [1113, 205] width 541 height 12
click at [0, 0] on div at bounding box center [0, 0] width 0 height 0
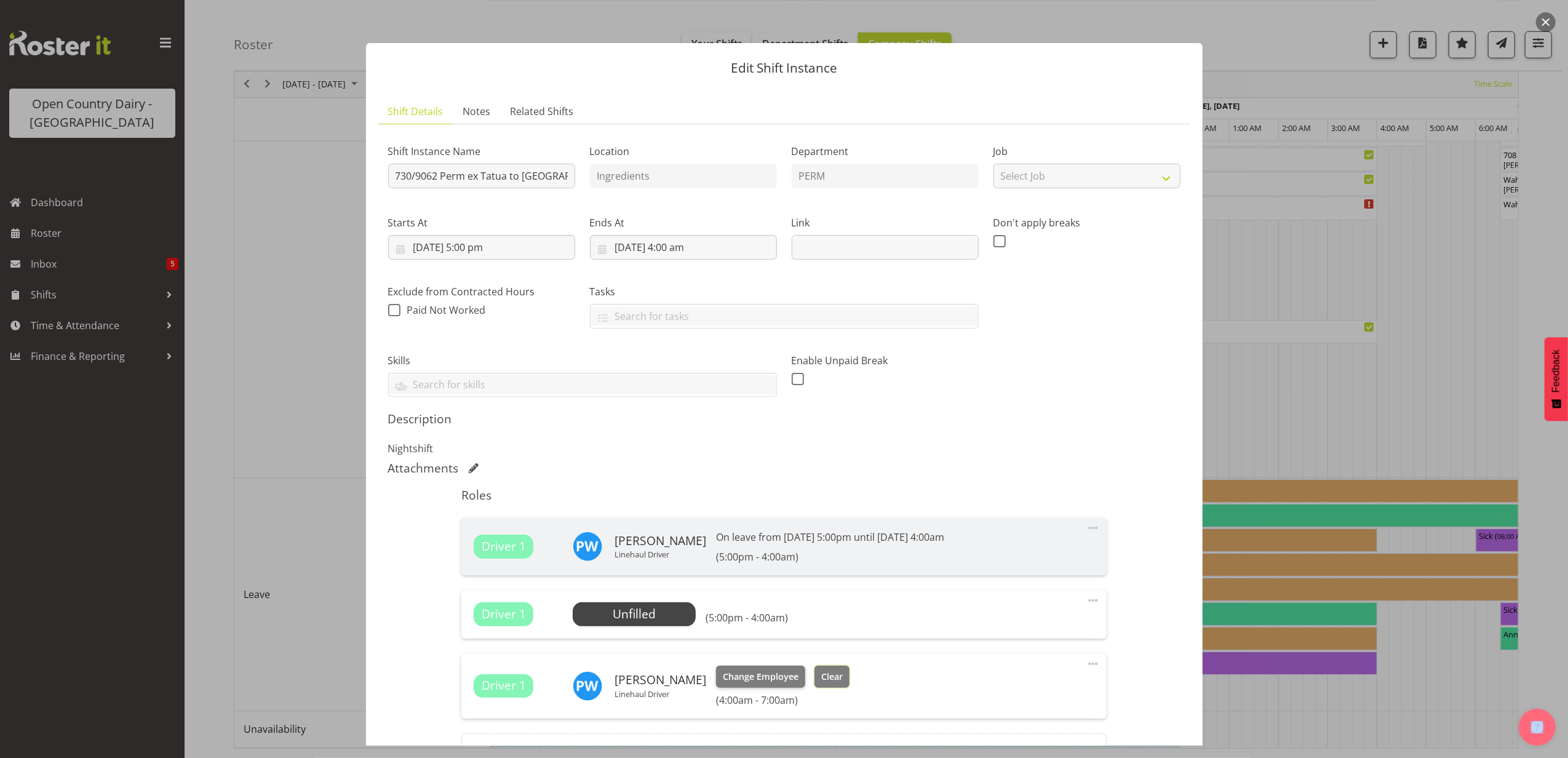
click at [822, 680] on span "Clear" at bounding box center [832, 677] width 22 height 14
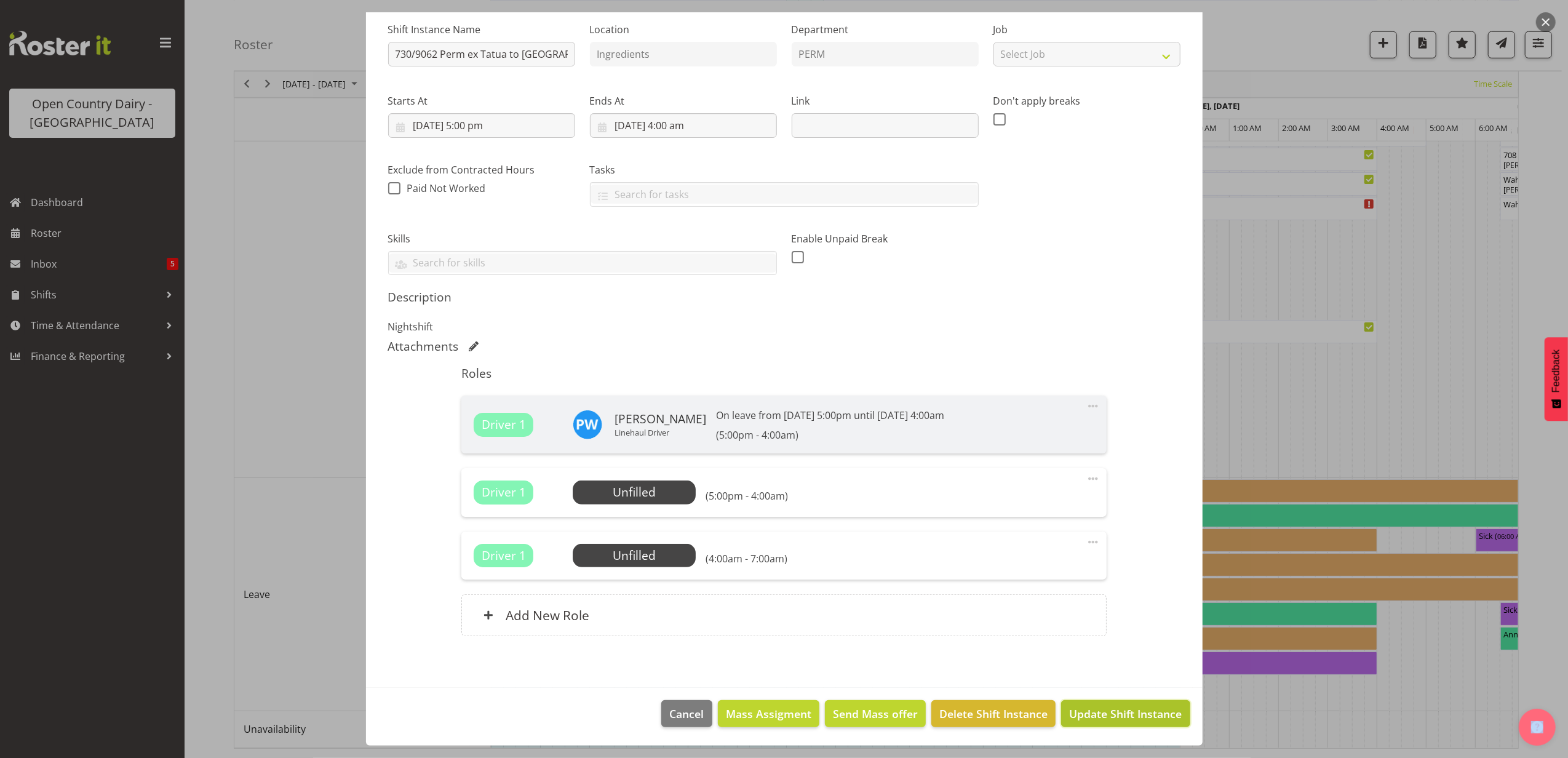
click at [1133, 715] on span "Update Shift Instance" at bounding box center [1126, 713] width 112 height 16
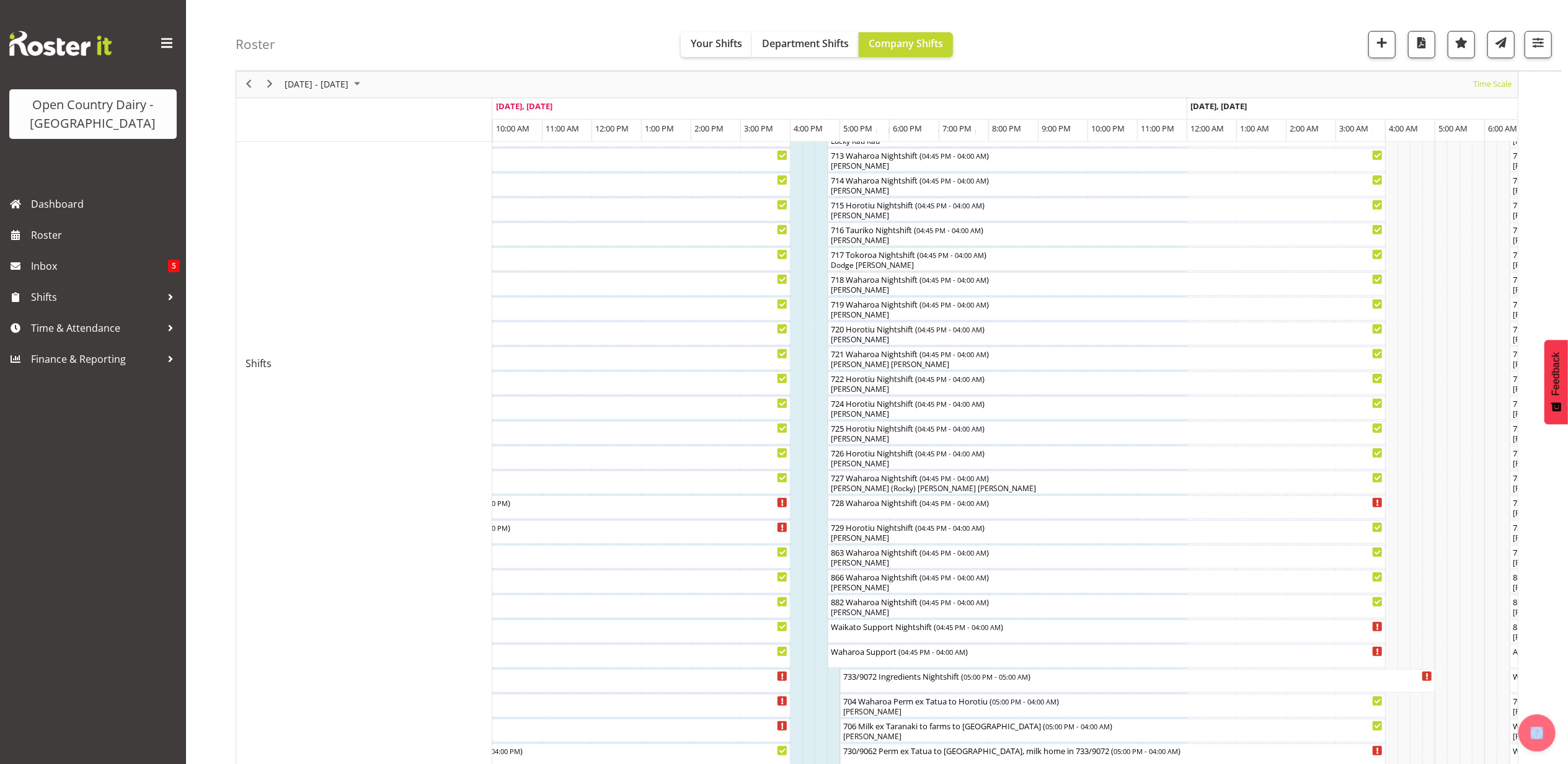
scroll to position [992, 0]
